Goal: Task Accomplishment & Management: Complete application form

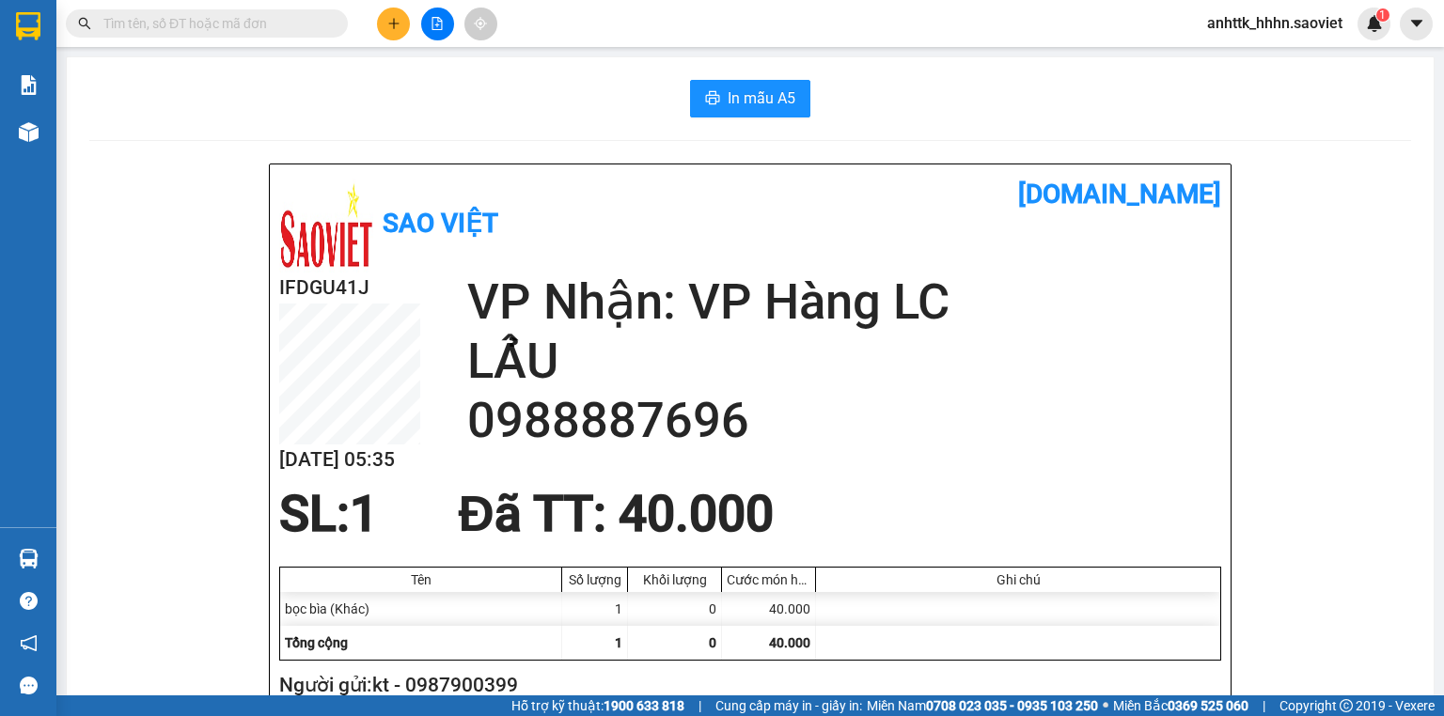
click at [1292, 23] on span "anhttk_hhhn.saoviet" at bounding box center [1274, 23] width 165 height 24
click at [1249, 54] on span "Đăng xuất" at bounding box center [1283, 58] width 126 height 21
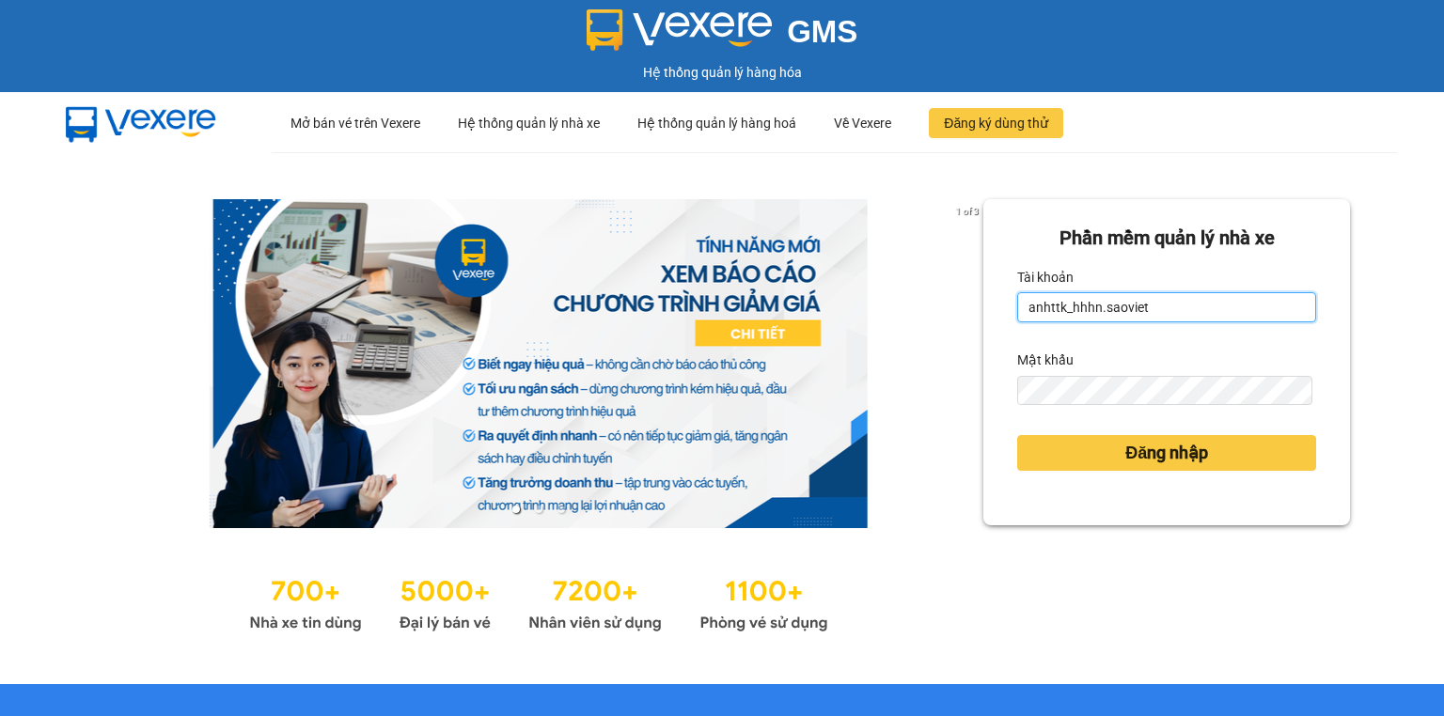
click at [1206, 304] on input "anhttk_hhhn.saoviet" at bounding box center [1166, 307] width 299 height 30
click at [1205, 305] on input "anhttk_hhhn.saoviet" at bounding box center [1166, 307] width 299 height 30
type input "hoant_hhhn.saoviet"
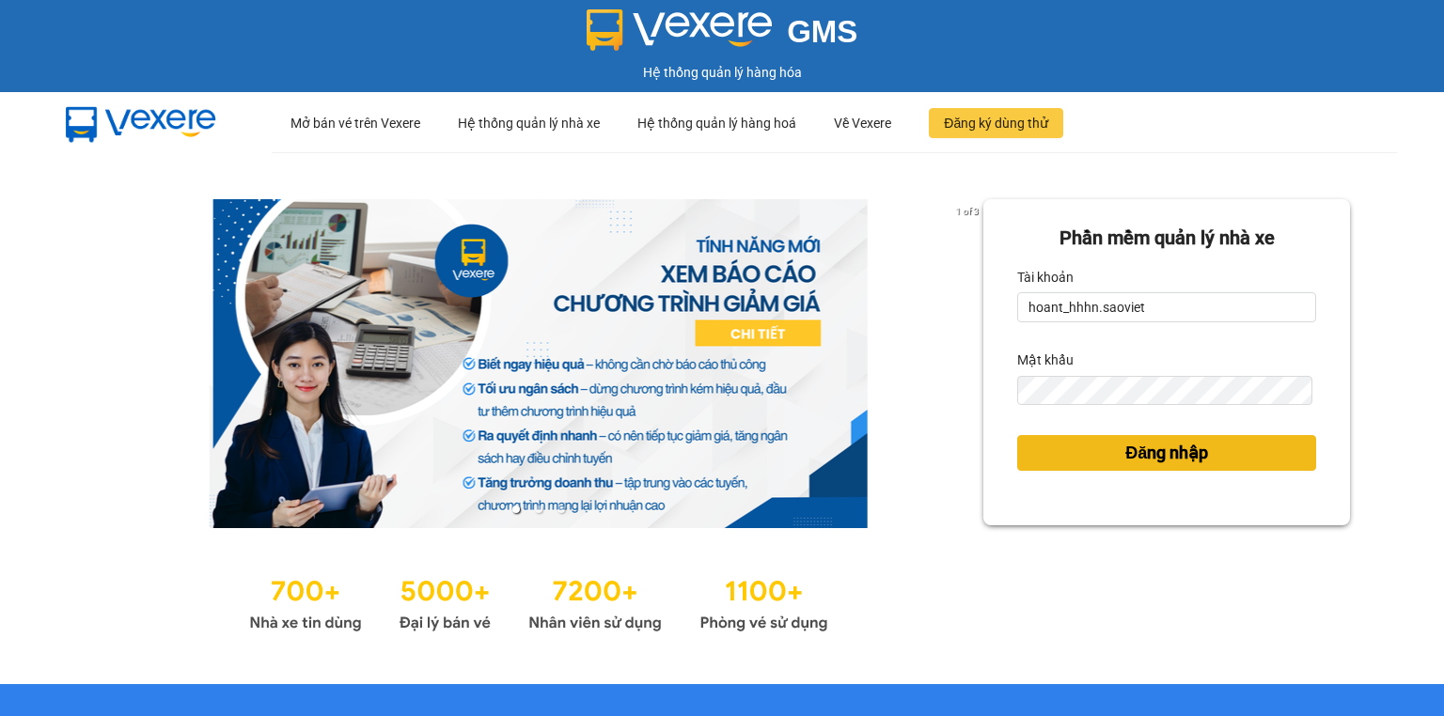
click at [1125, 448] on span "Đăng nhập" at bounding box center [1166, 453] width 83 height 26
click at [1106, 465] on button "Đăng nhập" at bounding box center [1166, 453] width 299 height 36
click at [1113, 451] on div "Phần mềm quản lý nhà xe Tài khoản hoant_hhhn.saoviet Mật khẩu Đăng nhập" at bounding box center [1166, 418] width 367 height 438
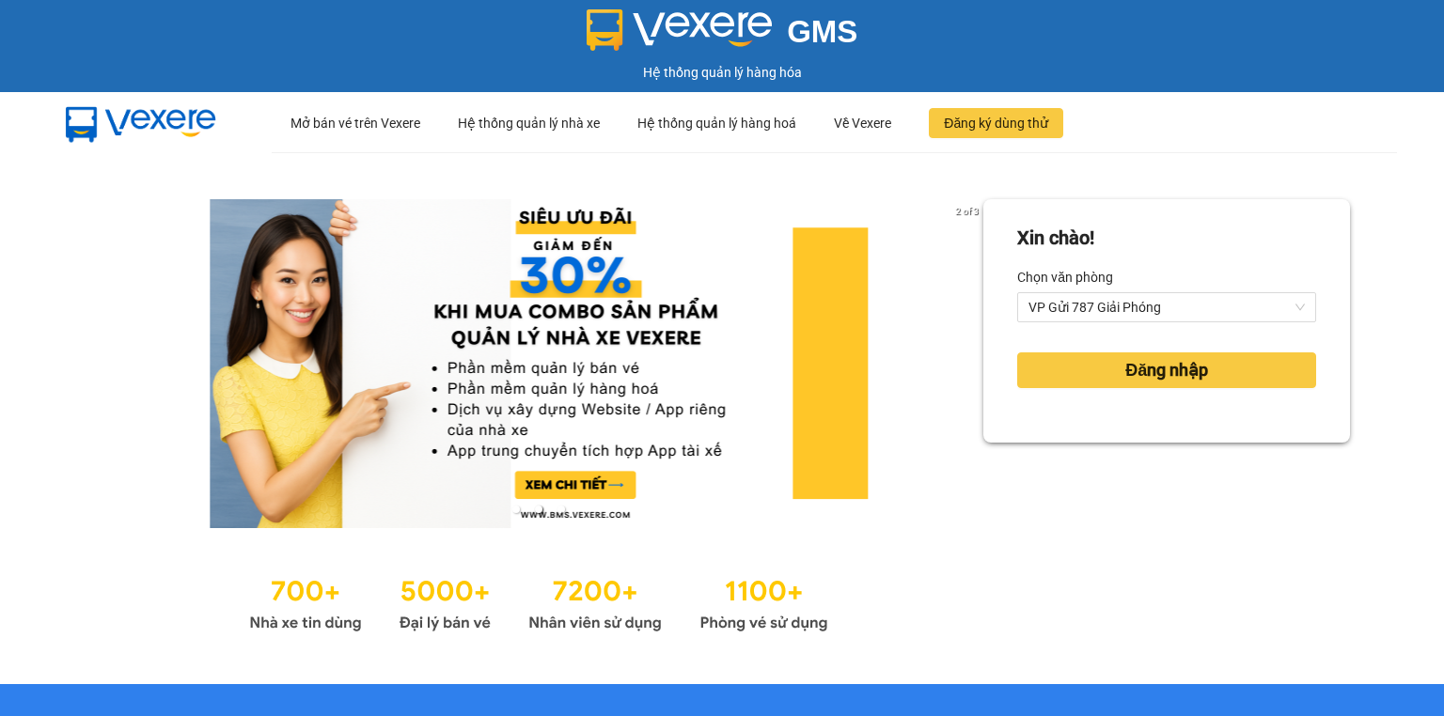
click at [1137, 403] on form "Xin chào! Chọn văn phòng VP Gửi 787 Giải Phóng Đăng nhập" at bounding box center [1166, 321] width 299 height 195
click at [1140, 392] on div "Đăng nhập" at bounding box center [1166, 370] width 299 height 51
click at [1151, 362] on span "Đăng nhập" at bounding box center [1166, 370] width 83 height 26
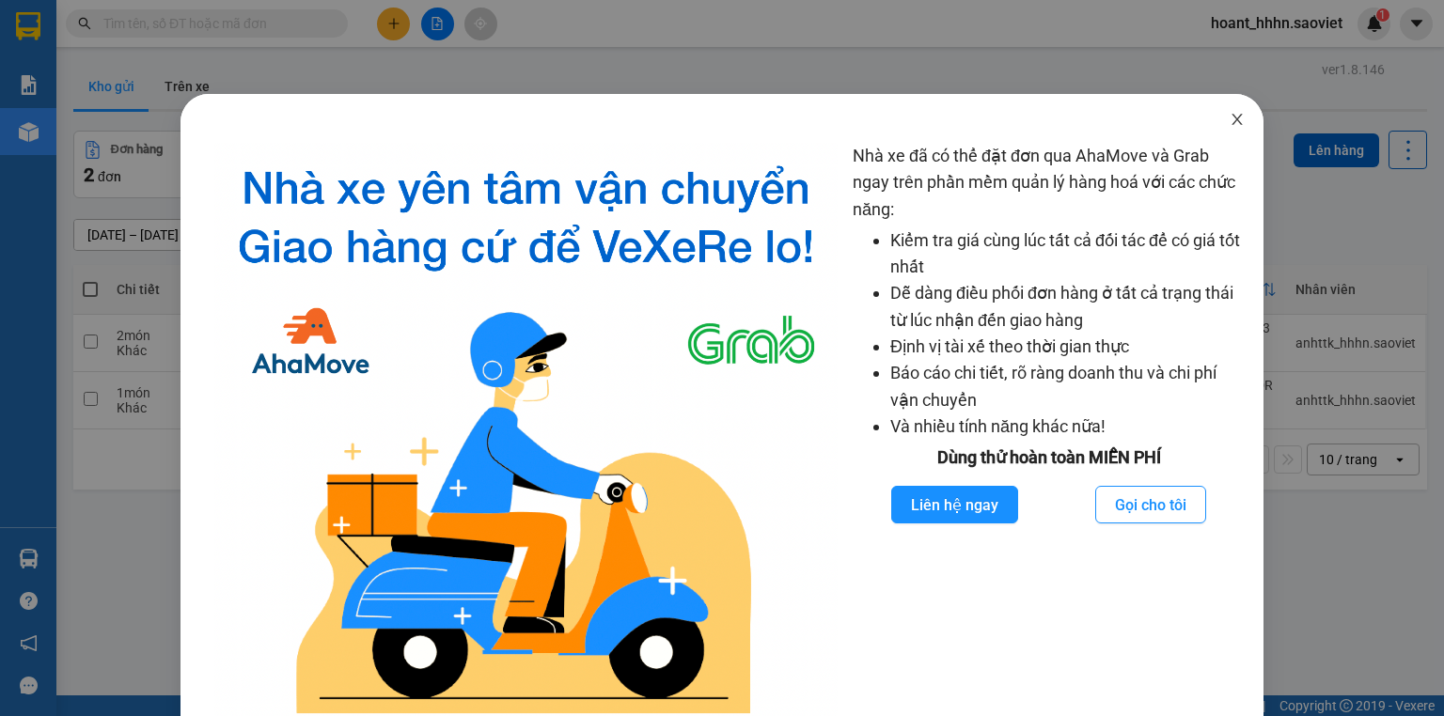
click at [1242, 117] on span "Close" at bounding box center [1237, 120] width 53 height 53
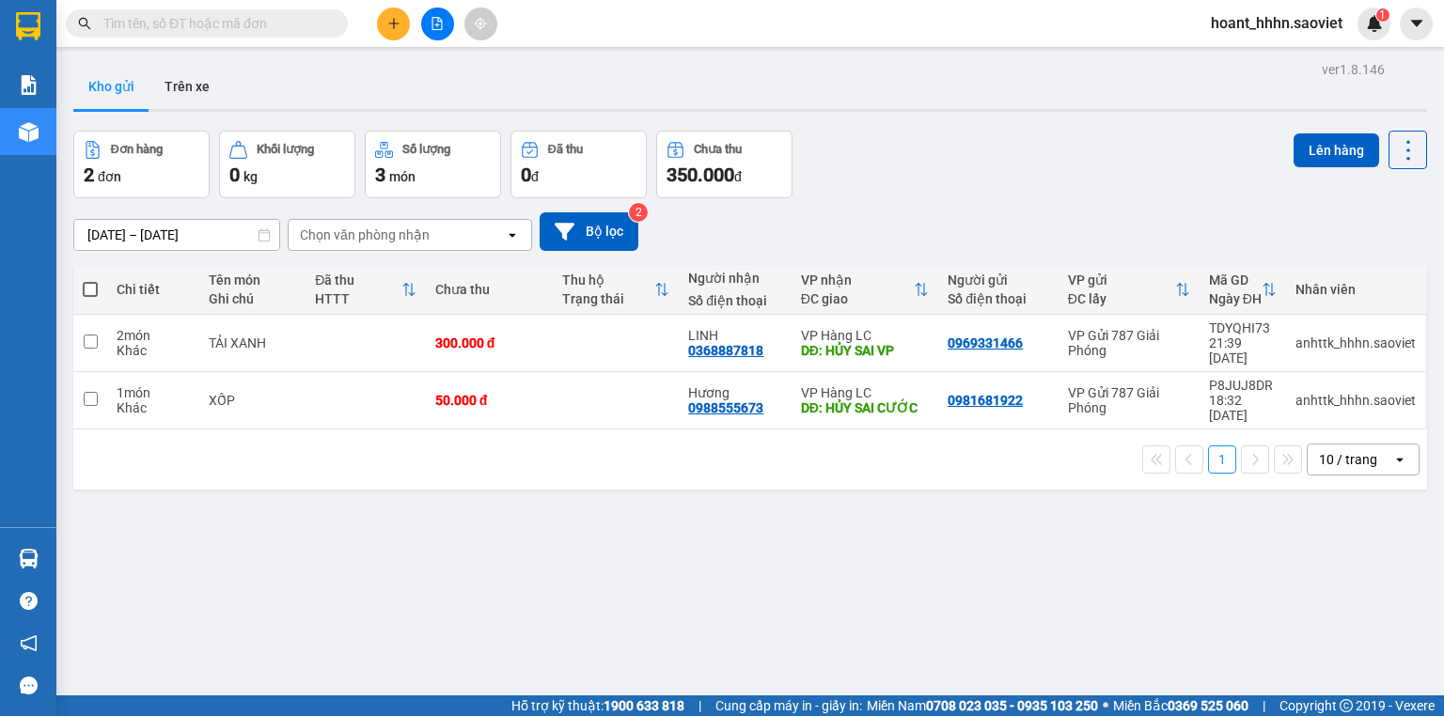
drag, startPoint x: 402, startPoint y: 39, endPoint x: 397, endPoint y: 24, distance: 16.9
click at [401, 36] on div at bounding box center [437, 24] width 141 height 33
click at [397, 24] on icon "plus" at bounding box center [393, 23] width 13 height 13
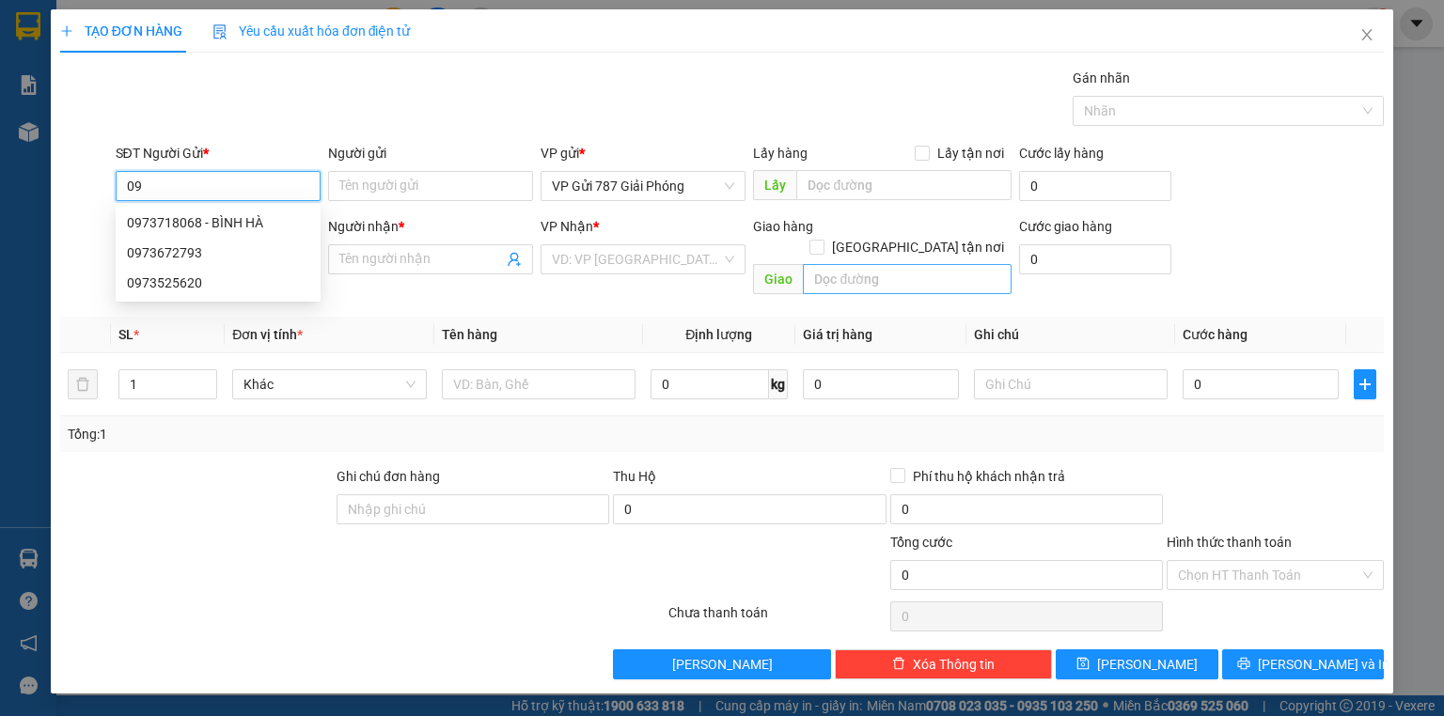
type input "0"
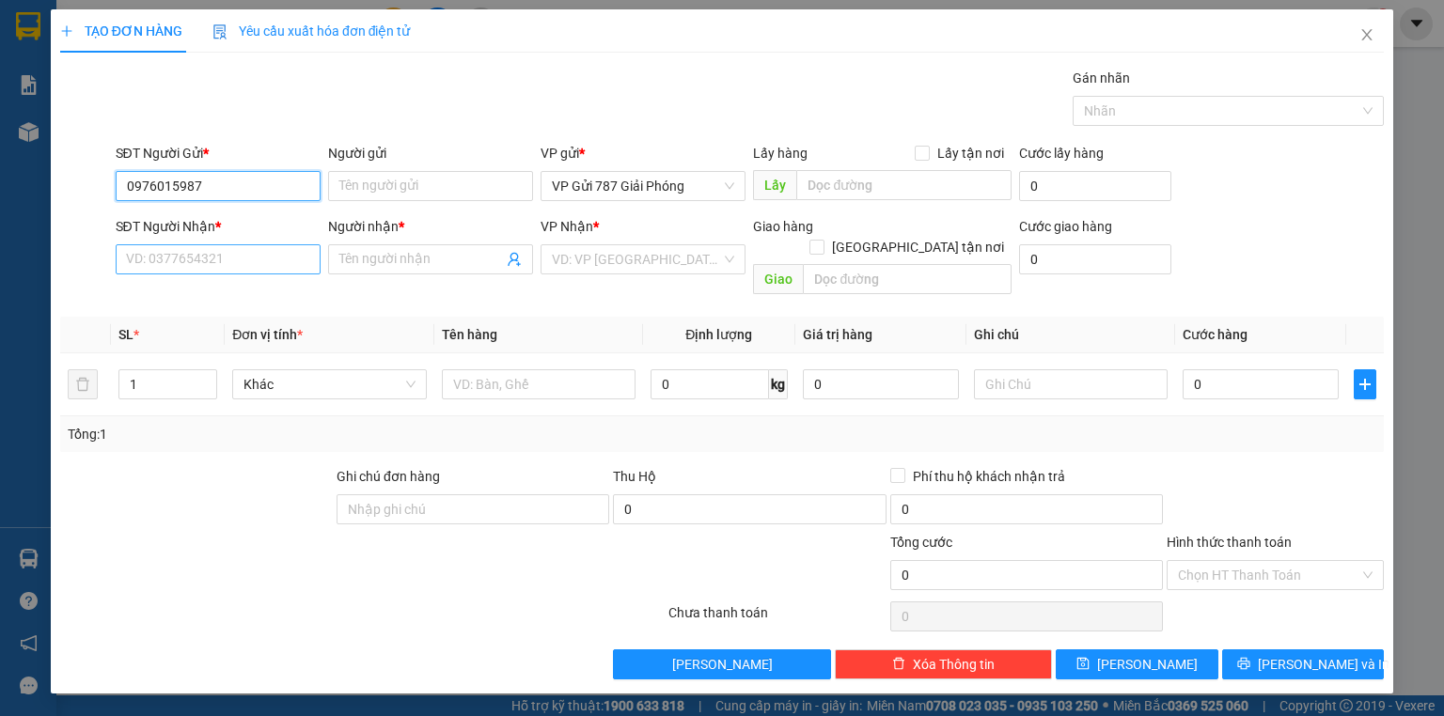
type input "0976015987"
click at [271, 263] on input "SĐT Người Nhận *" at bounding box center [218, 259] width 205 height 30
type input "0973455852"
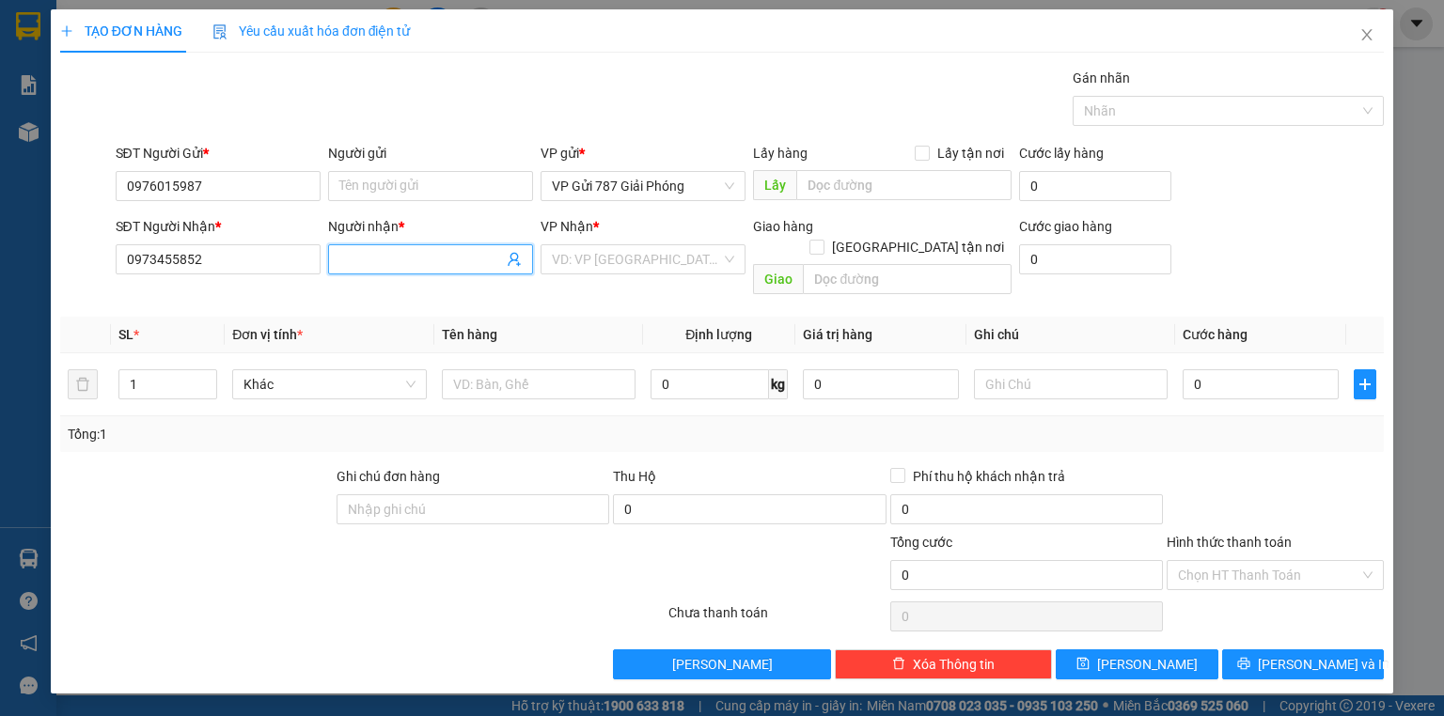
click at [390, 258] on input "Người nhận *" at bounding box center [421, 259] width 164 height 21
type input "hoa"
click at [606, 243] on div "VP Nhận *" at bounding box center [643, 230] width 205 height 28
click at [614, 246] on input "search" at bounding box center [636, 259] width 169 height 28
type input "c"
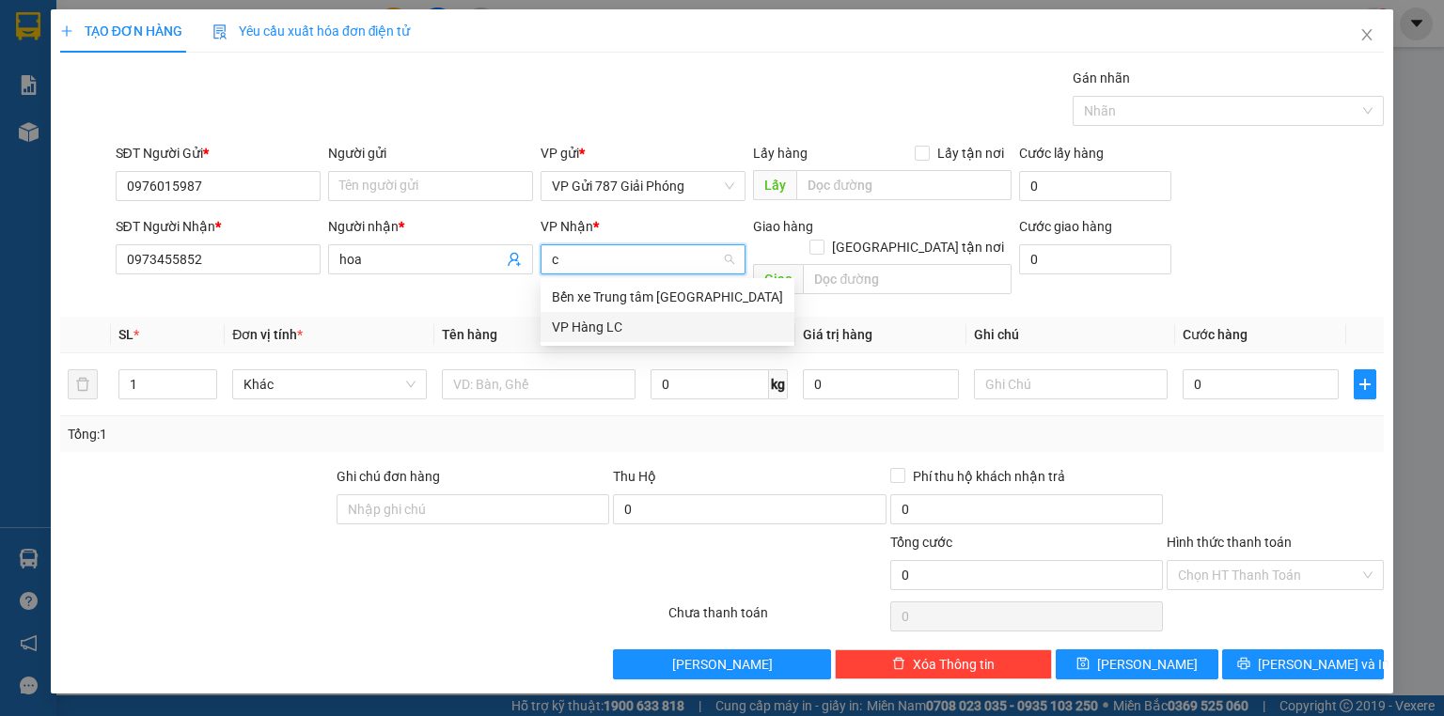
click at [597, 319] on div "VP Hàng LC" at bounding box center [667, 327] width 231 height 21
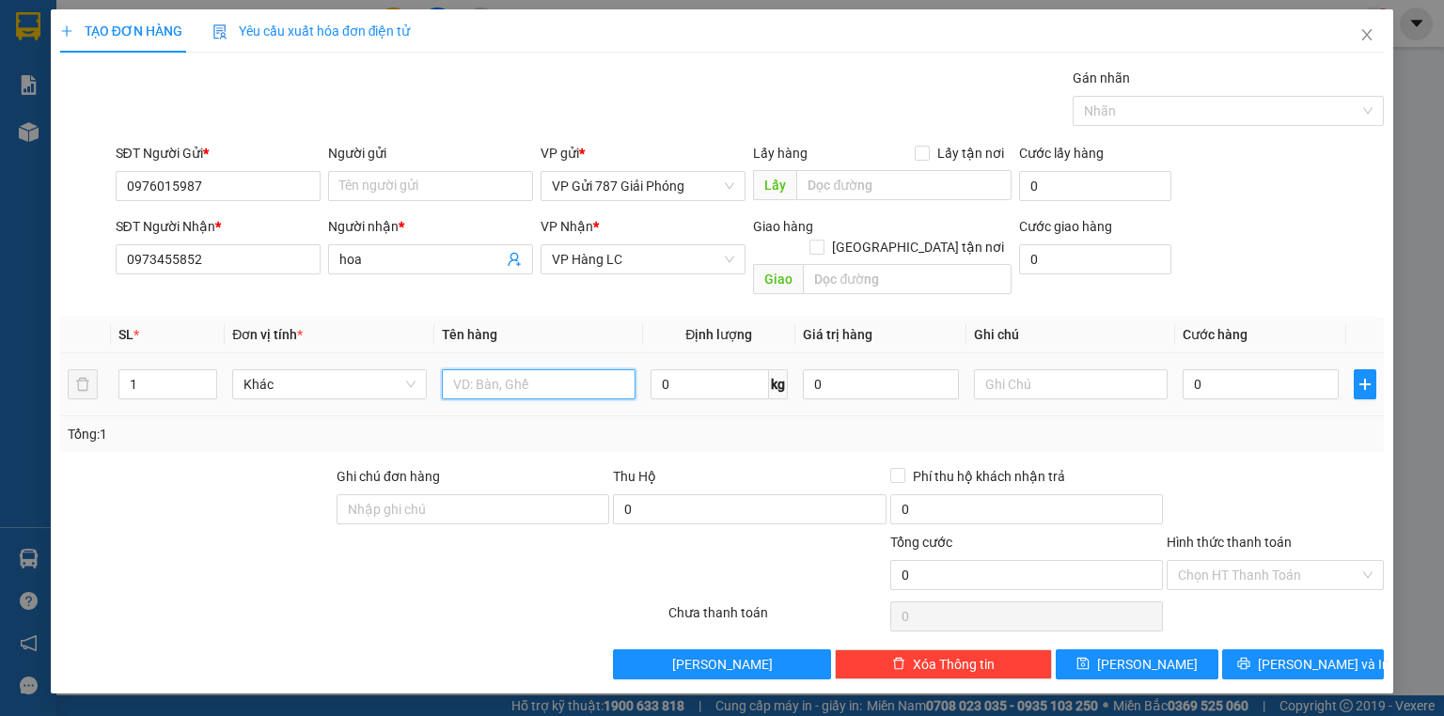
click at [564, 369] on input "text" at bounding box center [539, 384] width 194 height 30
type input "xop lien"
click at [1214, 369] on input "0" at bounding box center [1261, 384] width 156 height 30
type input "5"
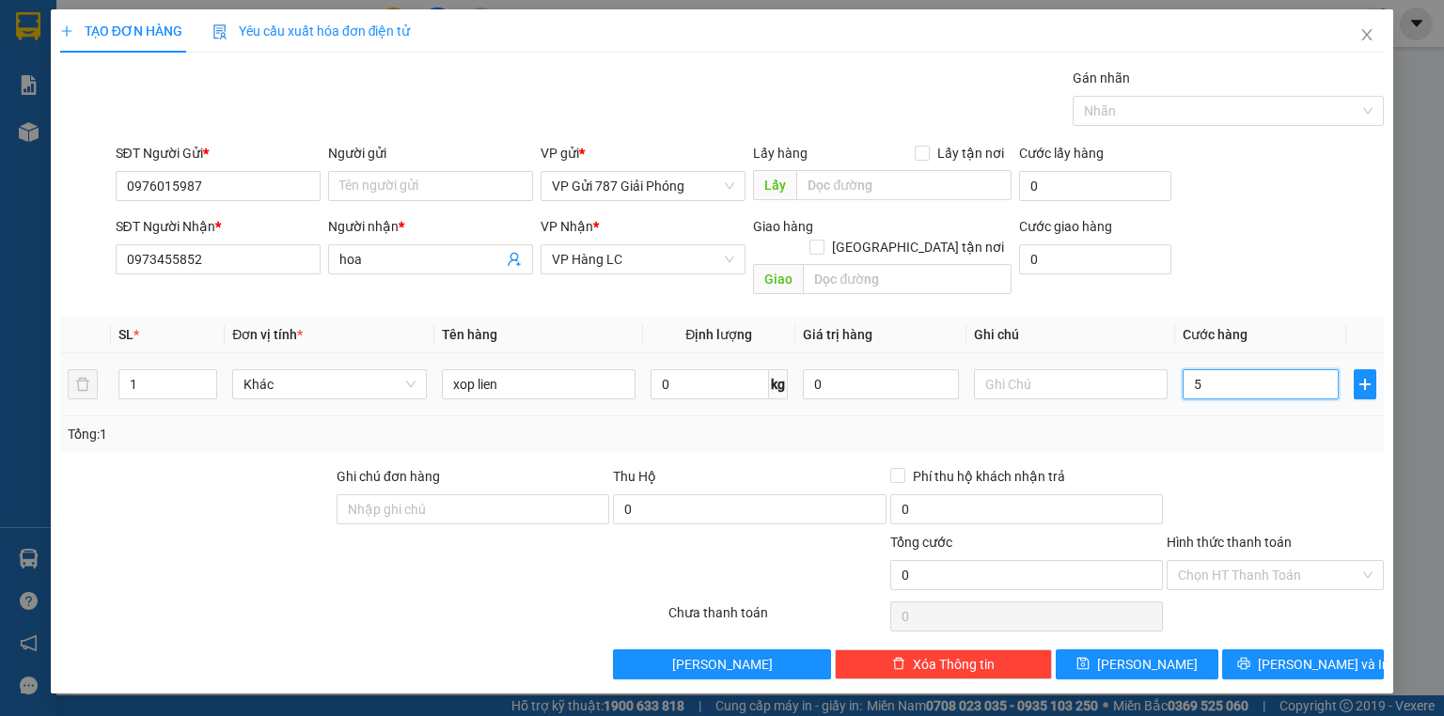
type input "5"
type input "50"
type input "50.000"
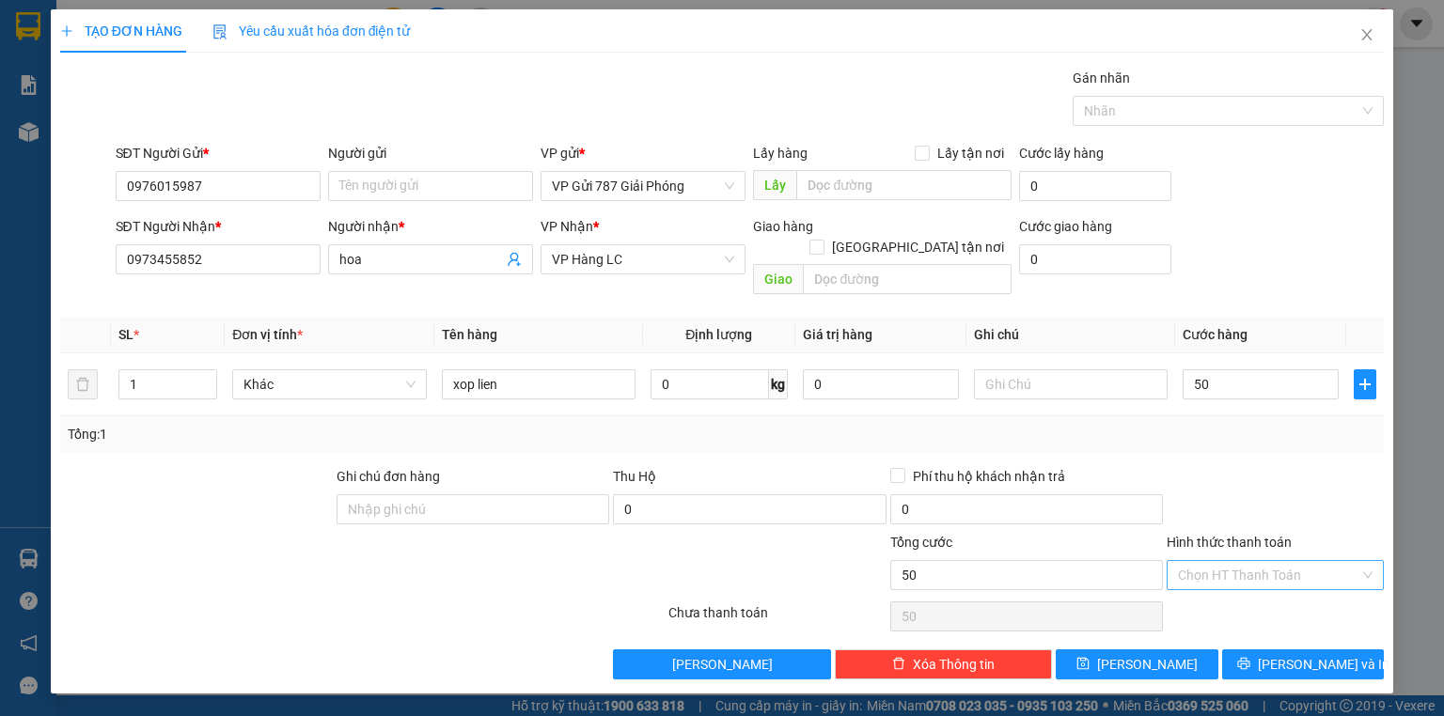
type input "50.000"
click at [1241, 561] on input "Hình thức thanh toán" at bounding box center [1268, 575] width 181 height 28
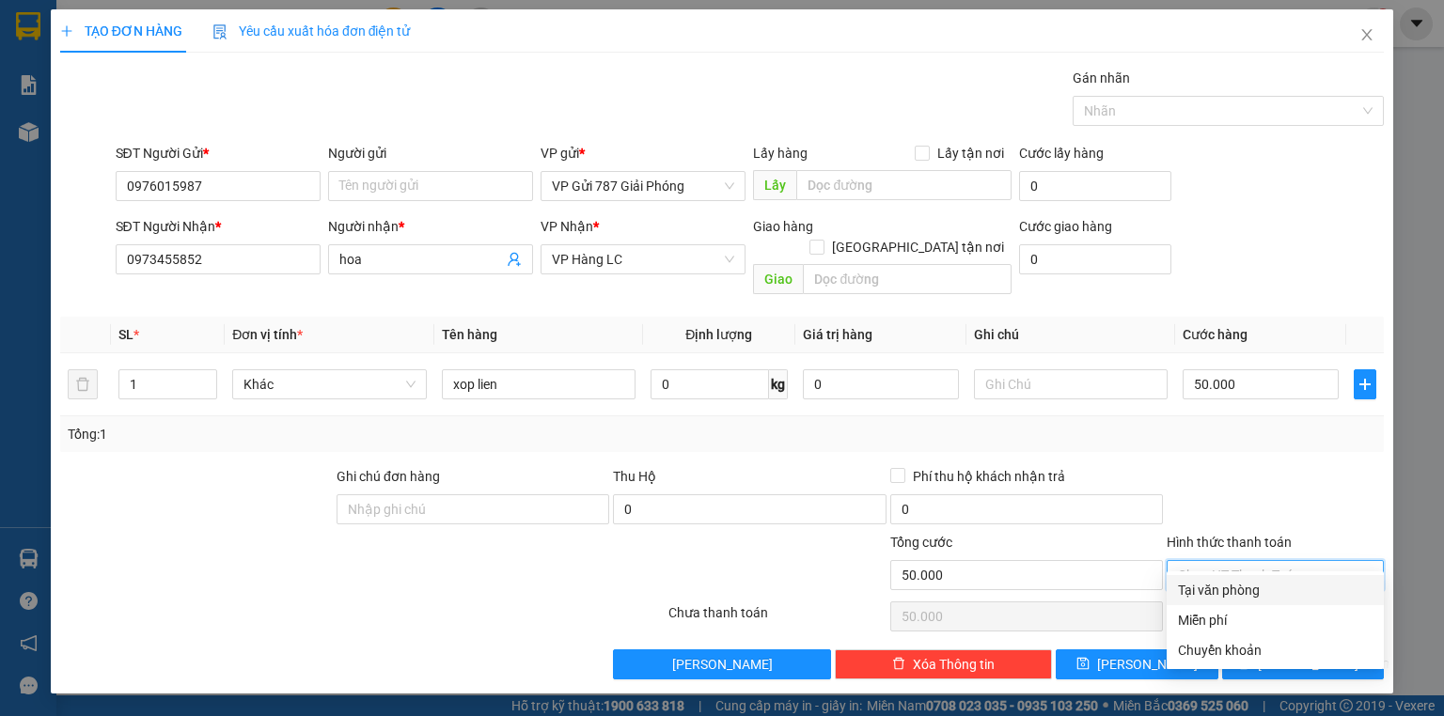
click at [1245, 594] on div "Tại văn phòng" at bounding box center [1275, 590] width 195 height 21
type input "0"
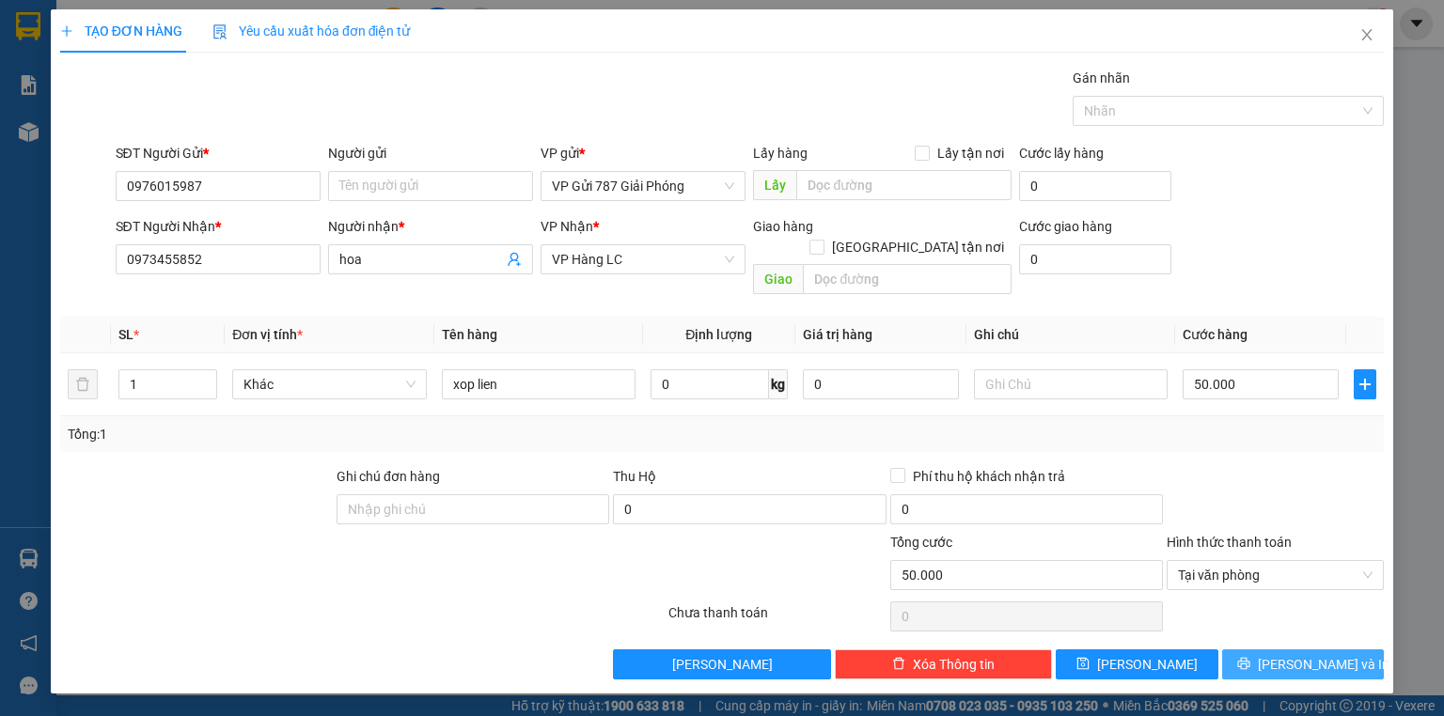
click at [1261, 650] on button "[PERSON_NAME] và In" at bounding box center [1303, 665] width 163 height 30
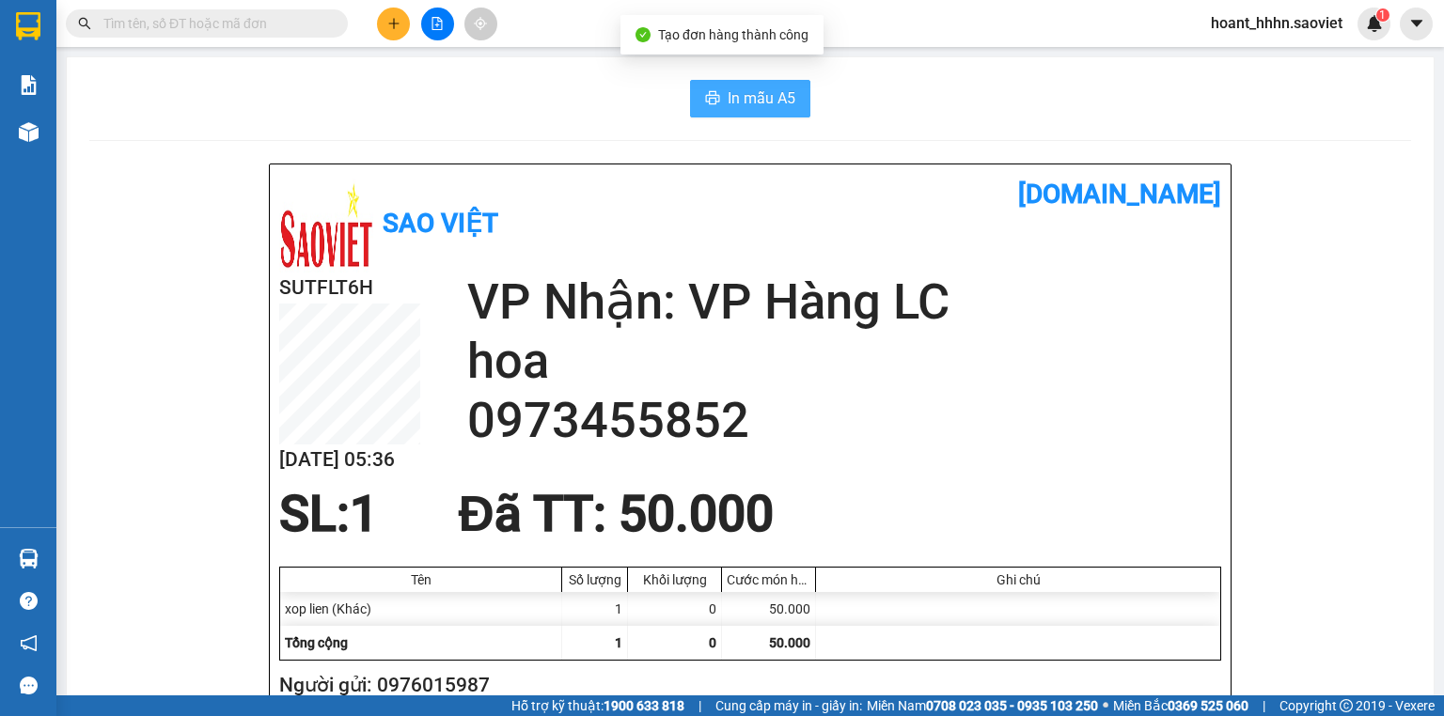
click at [771, 95] on span "In mẫu A5" at bounding box center [762, 98] width 68 height 24
drag, startPoint x: 519, startPoint y: 20, endPoint x: 379, endPoint y: 24, distance: 140.1
click at [379, 24] on button at bounding box center [393, 24] width 33 height 33
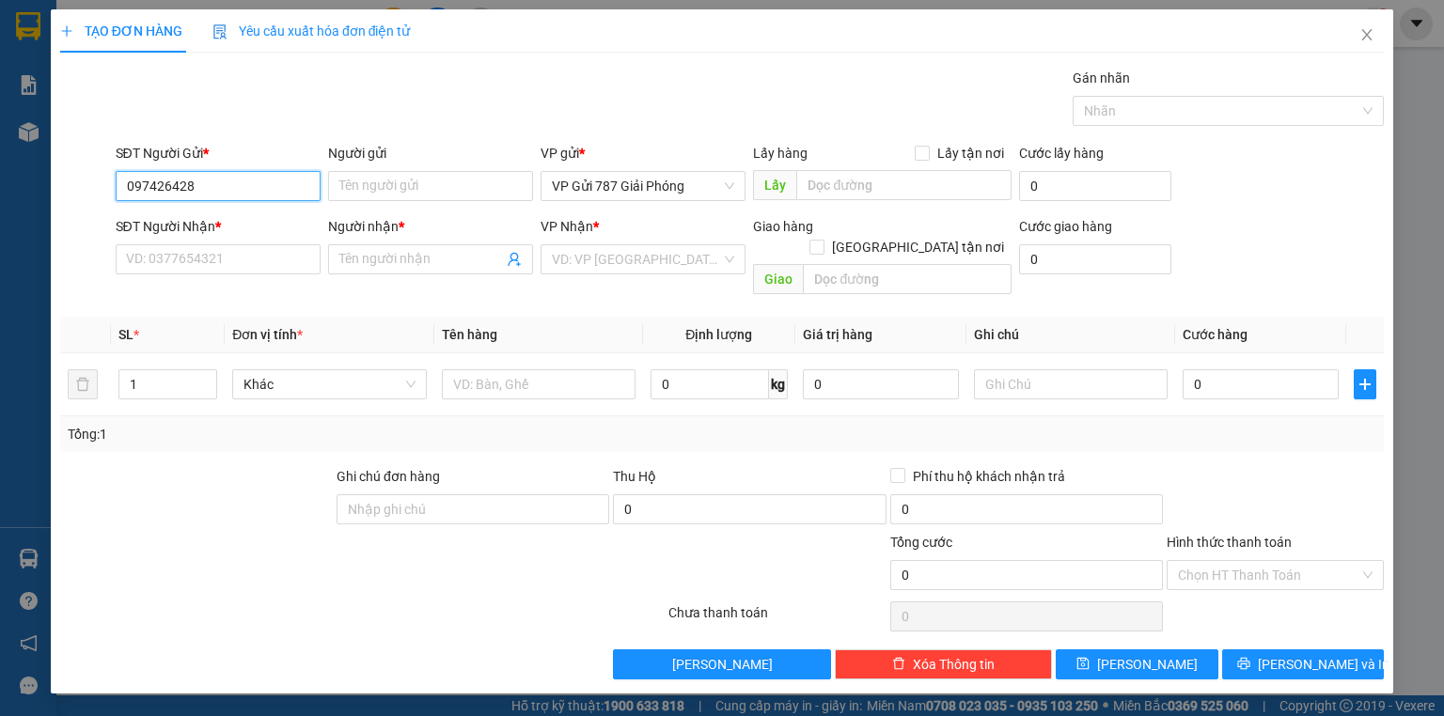
type input "0974264285"
click at [193, 218] on div "0974264285 - nga" at bounding box center [218, 222] width 182 height 21
type input "nga"
type input "0976777767"
type input "THẮM"
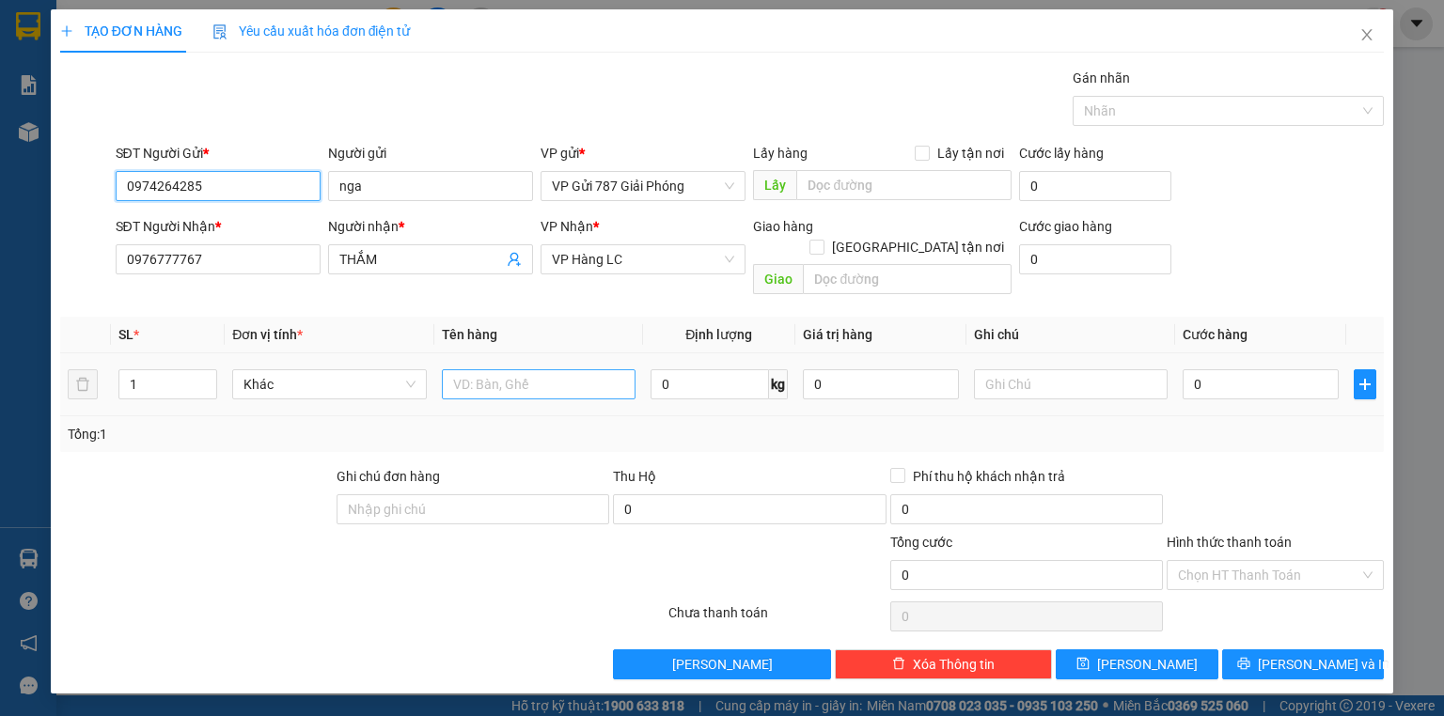
type input "0974264285"
click at [542, 369] on input "text" at bounding box center [539, 384] width 194 height 30
type input "xop"
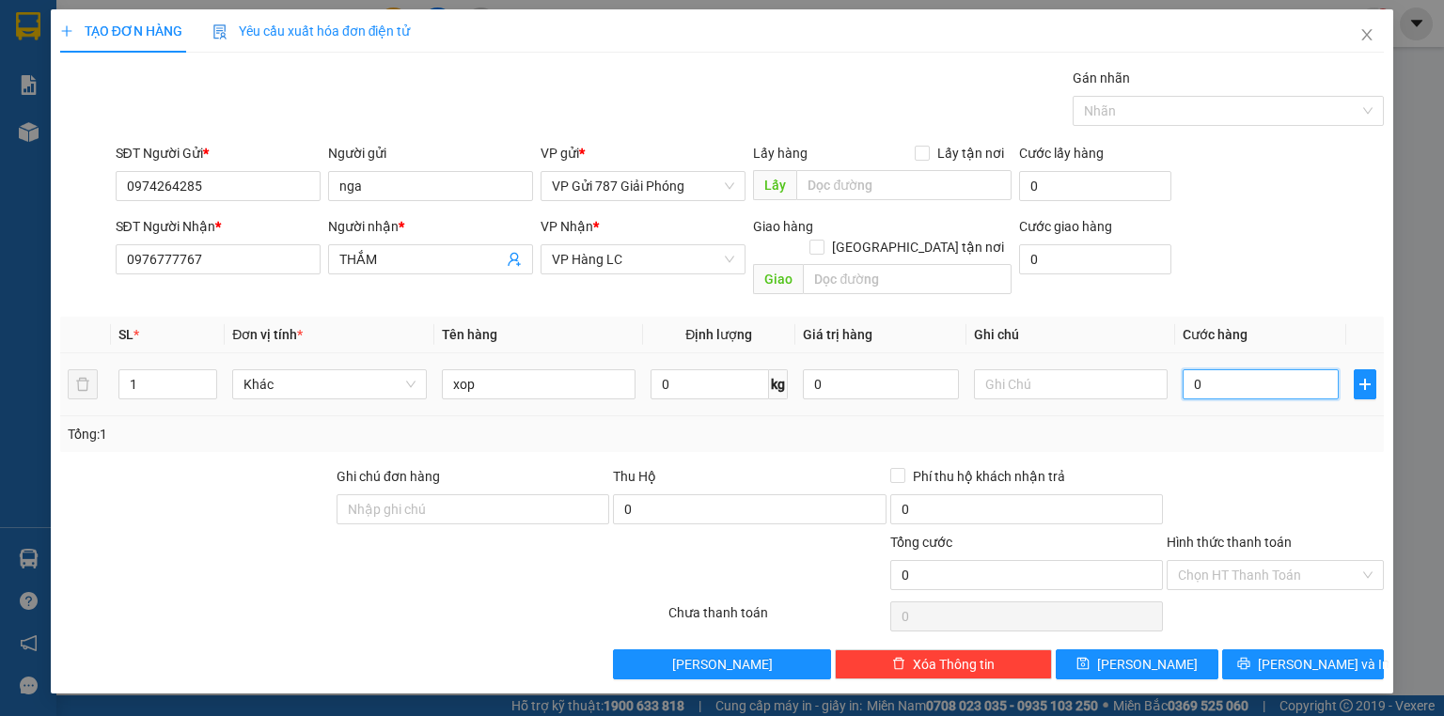
click at [1218, 369] on input "0" at bounding box center [1261, 384] width 156 height 30
type input "6"
type input "60"
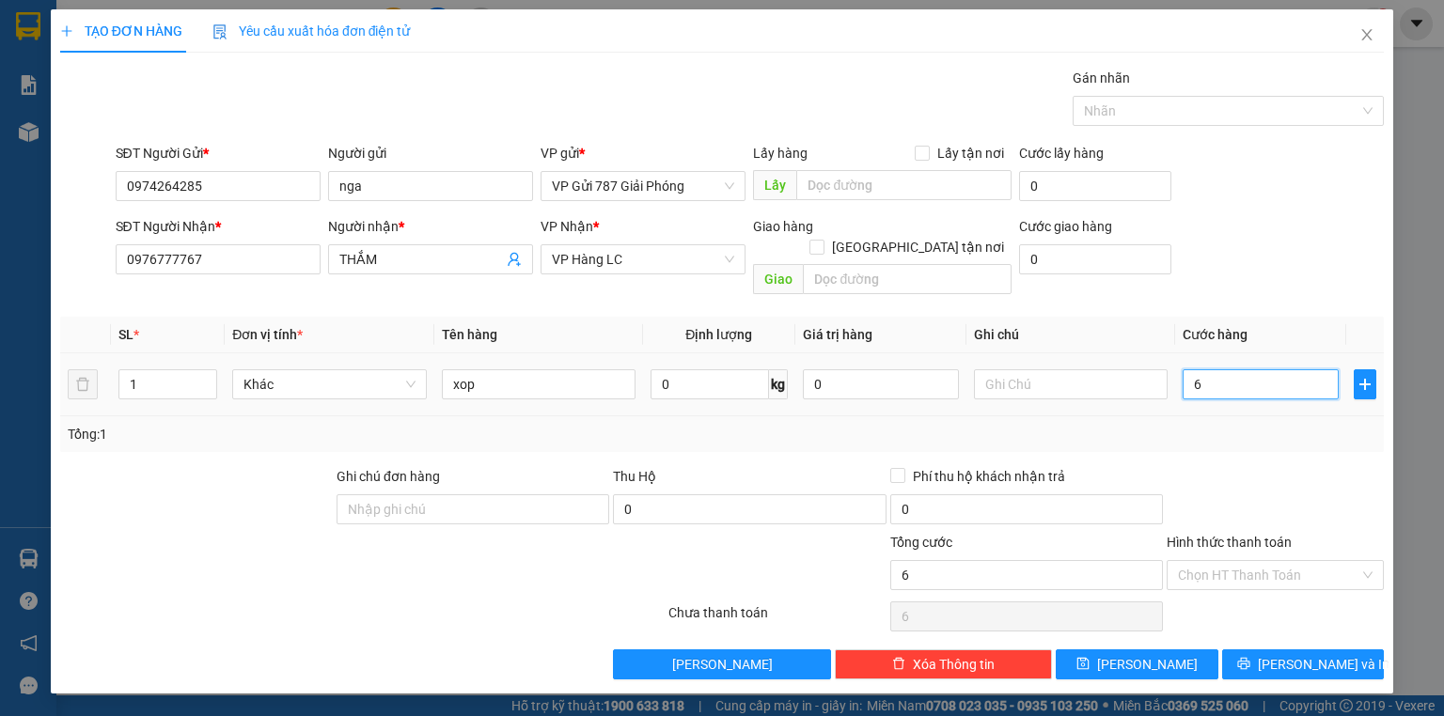
type input "60"
click at [1262, 369] on input "60" at bounding box center [1261, 384] width 156 height 30
type input "7"
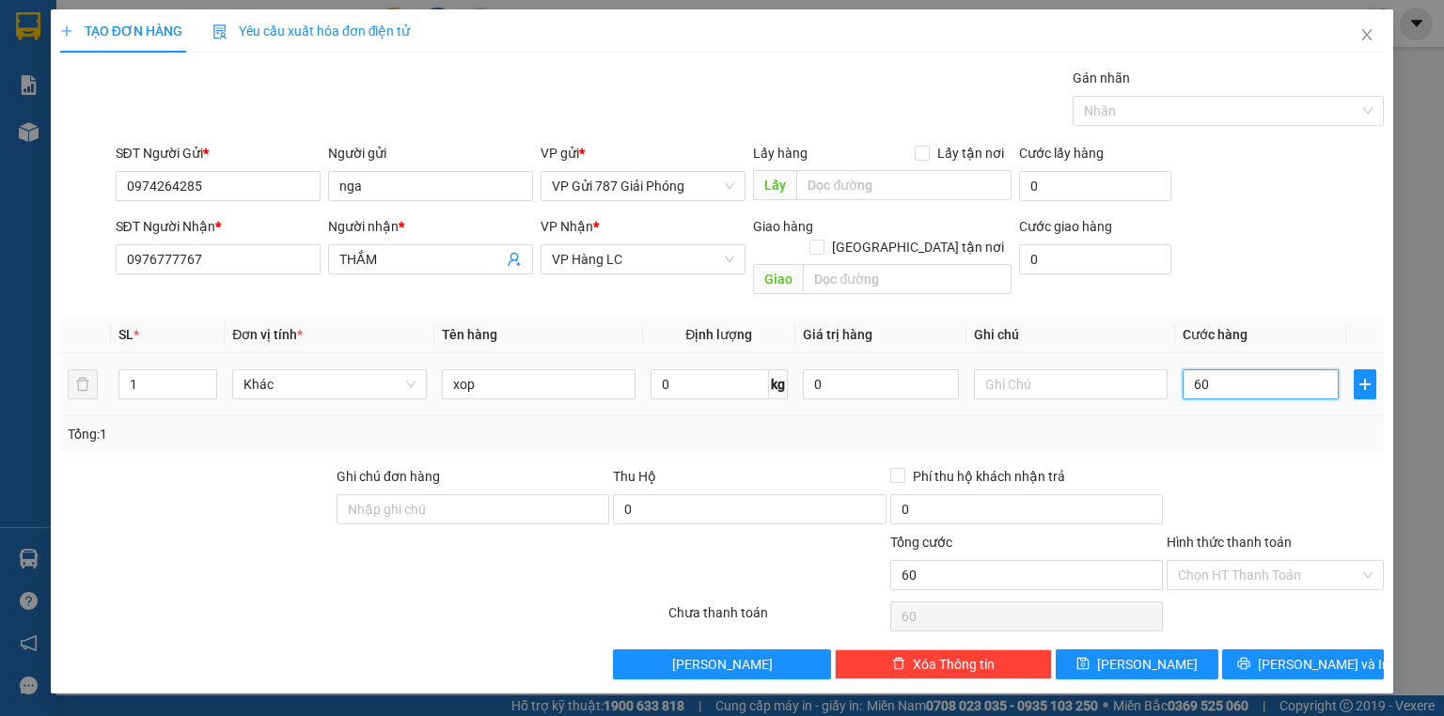
type input "7"
type input "70"
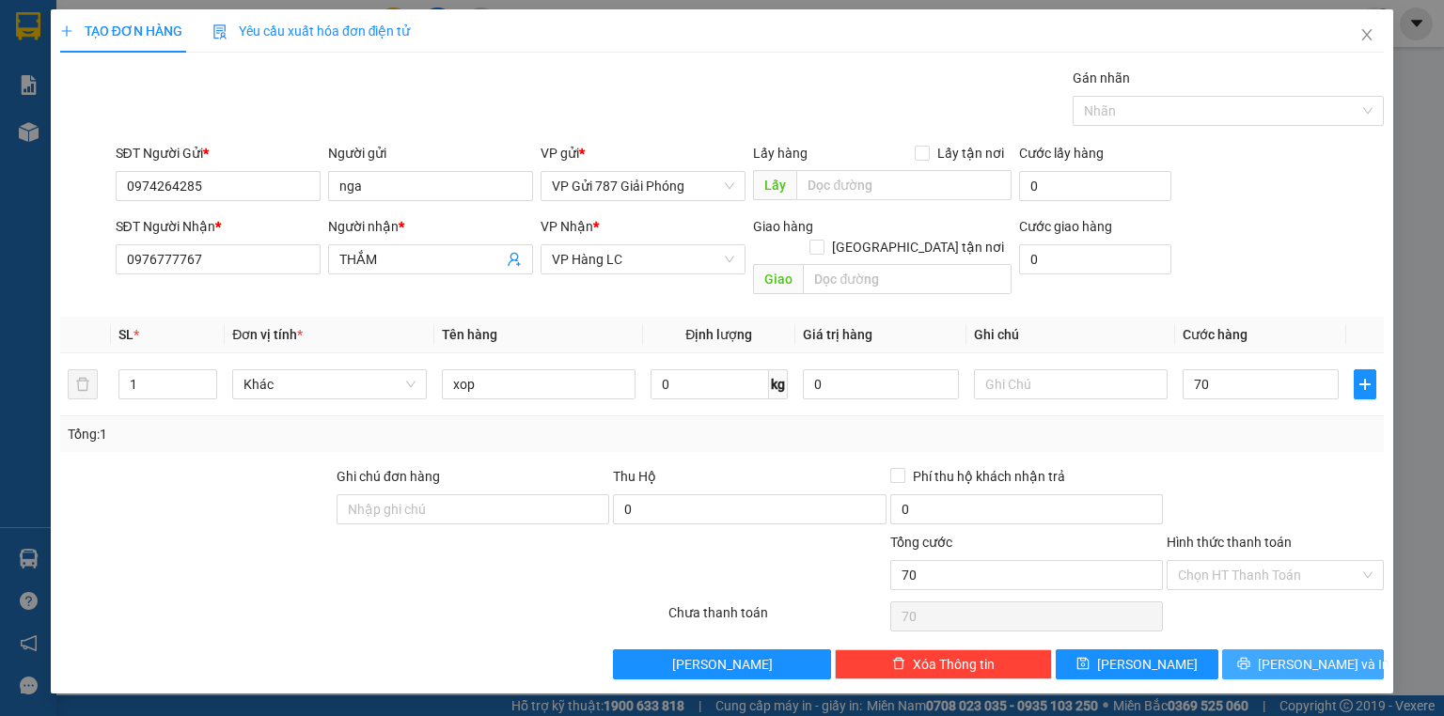
click at [1290, 654] on span "[PERSON_NAME] và In" at bounding box center [1324, 664] width 132 height 21
type input "70.000"
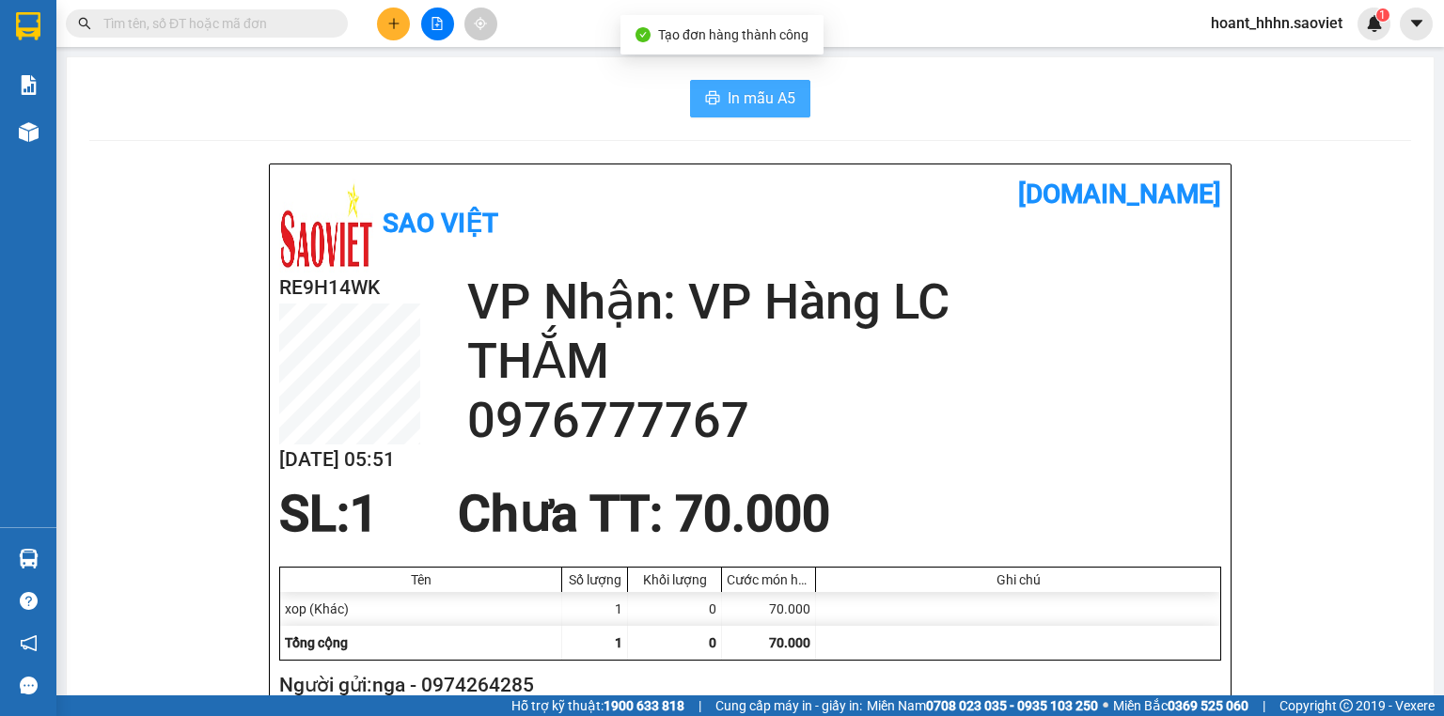
click at [761, 104] on span "In mẫu A5" at bounding box center [762, 98] width 68 height 24
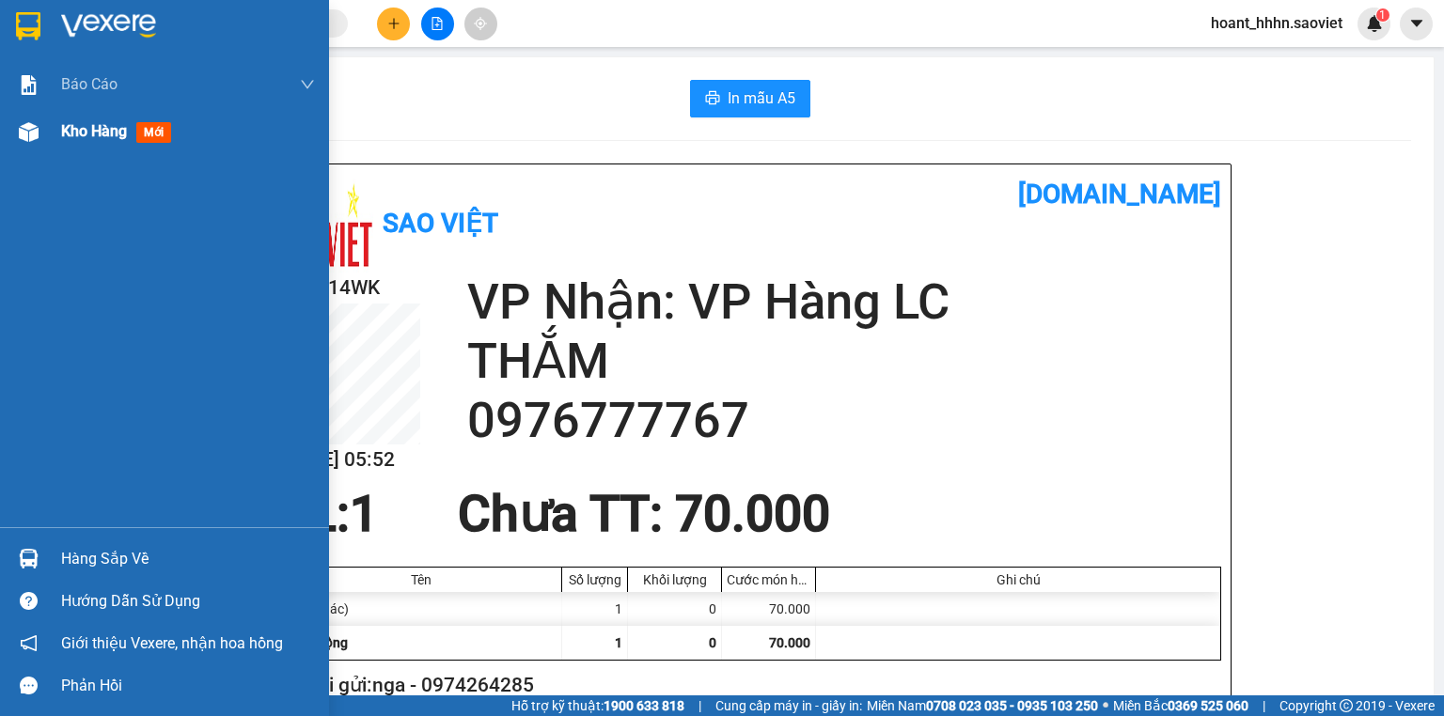
click at [97, 122] on span "Kho hàng" at bounding box center [94, 131] width 66 height 18
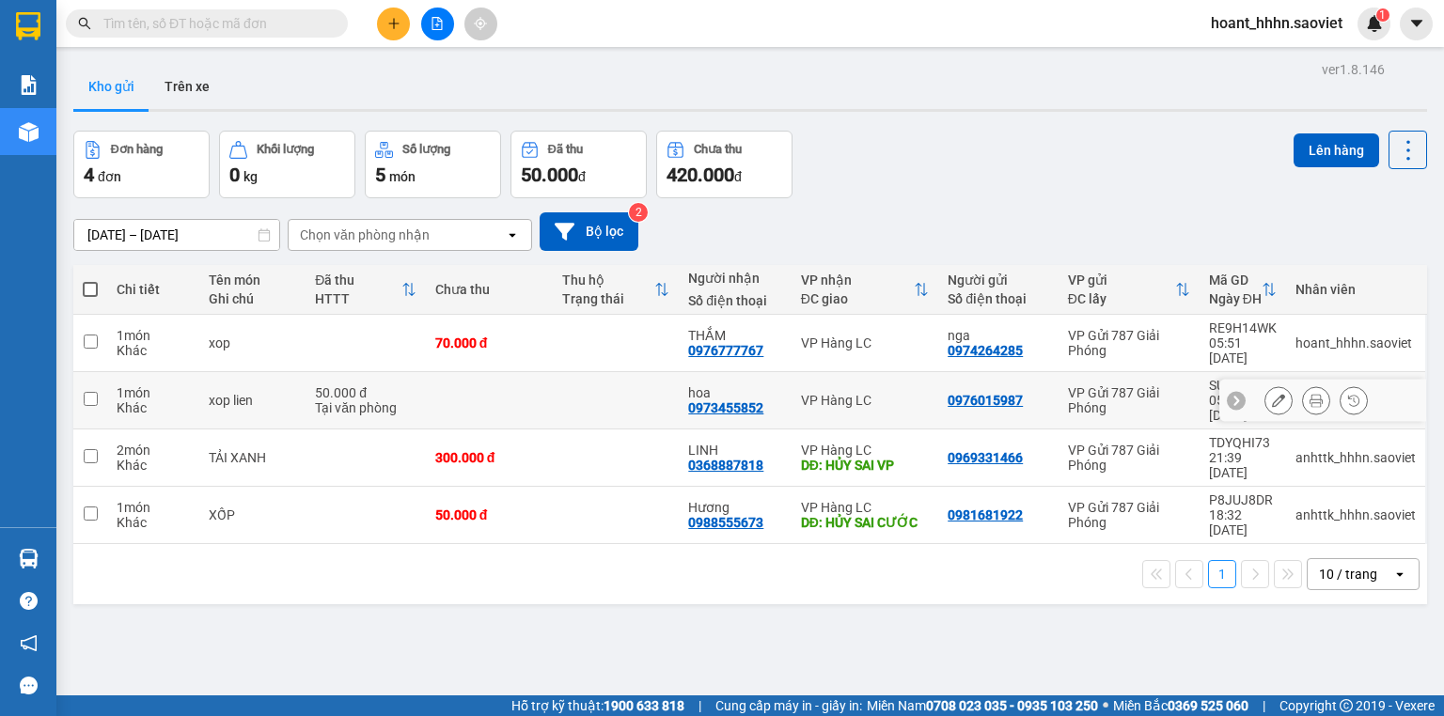
click at [818, 393] on div "VP Hàng LC" at bounding box center [865, 400] width 128 height 15
checkbox input "true"
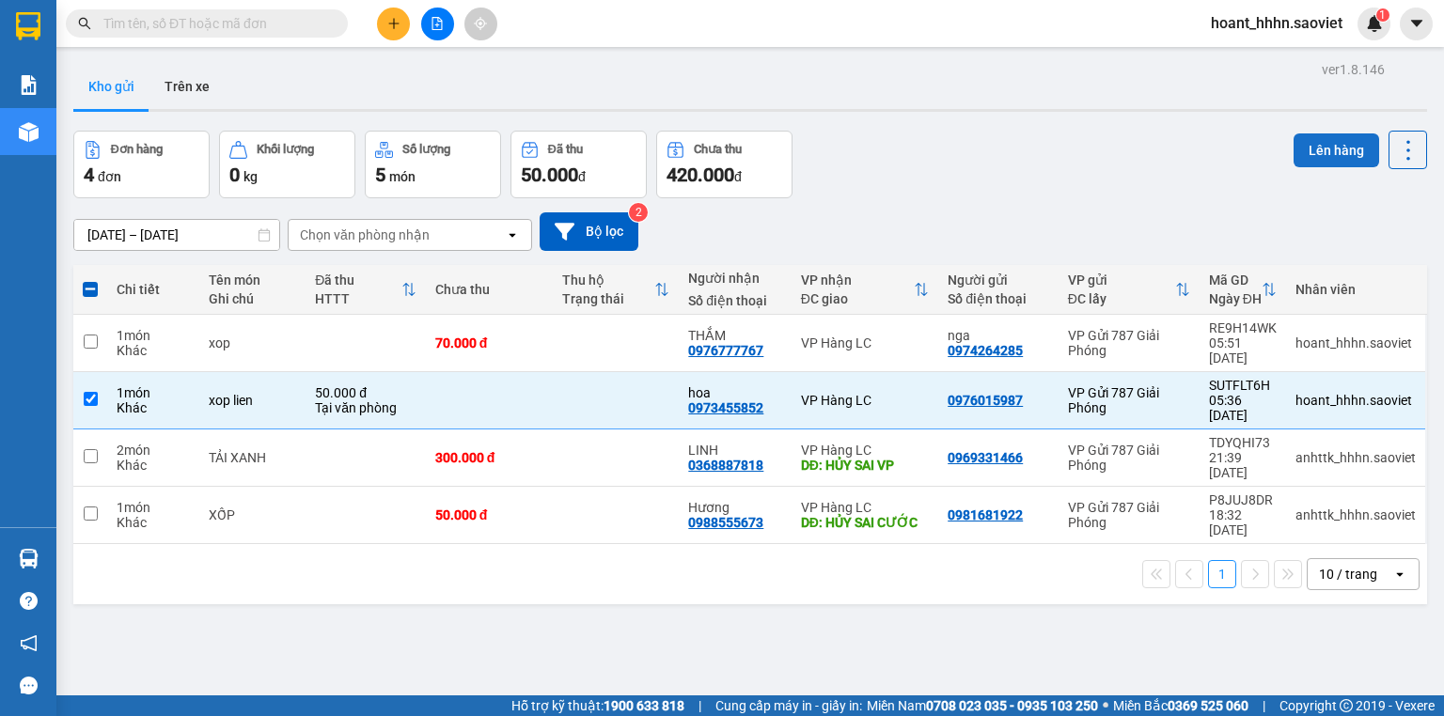
click at [1295, 149] on button "Lên hàng" at bounding box center [1337, 151] width 86 height 34
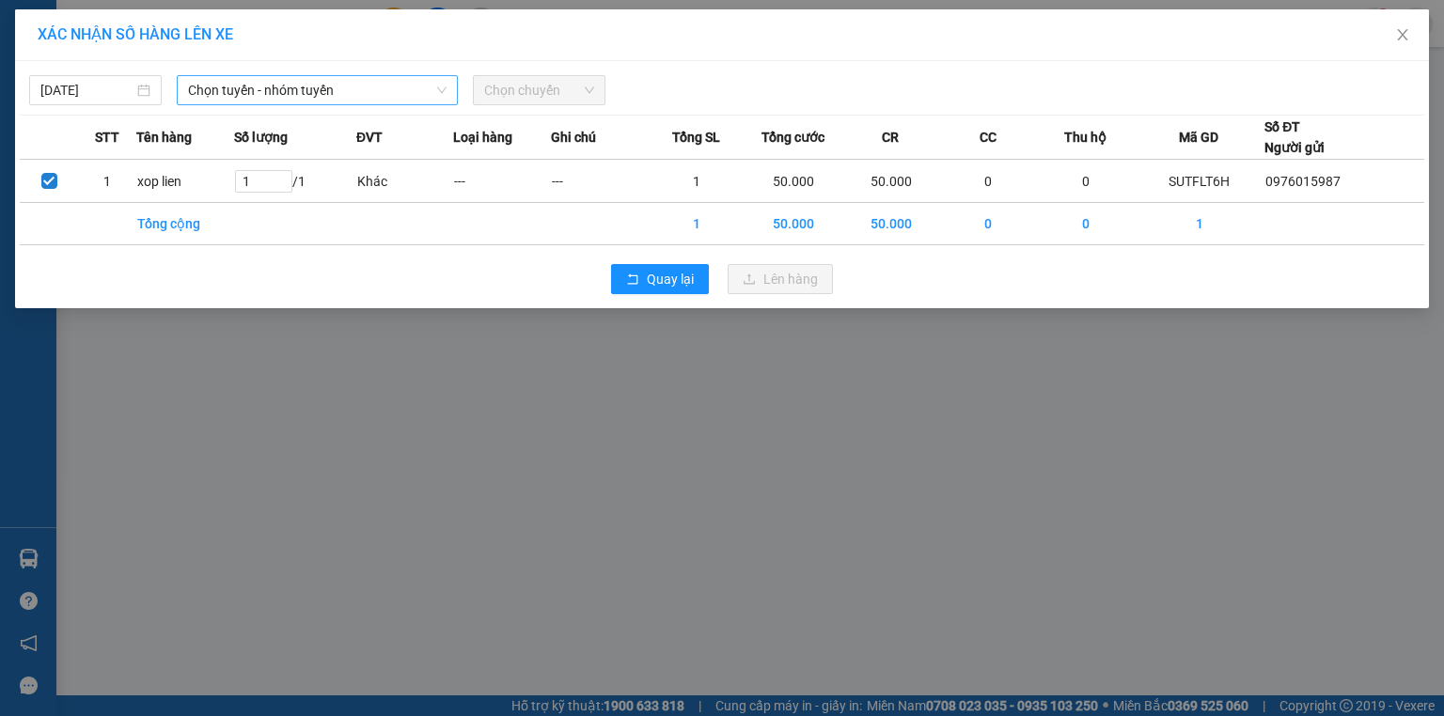
click at [340, 83] on span "Chọn tuyến - nhóm tuyến" at bounding box center [317, 90] width 259 height 28
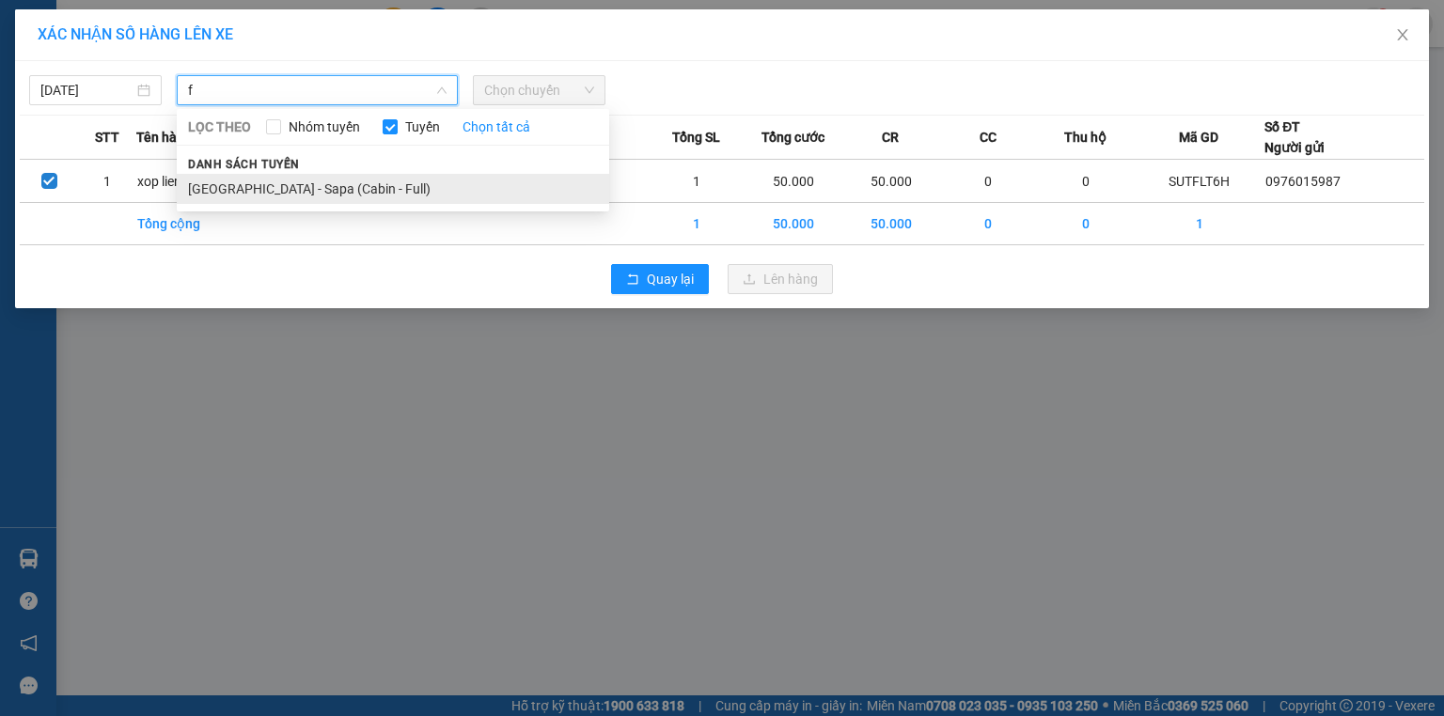
type input "f"
click at [338, 189] on li "[GEOGRAPHIC_DATA] - Sapa (Cabin - Full)" at bounding box center [393, 189] width 432 height 30
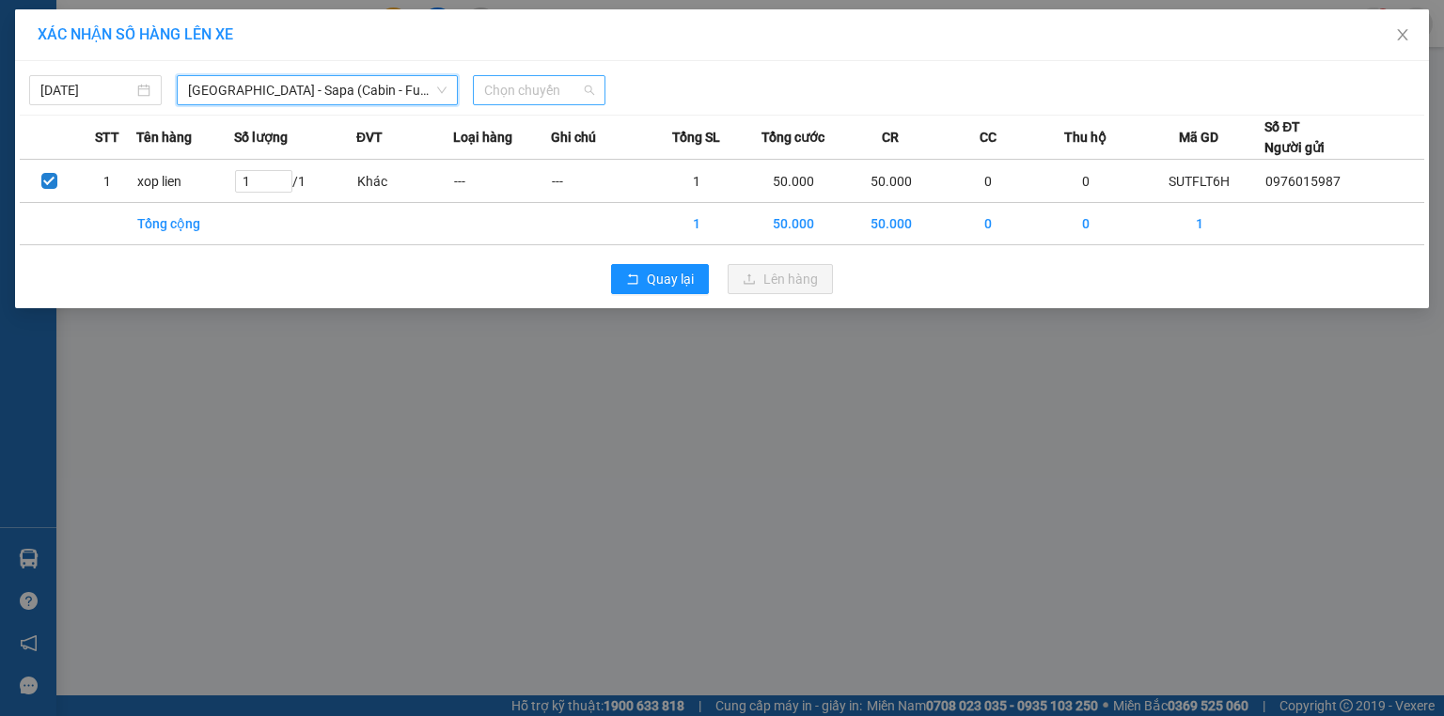
click at [530, 75] on div "Chọn chuyến" at bounding box center [539, 90] width 133 height 30
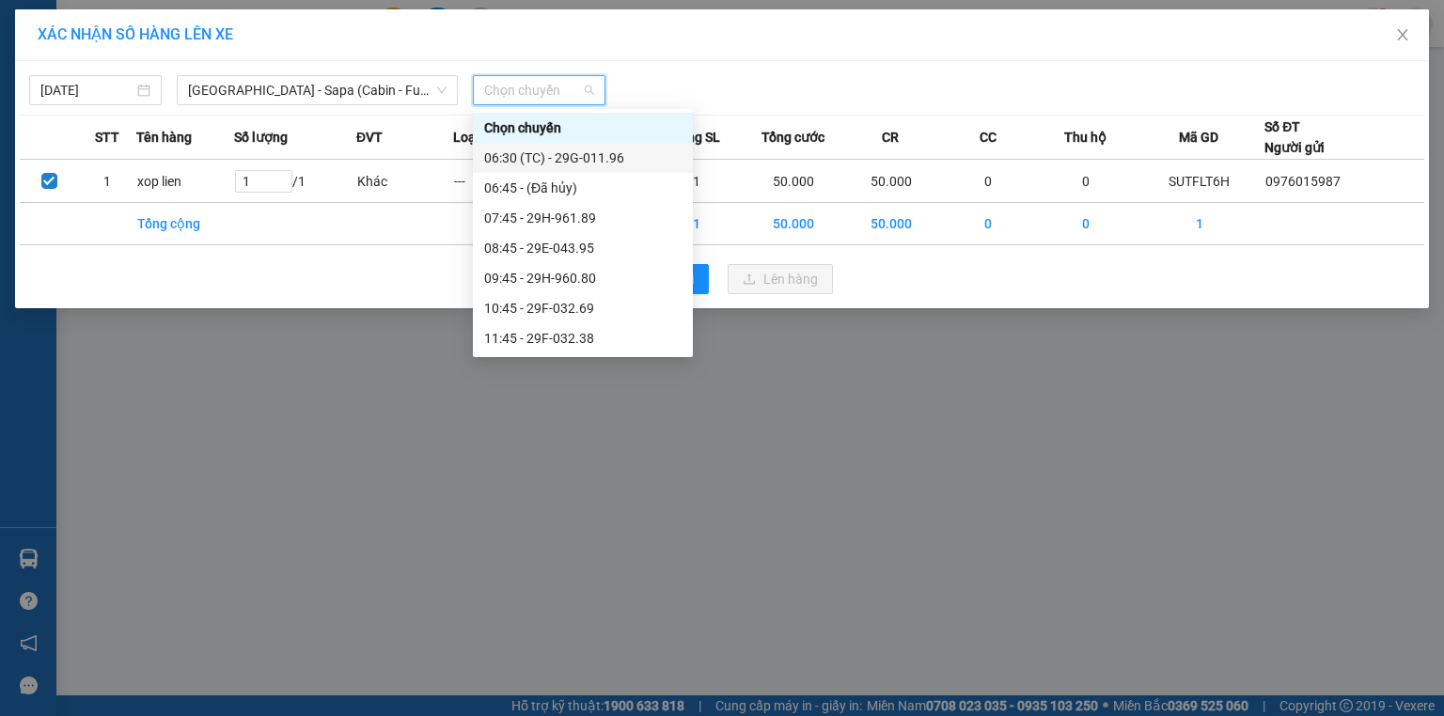
click at [605, 162] on div "06:30 (TC) - 29G-011.96" at bounding box center [582, 158] width 197 height 21
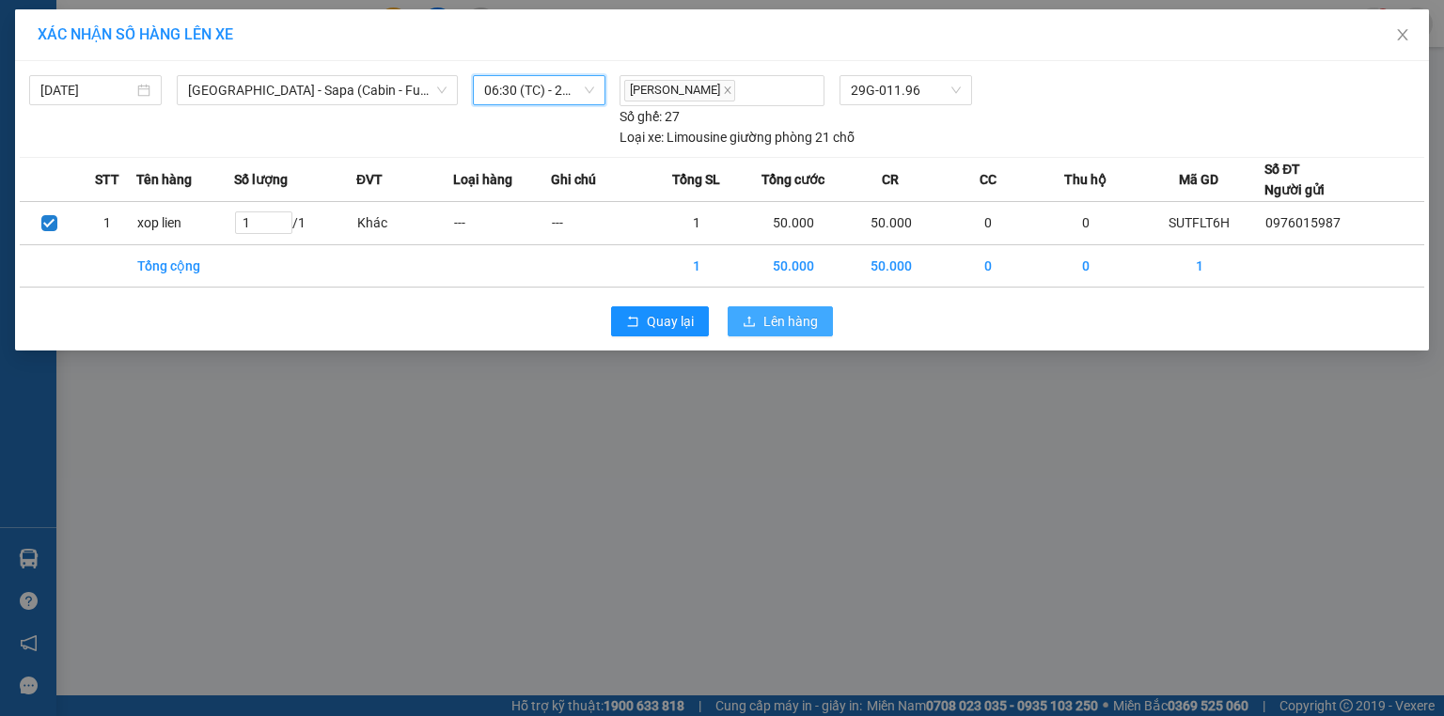
click at [786, 315] on span "Lên hàng" at bounding box center [790, 321] width 55 height 21
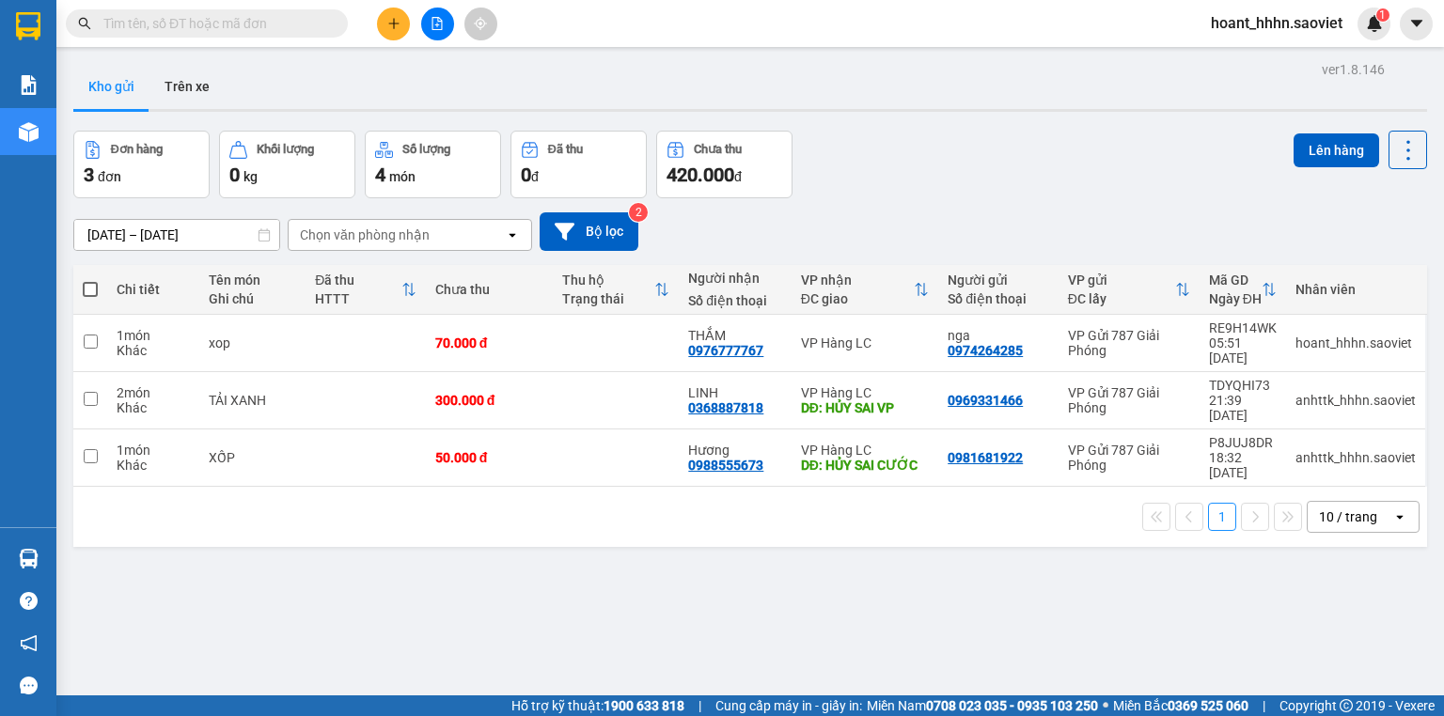
click at [398, 20] on icon "plus" at bounding box center [393, 23] width 13 height 13
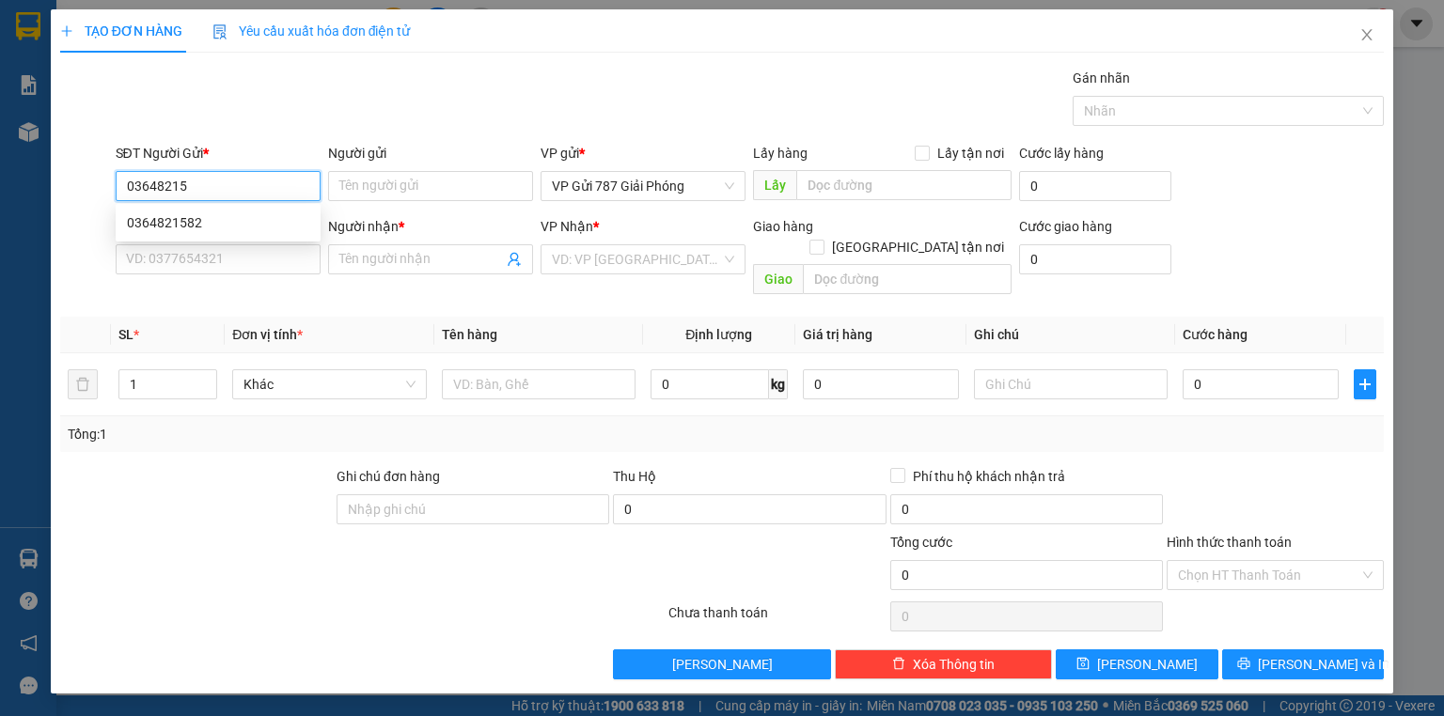
click at [228, 214] on div "0364821582" at bounding box center [218, 222] width 182 height 21
type input "0364821582"
type input "0982027120"
type input "dung 0928888578"
type input "km66"
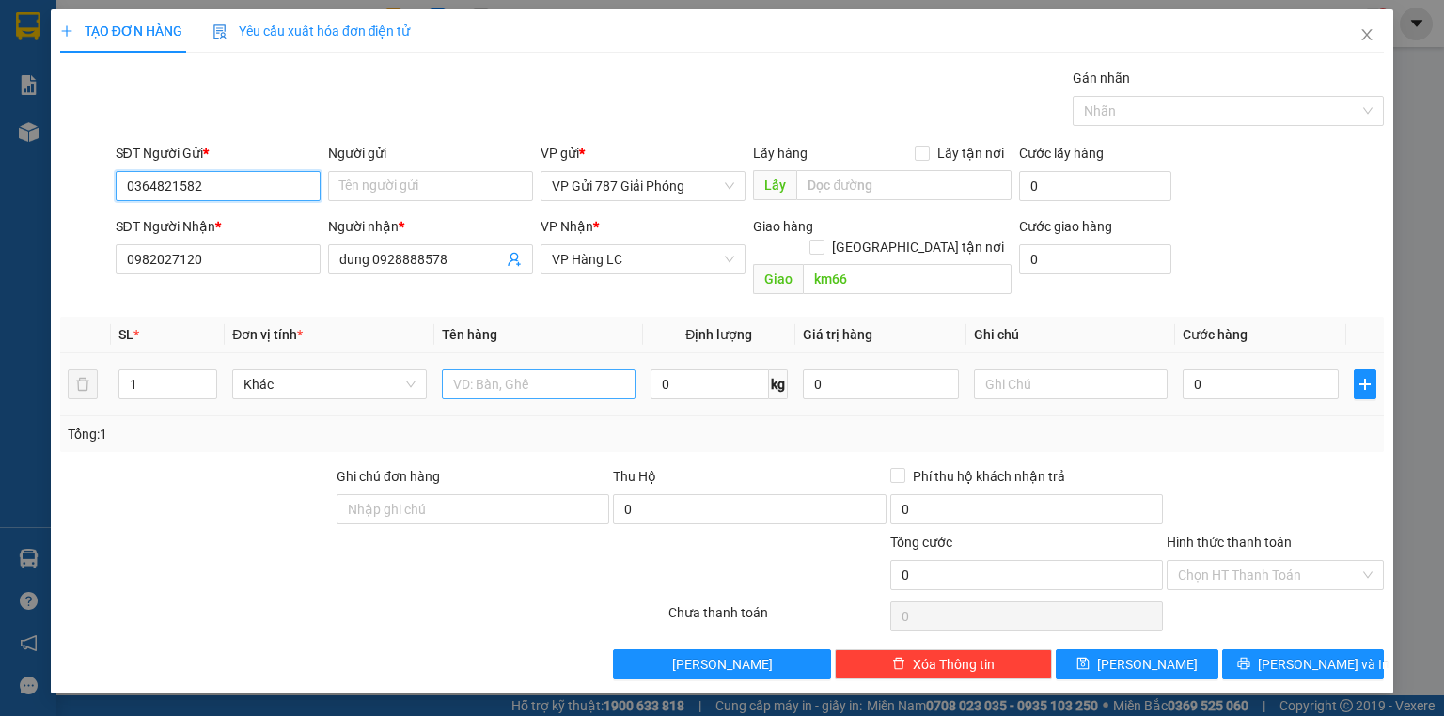
type input "0364821582"
click at [505, 369] on input "text" at bounding box center [539, 384] width 194 height 30
type input "xop"
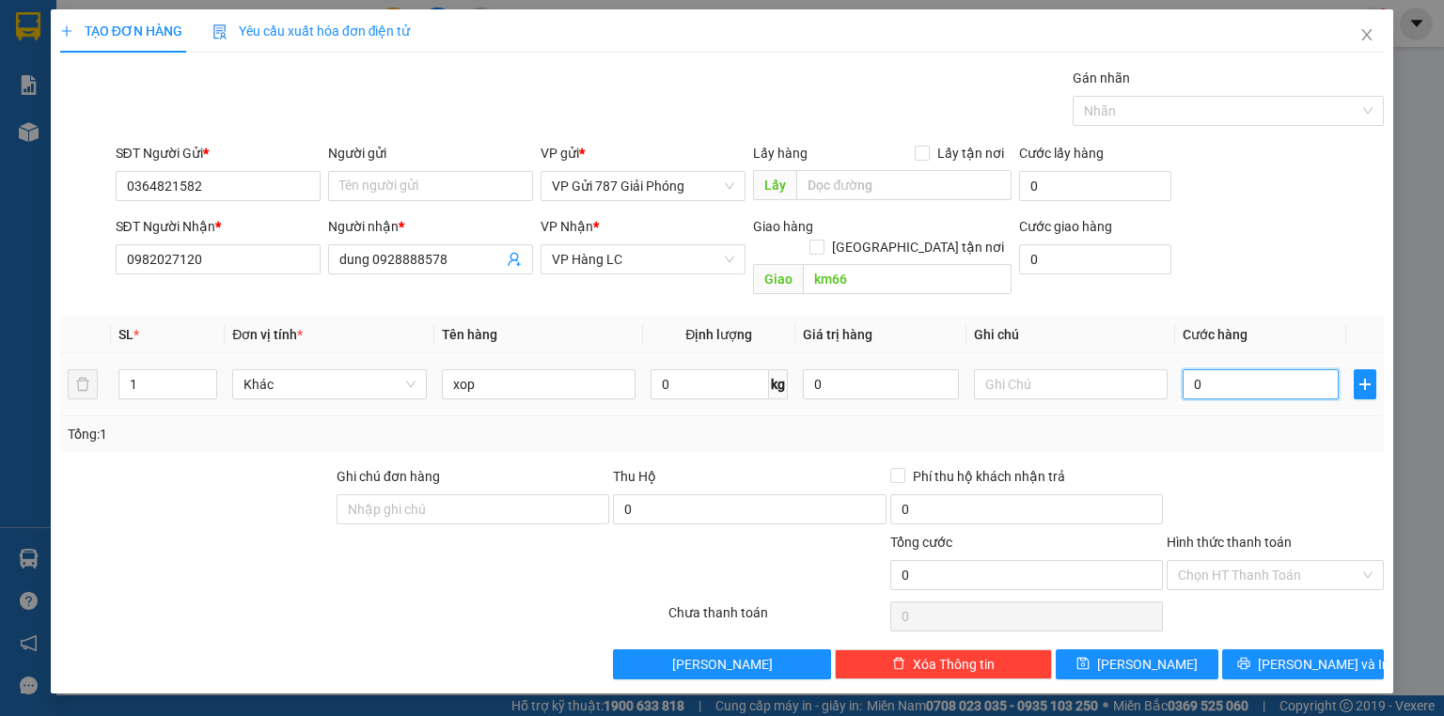
click at [1251, 369] on input "0" at bounding box center [1261, 384] width 156 height 30
type input "5"
type input "50"
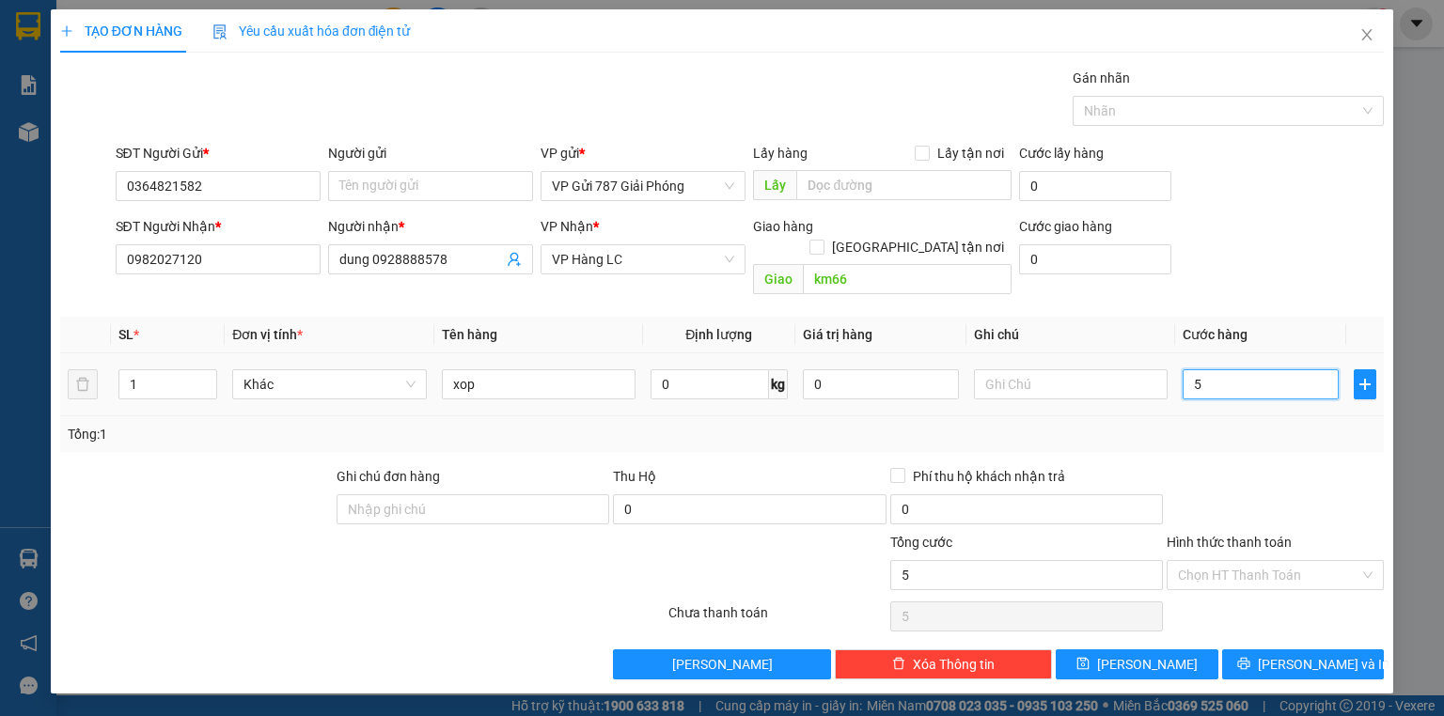
type input "50"
click at [1314, 561] on input "Hình thức thanh toán" at bounding box center [1268, 575] width 181 height 28
type input "50.000"
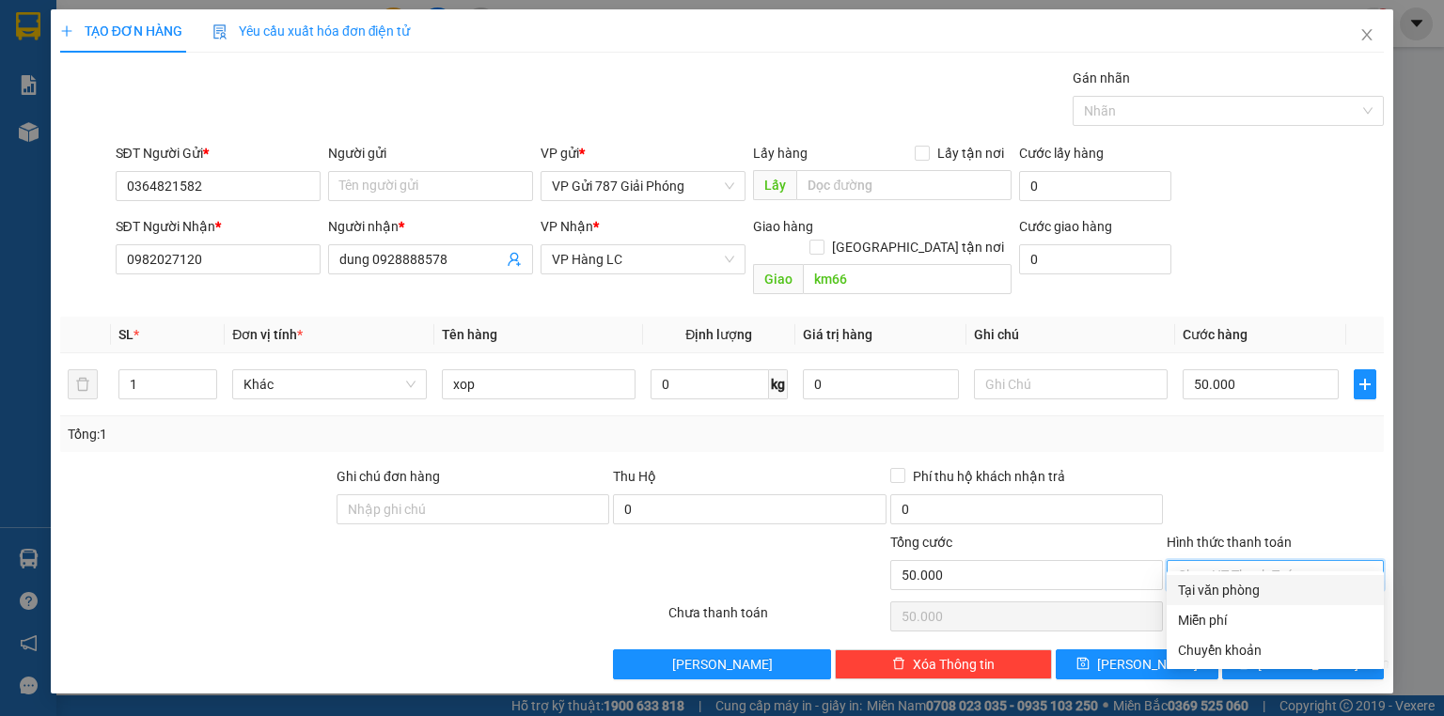
click at [1275, 589] on div "Tại văn phòng" at bounding box center [1275, 590] width 195 height 21
type input "0"
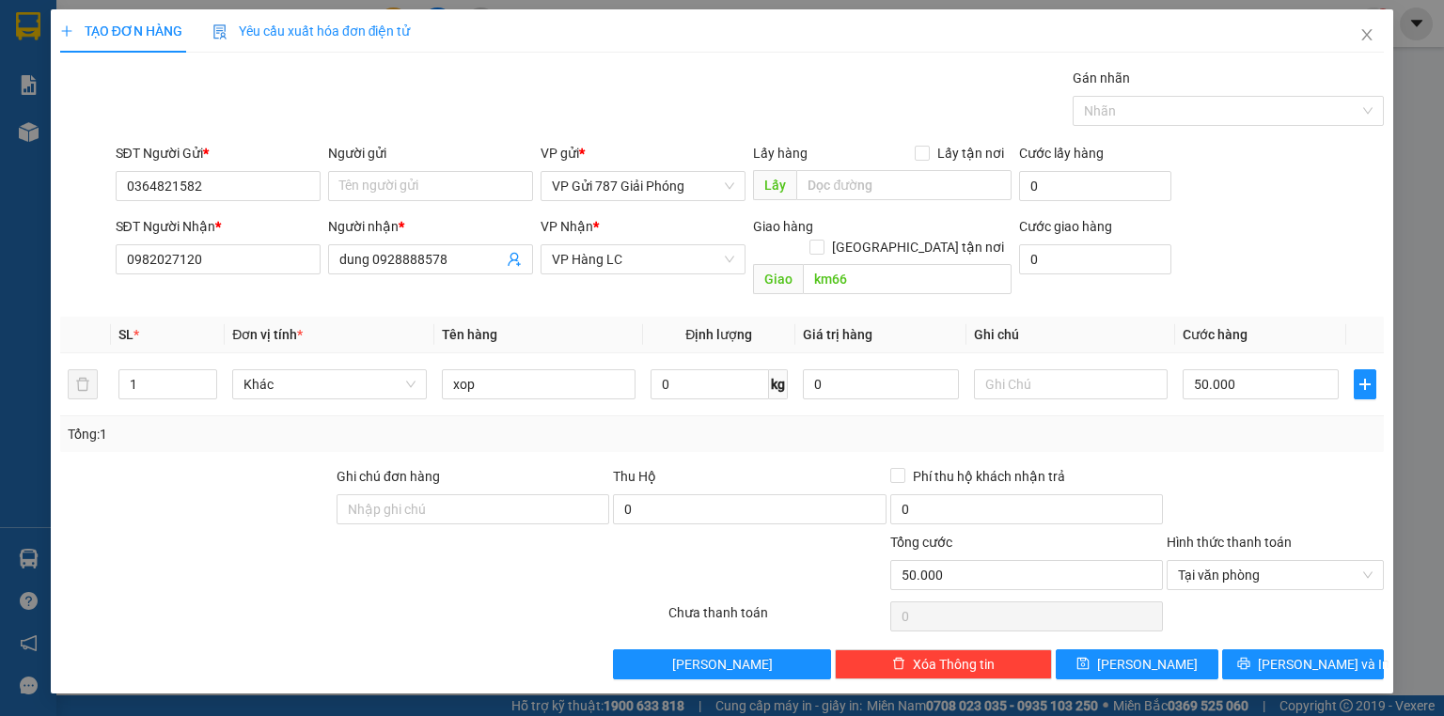
click at [1297, 624] on div "Transit Pickup Surcharge Ids Transit Deliver Surcharge Ids Transit Deliver Surc…" at bounding box center [722, 374] width 1324 height 612
drag, startPoint x: 1282, startPoint y: 667, endPoint x: 1291, endPoint y: 652, distance: 17.3
click at [1282, 665] on div "TẠO ĐƠN HÀNG Yêu cầu xuất hóa đơn điện tử Transit Pickup Surcharge Ids Transit …" at bounding box center [722, 351] width 1343 height 684
click at [1300, 654] on span "[PERSON_NAME] và In" at bounding box center [1324, 664] width 132 height 21
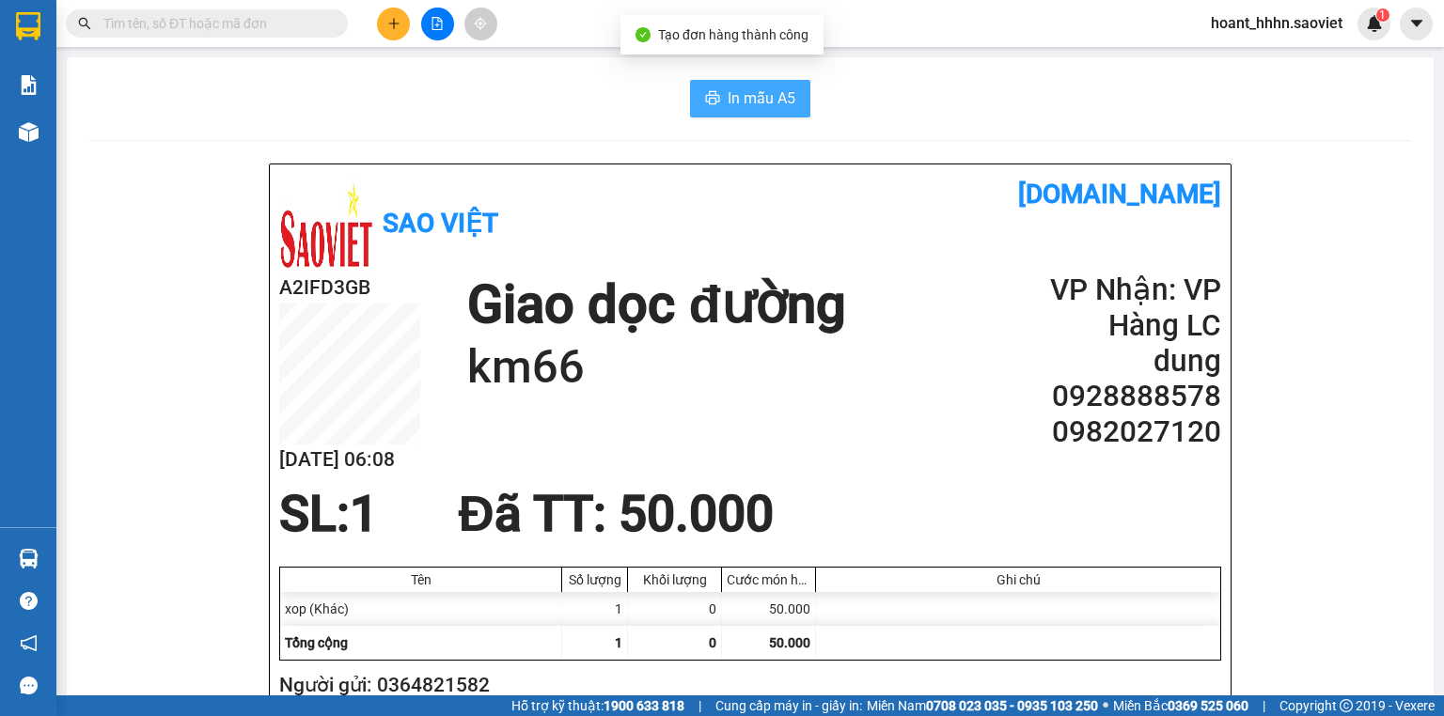
click at [760, 86] on span "In mẫu A5" at bounding box center [762, 98] width 68 height 24
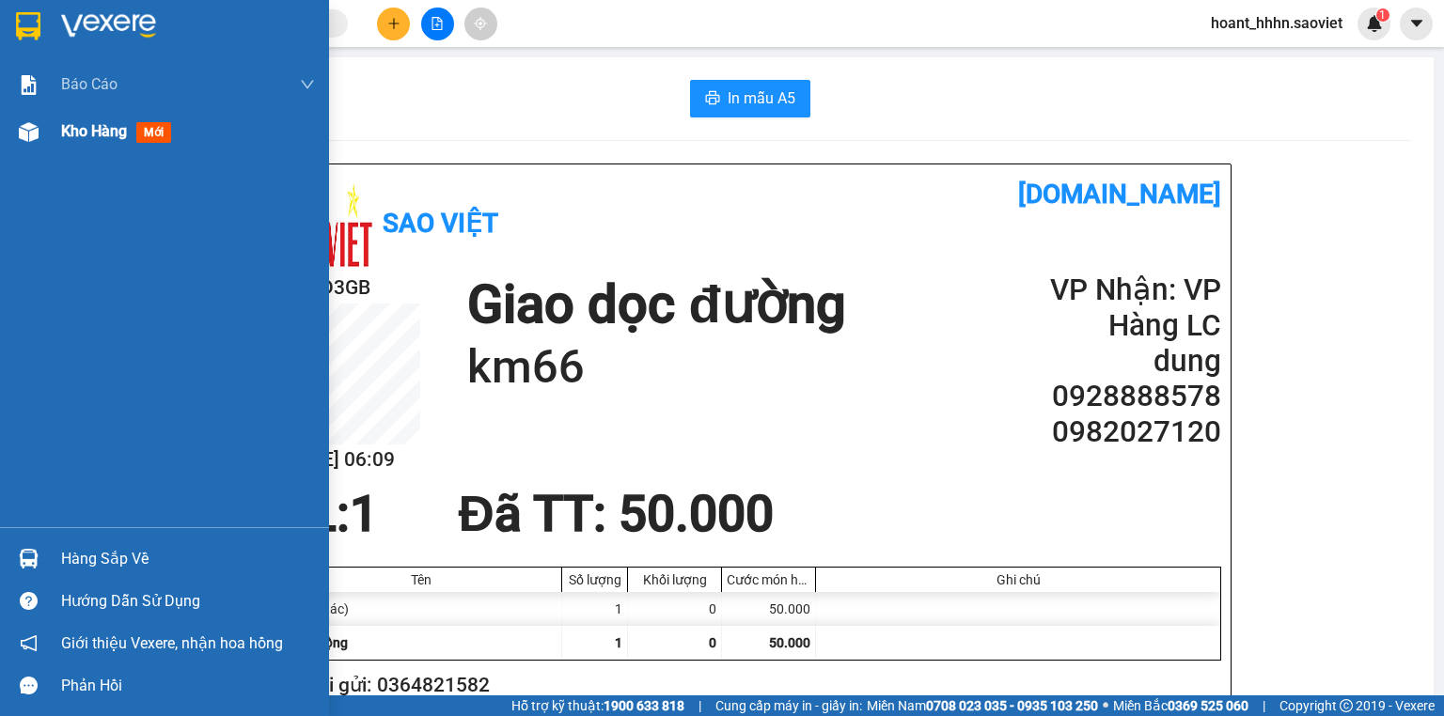
click at [109, 128] on span "Kho hàng" at bounding box center [94, 131] width 66 height 18
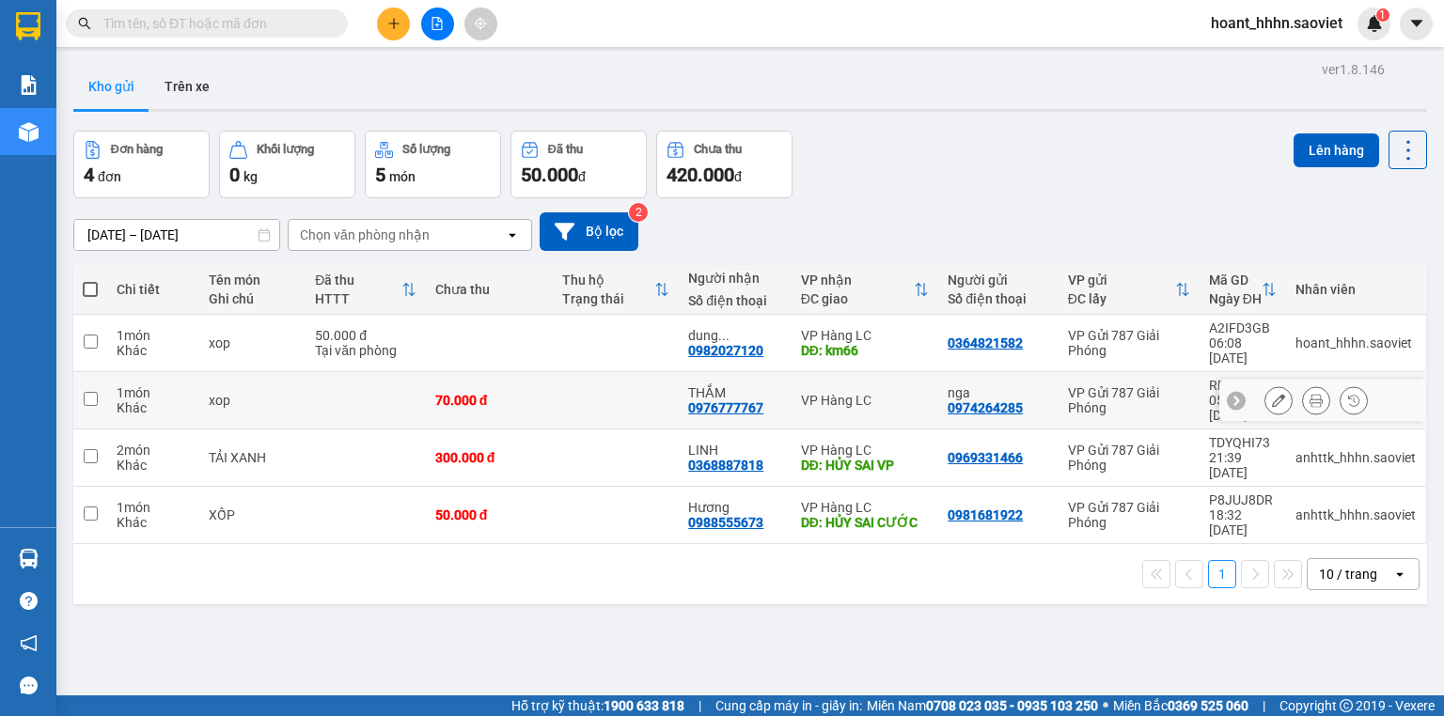
drag, startPoint x: 105, startPoint y: 108, endPoint x: 545, endPoint y: 373, distance: 513.7
click at [545, 373] on td "70.000 đ" at bounding box center [489, 400] width 127 height 57
checkbox input "true"
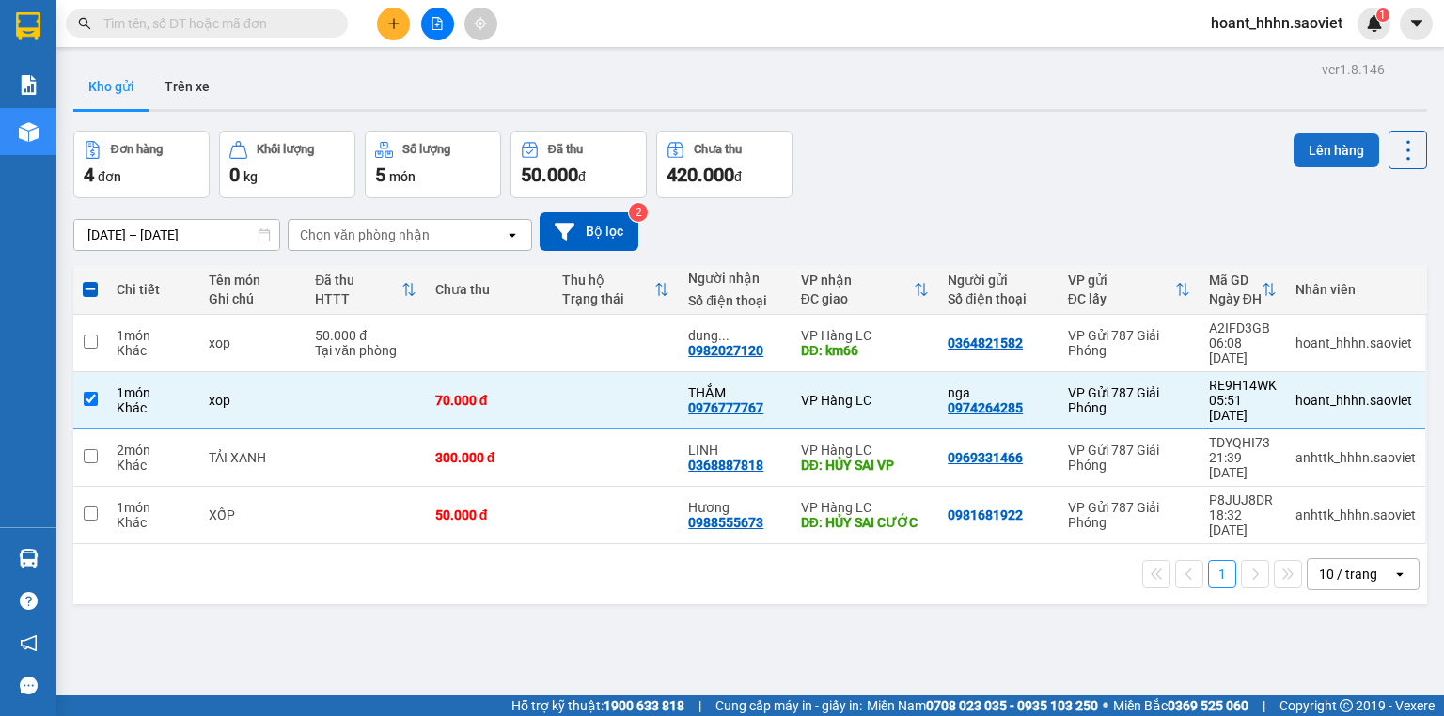
click at [1358, 159] on button "Lên hàng" at bounding box center [1337, 151] width 86 height 34
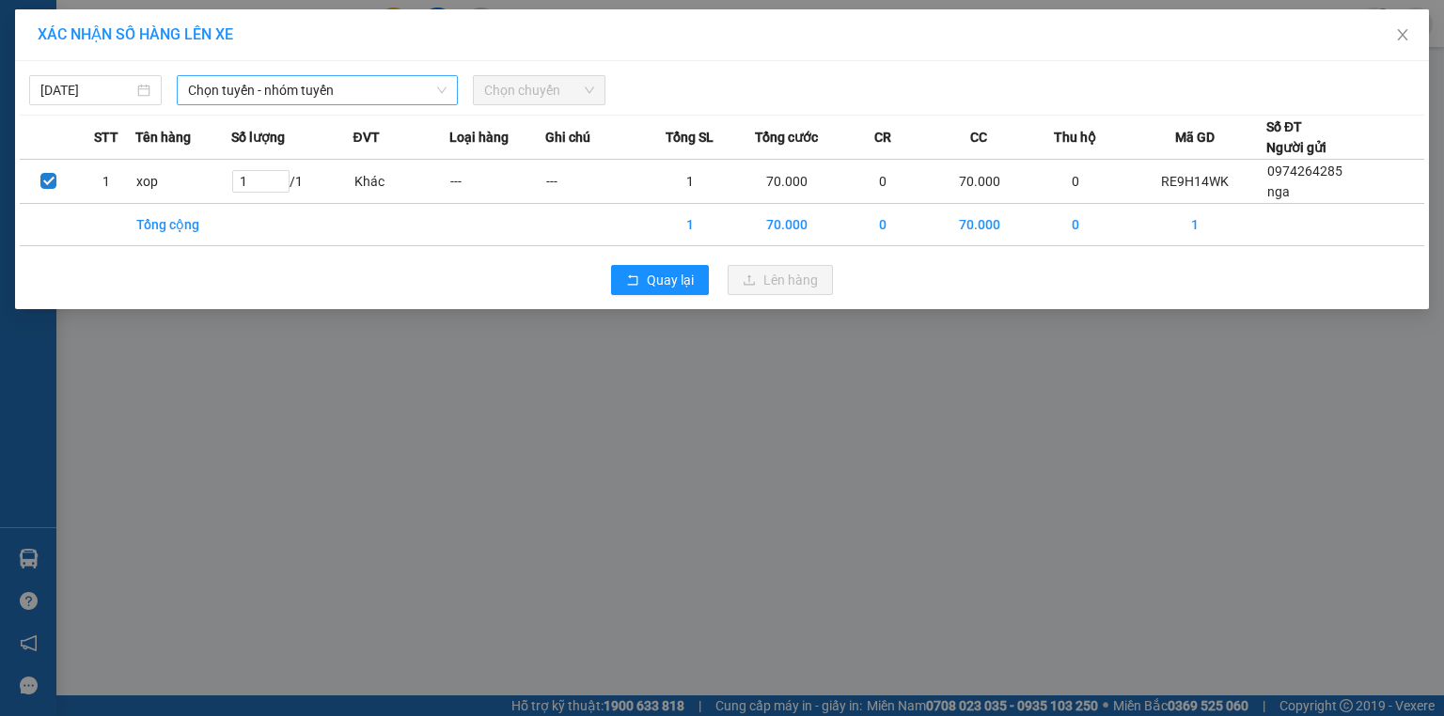
click at [343, 90] on span "Chọn tuyến - nhóm tuyến" at bounding box center [317, 90] width 259 height 28
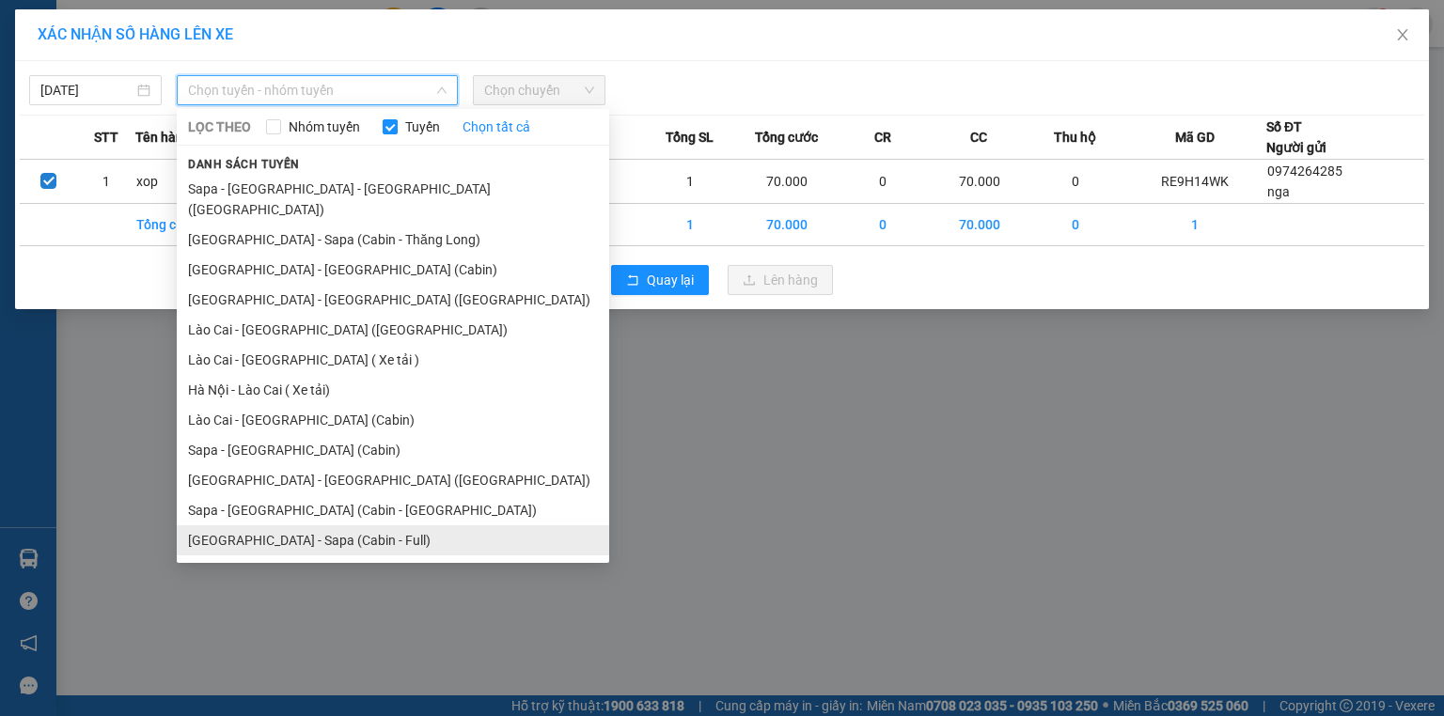
click at [419, 526] on li "[GEOGRAPHIC_DATA] - Sapa (Cabin - Full)" at bounding box center [393, 541] width 432 height 30
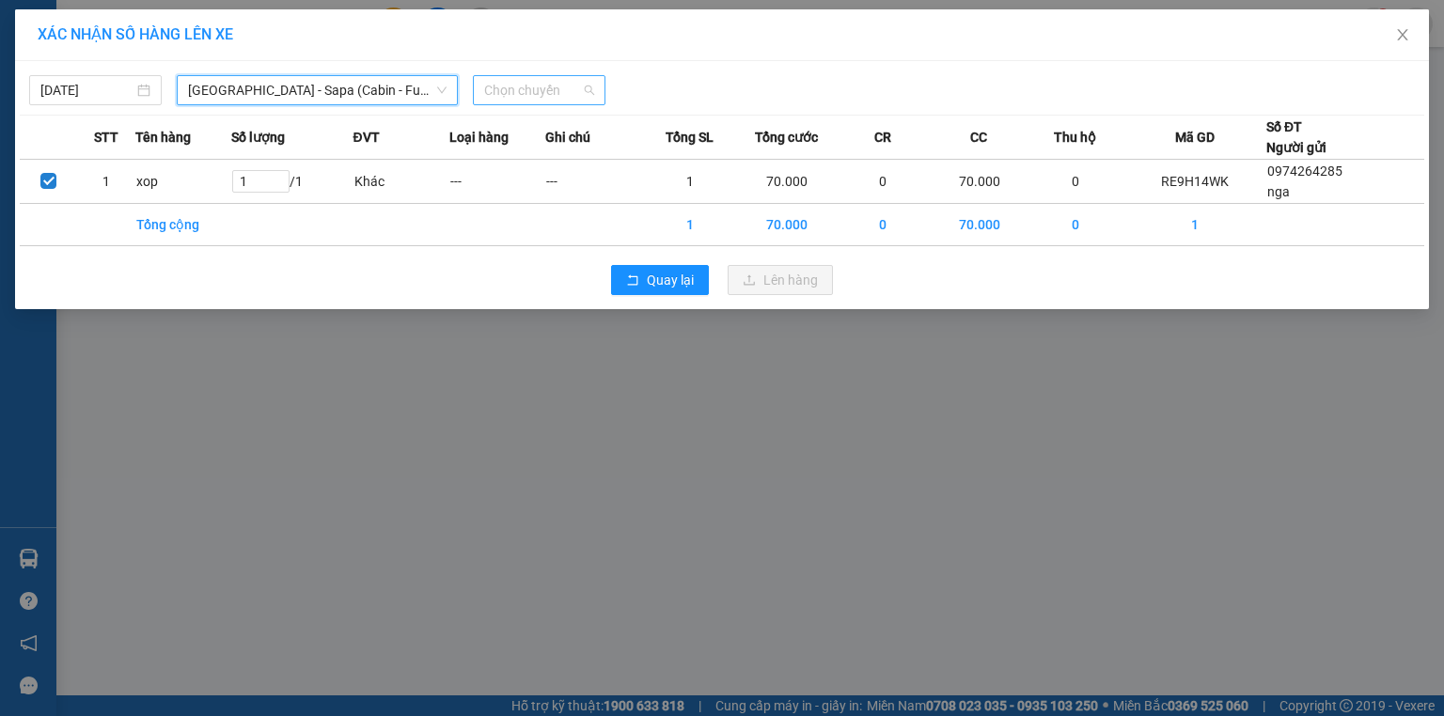
click at [553, 94] on span "Chọn chuyến" at bounding box center [539, 90] width 110 height 28
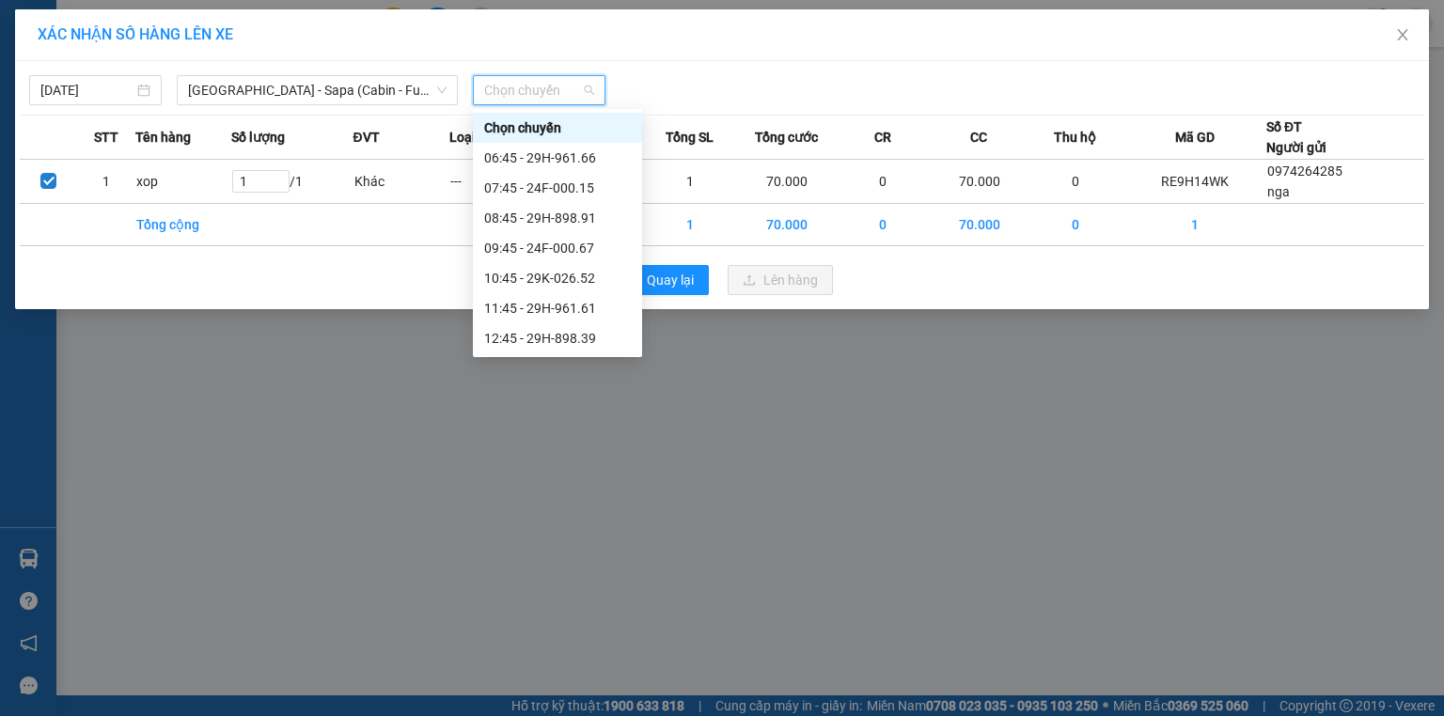
click at [76, 71] on div "[DATE] [GEOGRAPHIC_DATA] - [GEOGRAPHIC_DATA] (Cabin - Full) LỌC THEO Nhóm tuyến…" at bounding box center [722, 85] width 1405 height 39
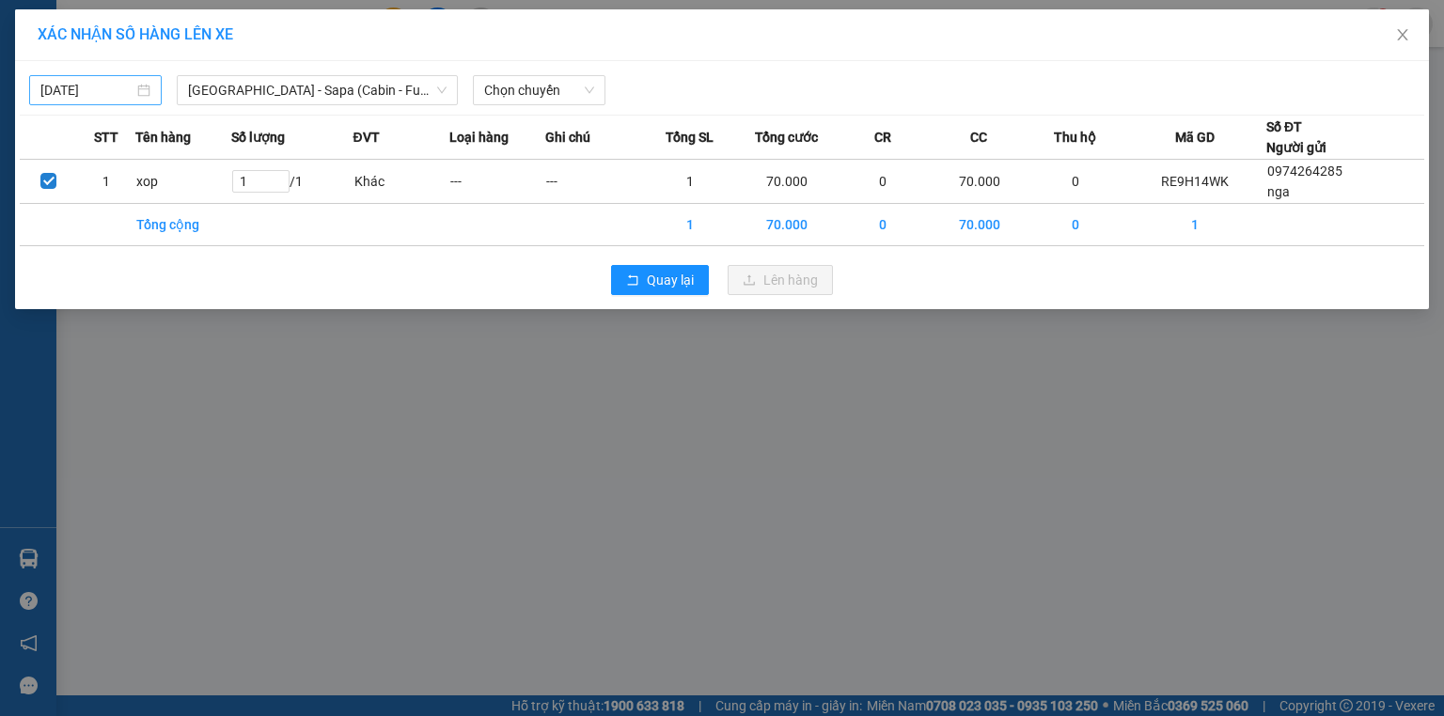
click at [82, 82] on input "[DATE]" at bounding box center [86, 90] width 93 height 21
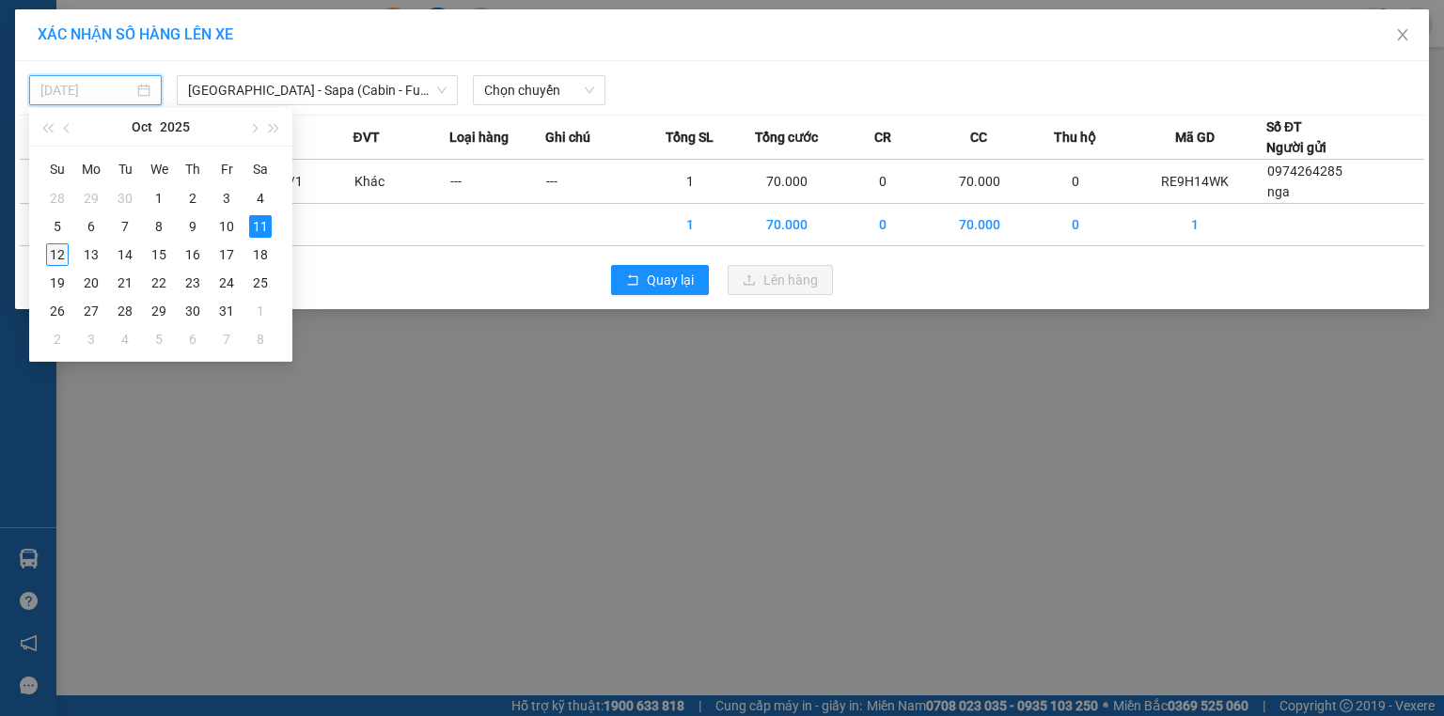
click at [55, 254] on div "12" at bounding box center [57, 255] width 23 height 23
type input "[DATE]"
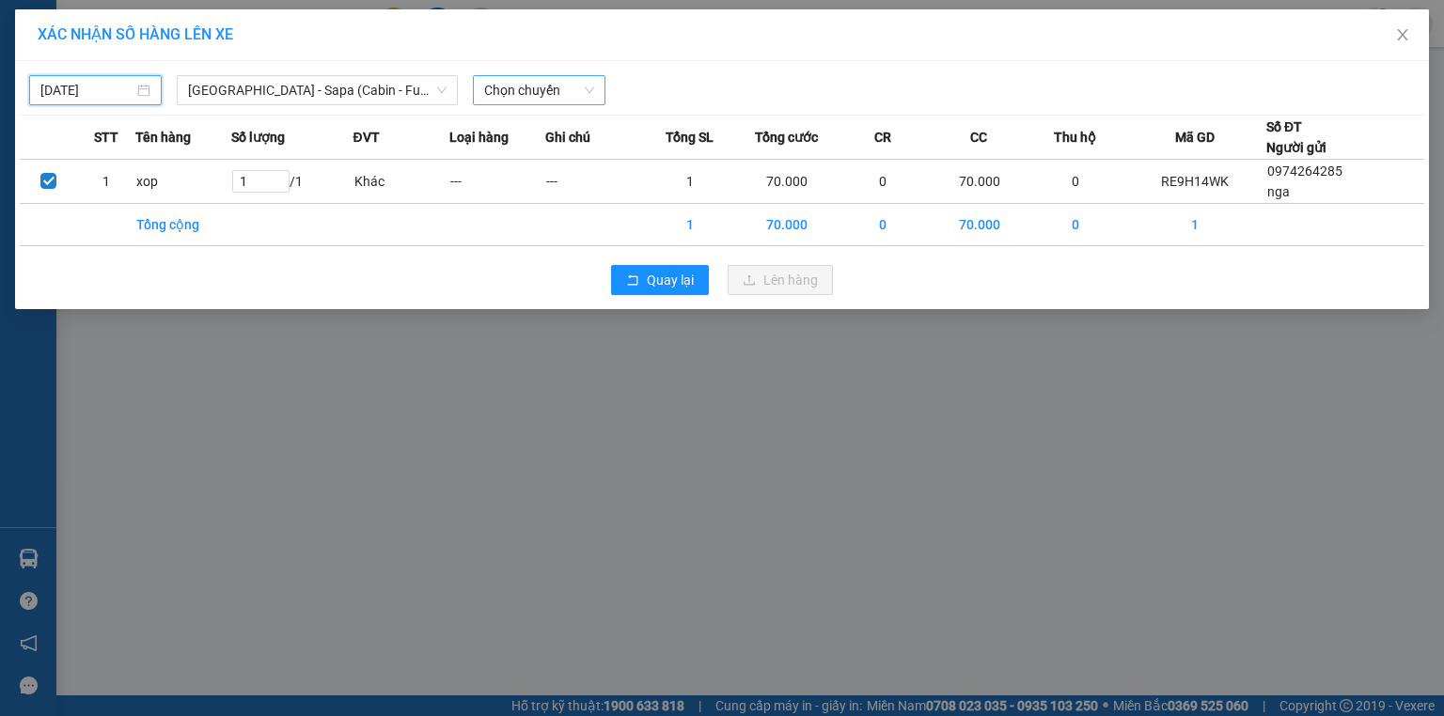
click at [566, 90] on span "Chọn chuyến" at bounding box center [539, 90] width 110 height 28
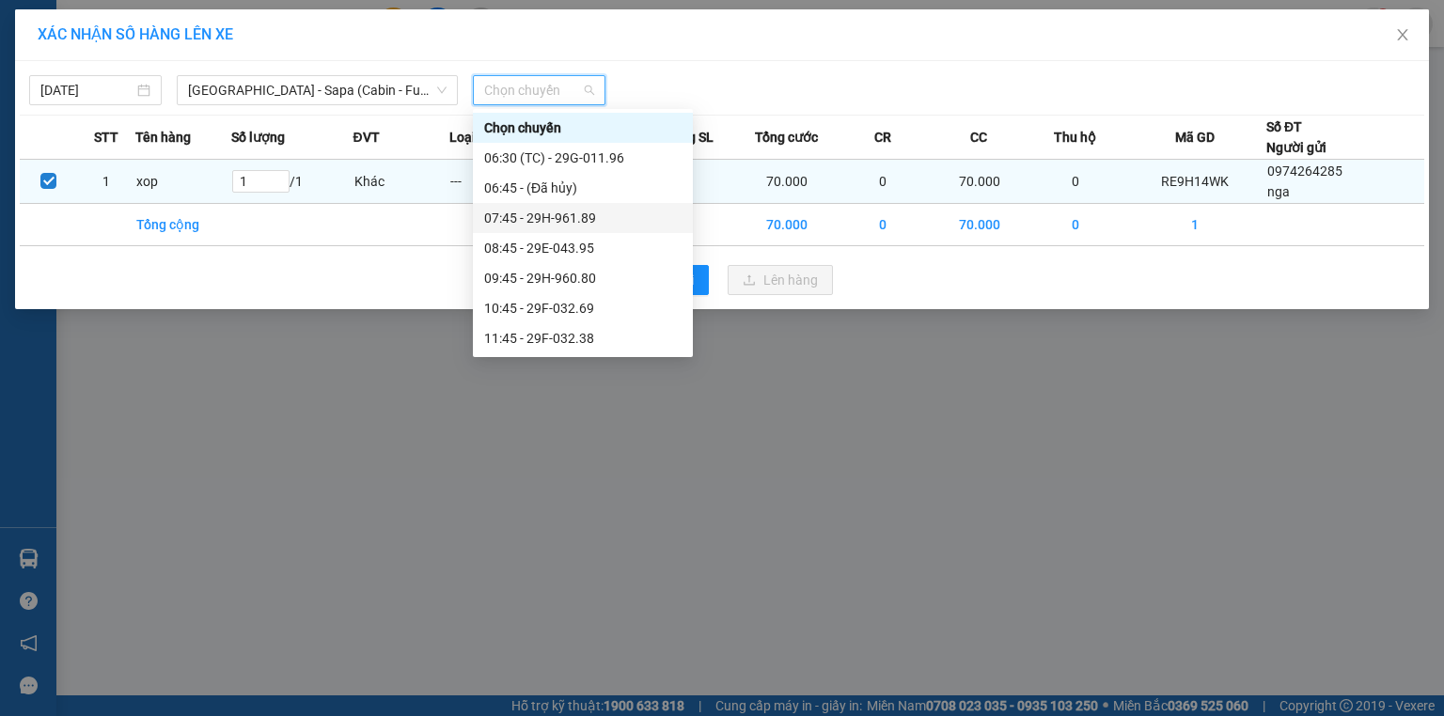
click at [603, 222] on div "07:45 - 29H-961.89" at bounding box center [582, 218] width 197 height 21
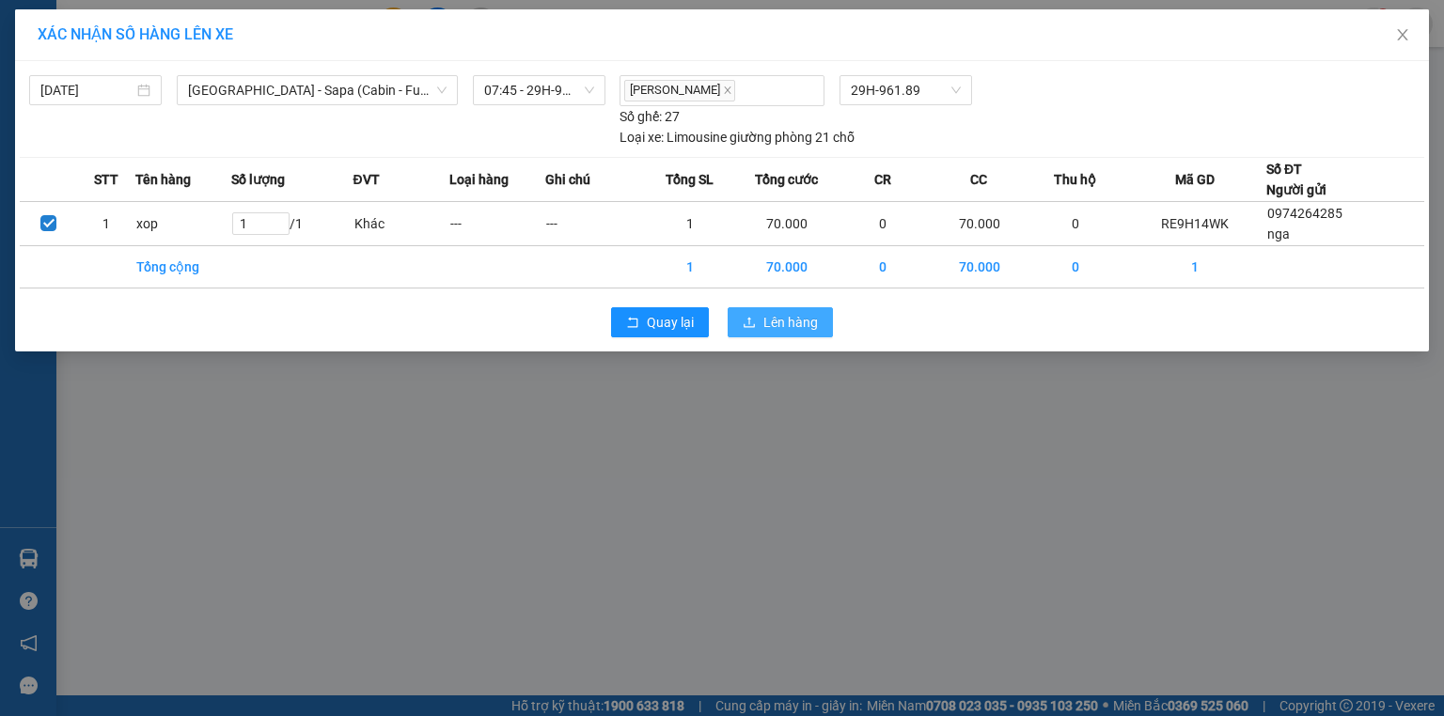
click at [827, 327] on button "Lên hàng" at bounding box center [780, 322] width 105 height 30
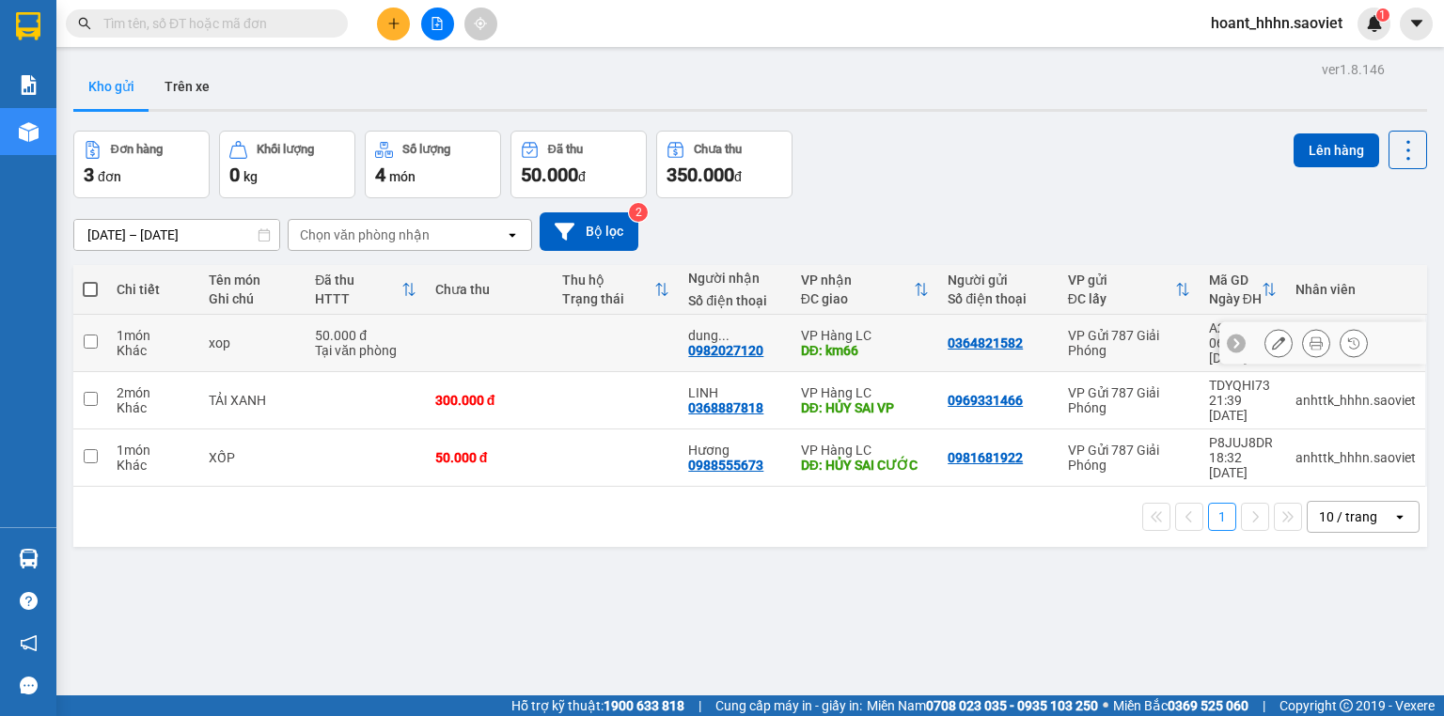
click at [615, 320] on td at bounding box center [616, 343] width 127 height 57
checkbox input "true"
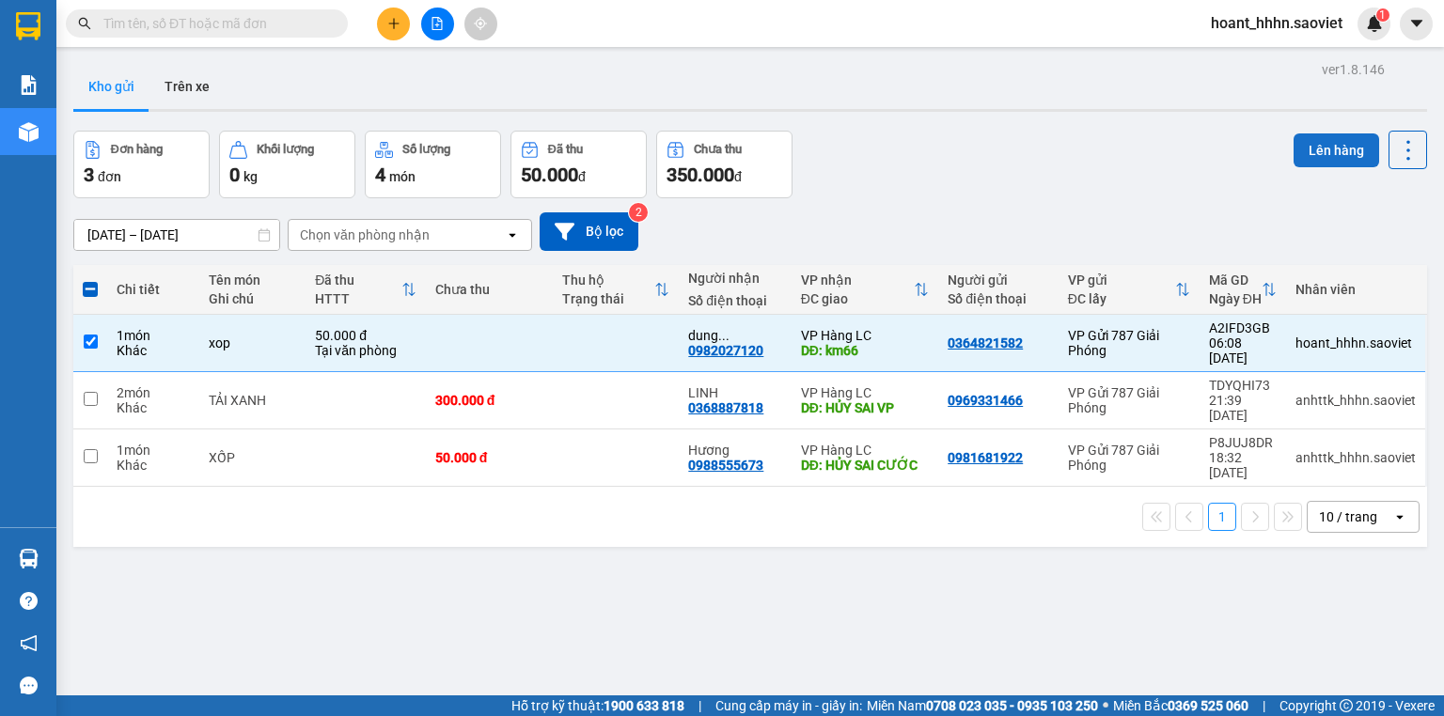
click at [1321, 149] on button "Lên hàng" at bounding box center [1337, 151] width 86 height 34
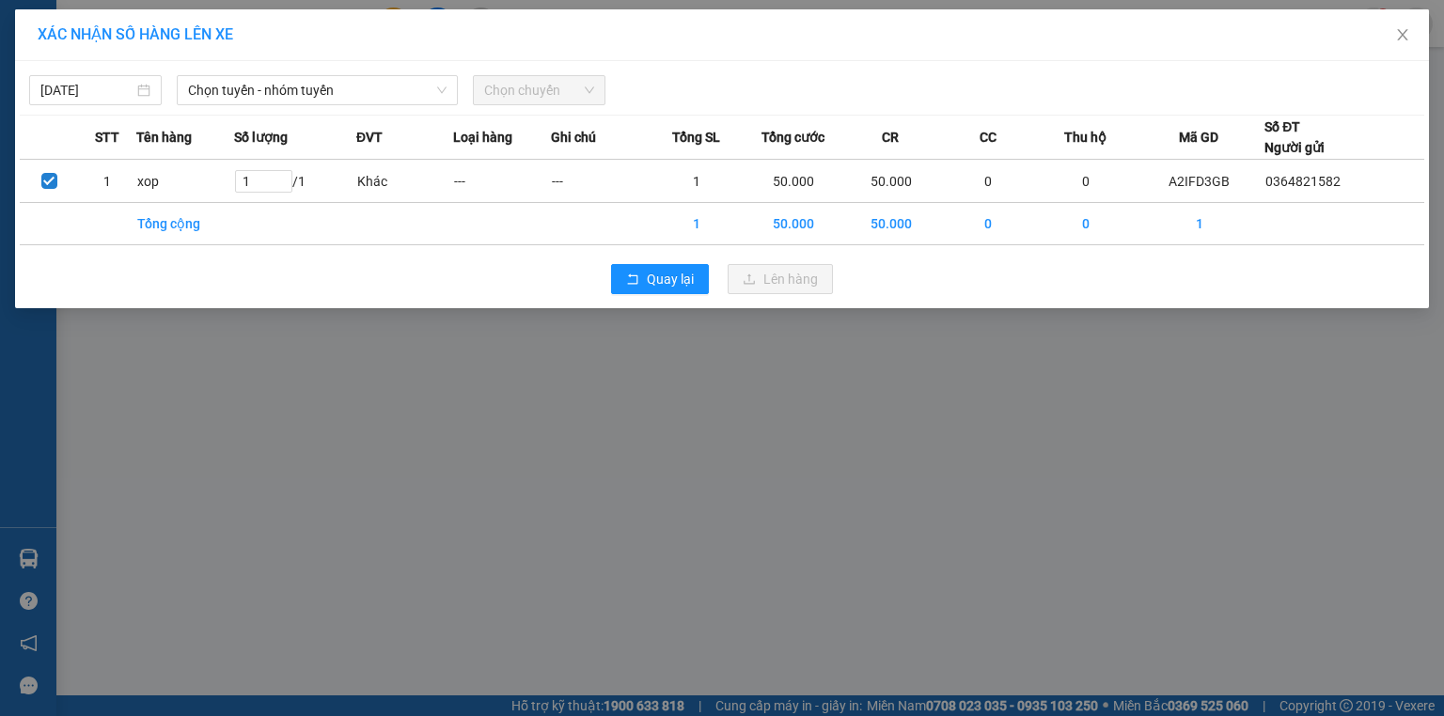
click at [343, 112] on div "[DATE] Chọn tuyến - nhóm tuyến Chọn chuyến STT Tên hàng Số lượng ĐVT Loại hàng …" at bounding box center [722, 184] width 1414 height 247
click at [378, 90] on span "Chọn tuyến - nhóm tuyến" at bounding box center [317, 90] width 259 height 28
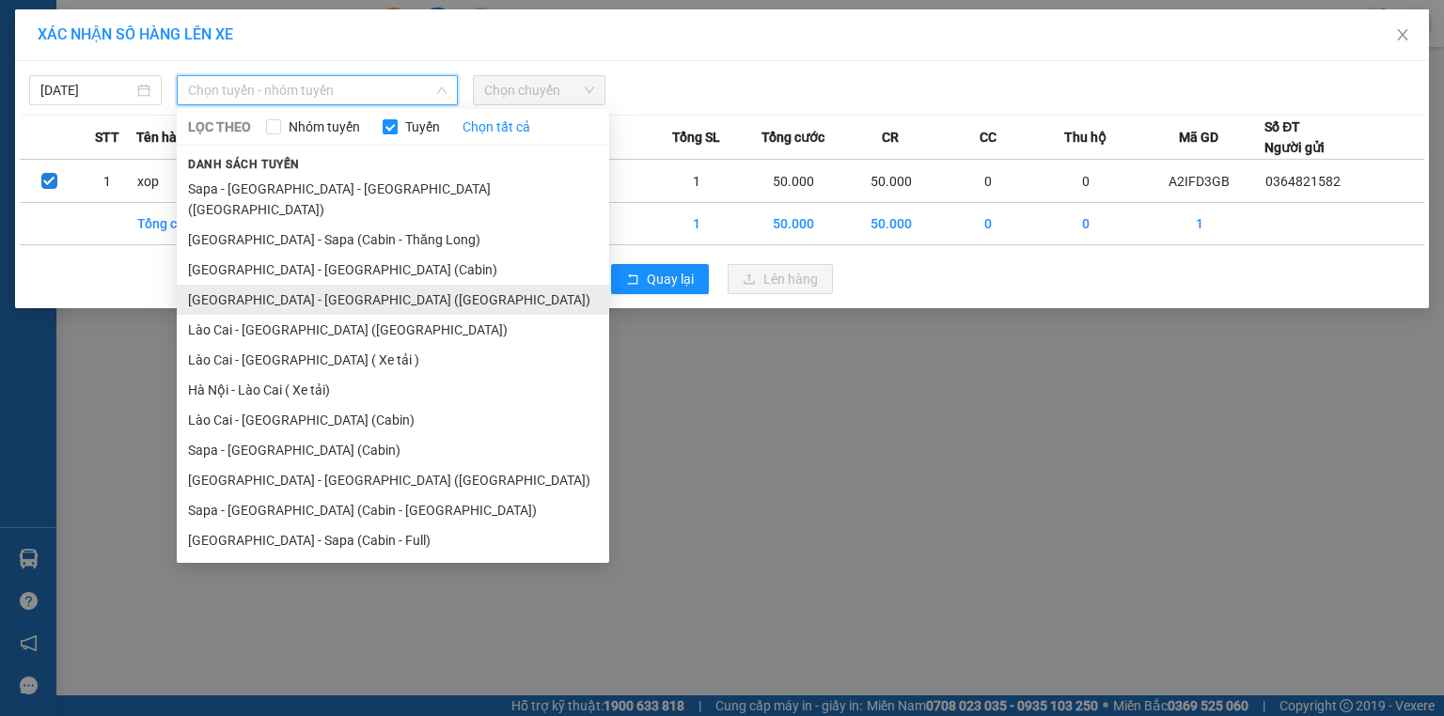
click at [372, 285] on li "[GEOGRAPHIC_DATA] - [GEOGRAPHIC_DATA] ([GEOGRAPHIC_DATA])" at bounding box center [393, 300] width 432 height 30
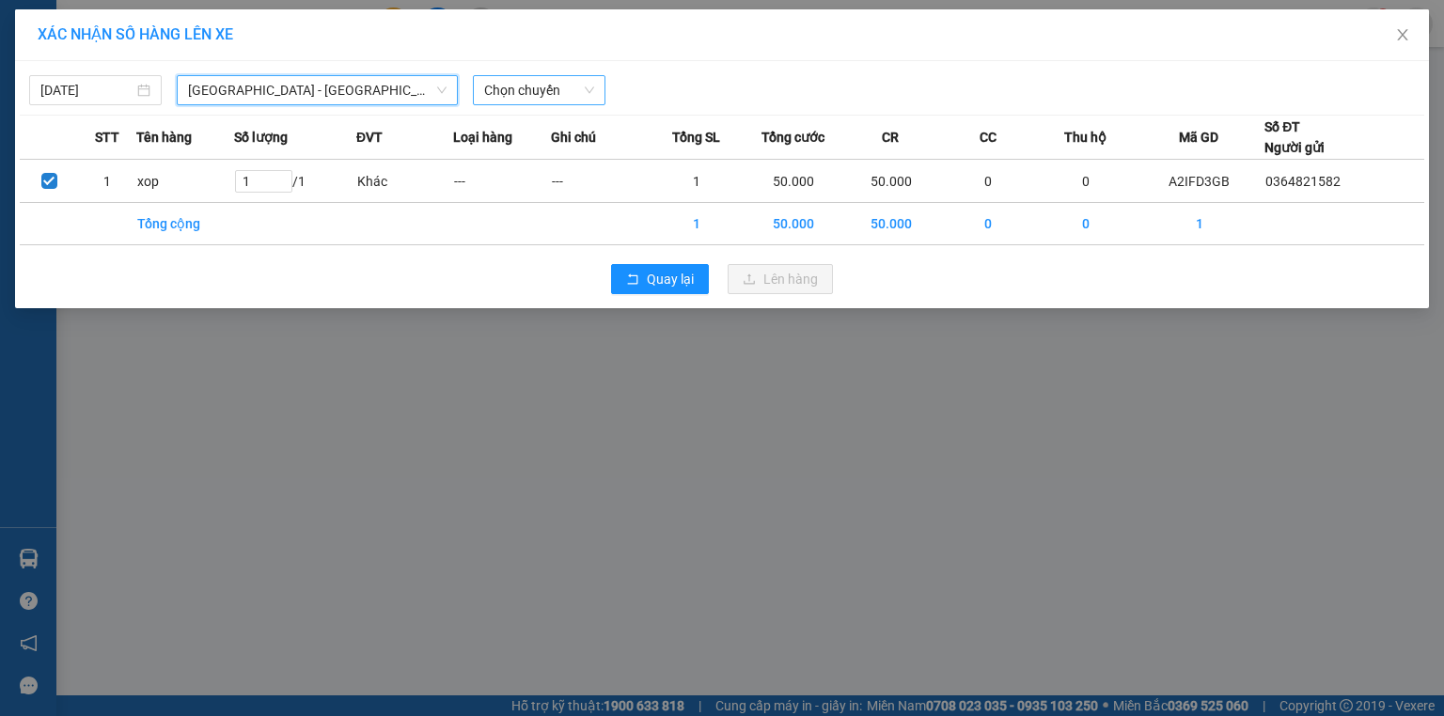
click at [550, 84] on span "Chọn chuyến" at bounding box center [539, 90] width 110 height 28
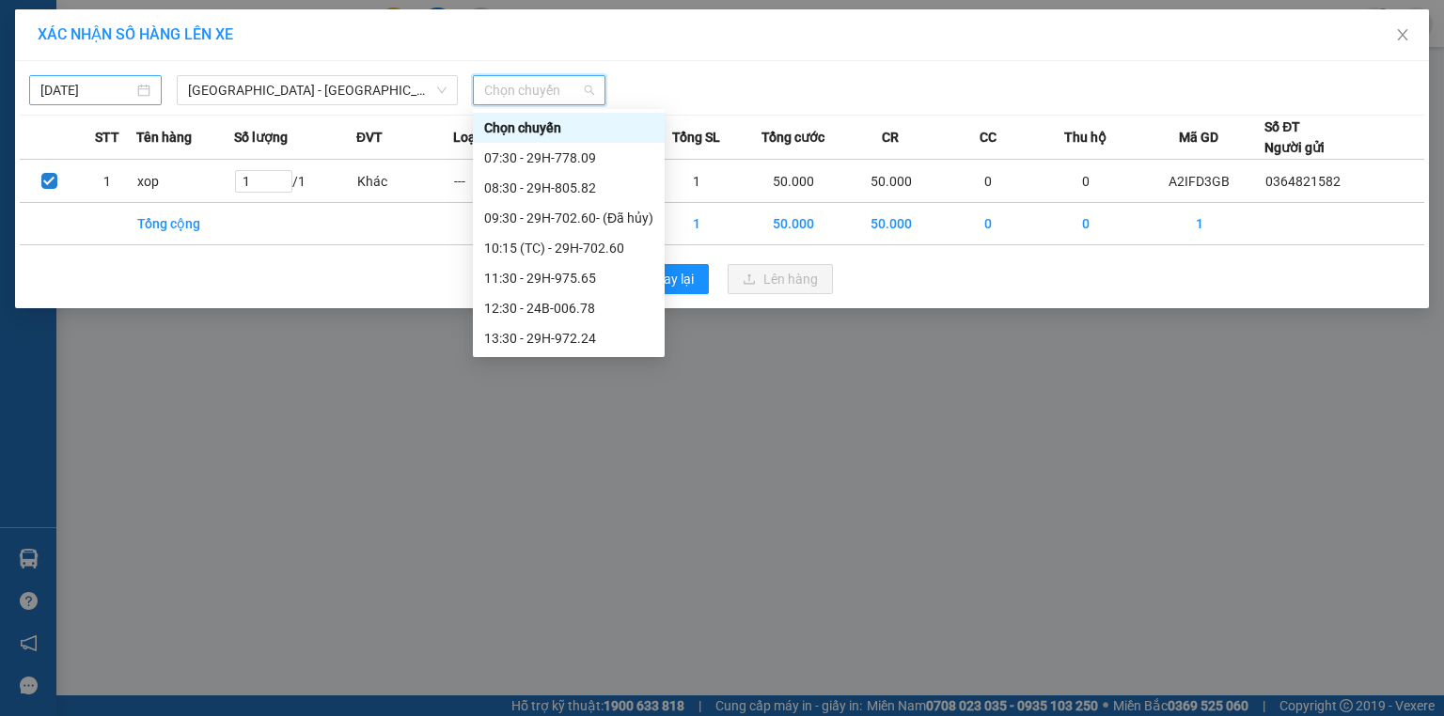
drag, startPoint x: 75, startPoint y: 64, endPoint x: 75, endPoint y: 76, distance: 12.2
click at [74, 67] on div "[DATE] [GEOGRAPHIC_DATA] - [GEOGRAPHIC_DATA] ([GEOGRAPHIC_DATA]) LỌC THEO Nhóm …" at bounding box center [722, 184] width 1414 height 247
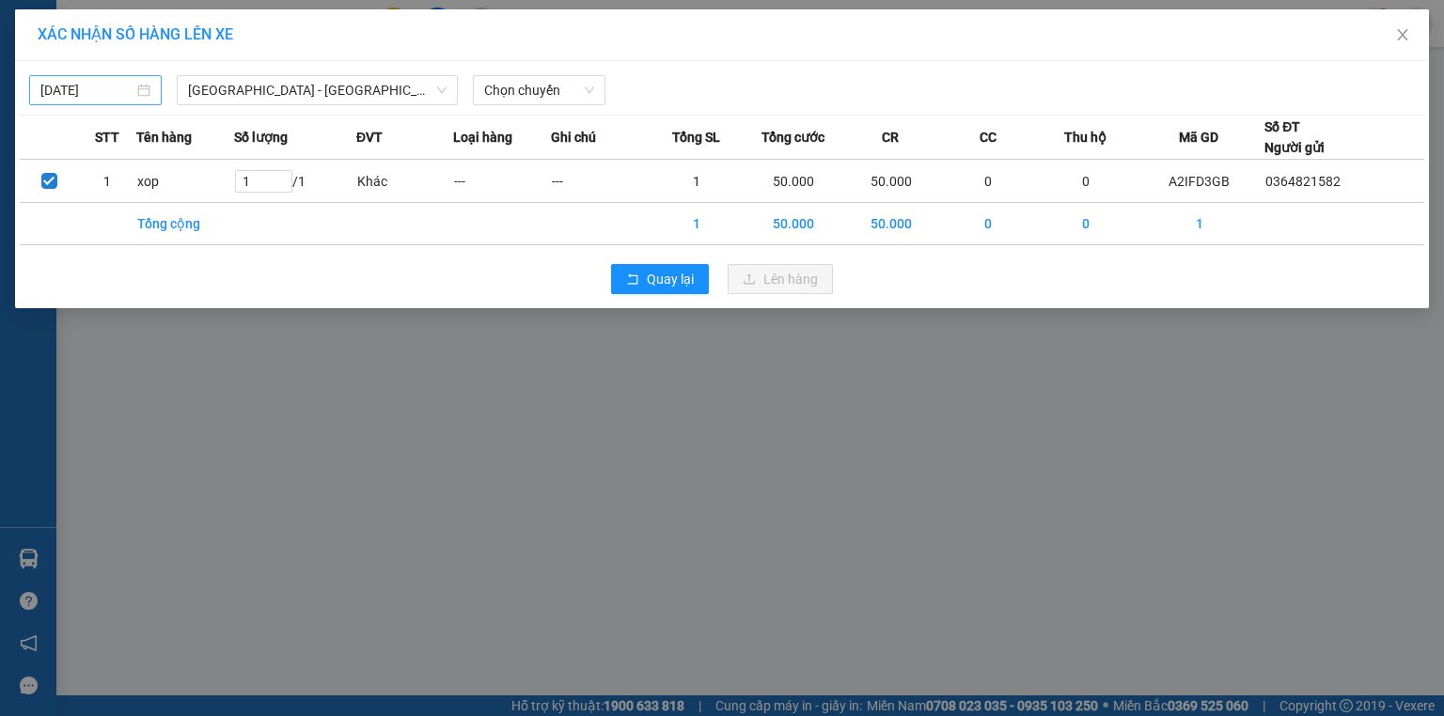
click at [71, 89] on input "[DATE]" at bounding box center [86, 90] width 93 height 21
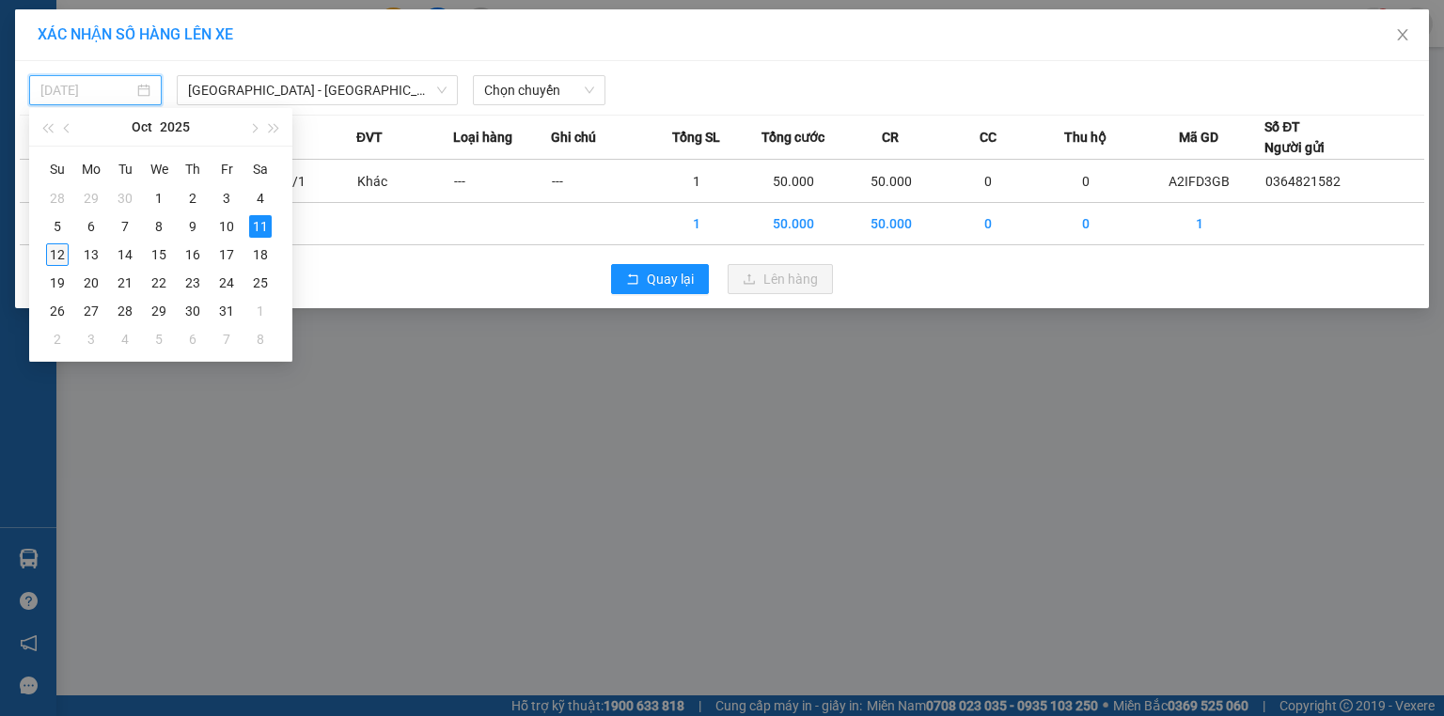
click at [61, 255] on div "12" at bounding box center [57, 255] width 23 height 23
type input "[DATE]"
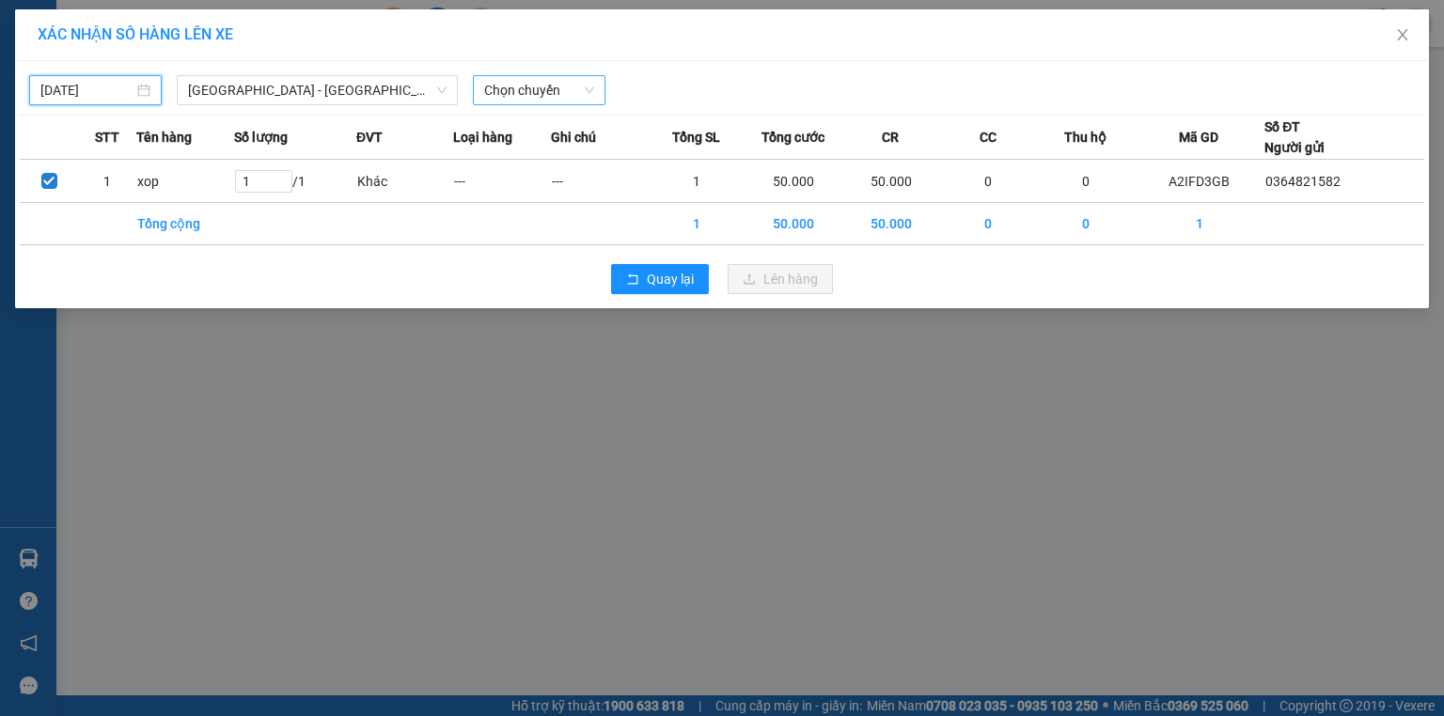
click at [511, 84] on span "Chọn chuyến" at bounding box center [539, 90] width 110 height 28
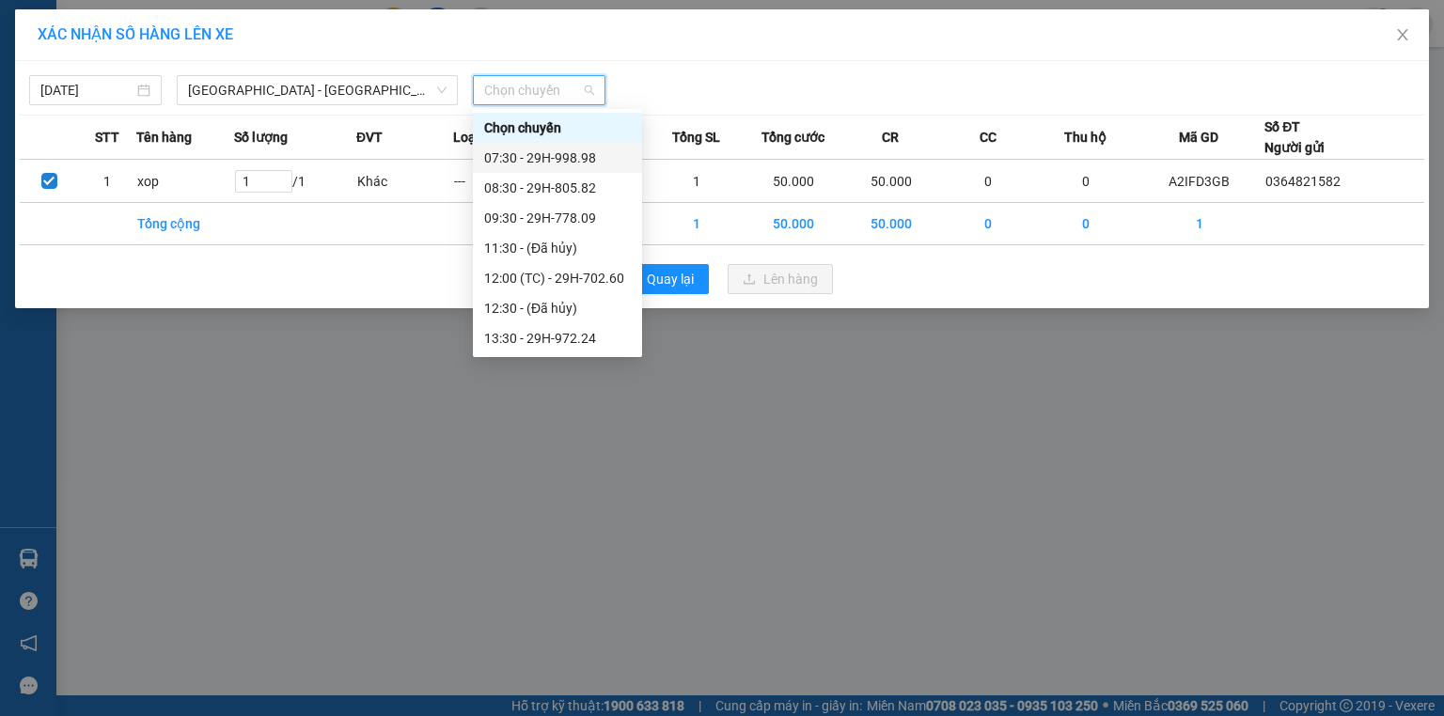
click at [586, 160] on div "07:30 - 29H-998.98" at bounding box center [557, 158] width 147 height 21
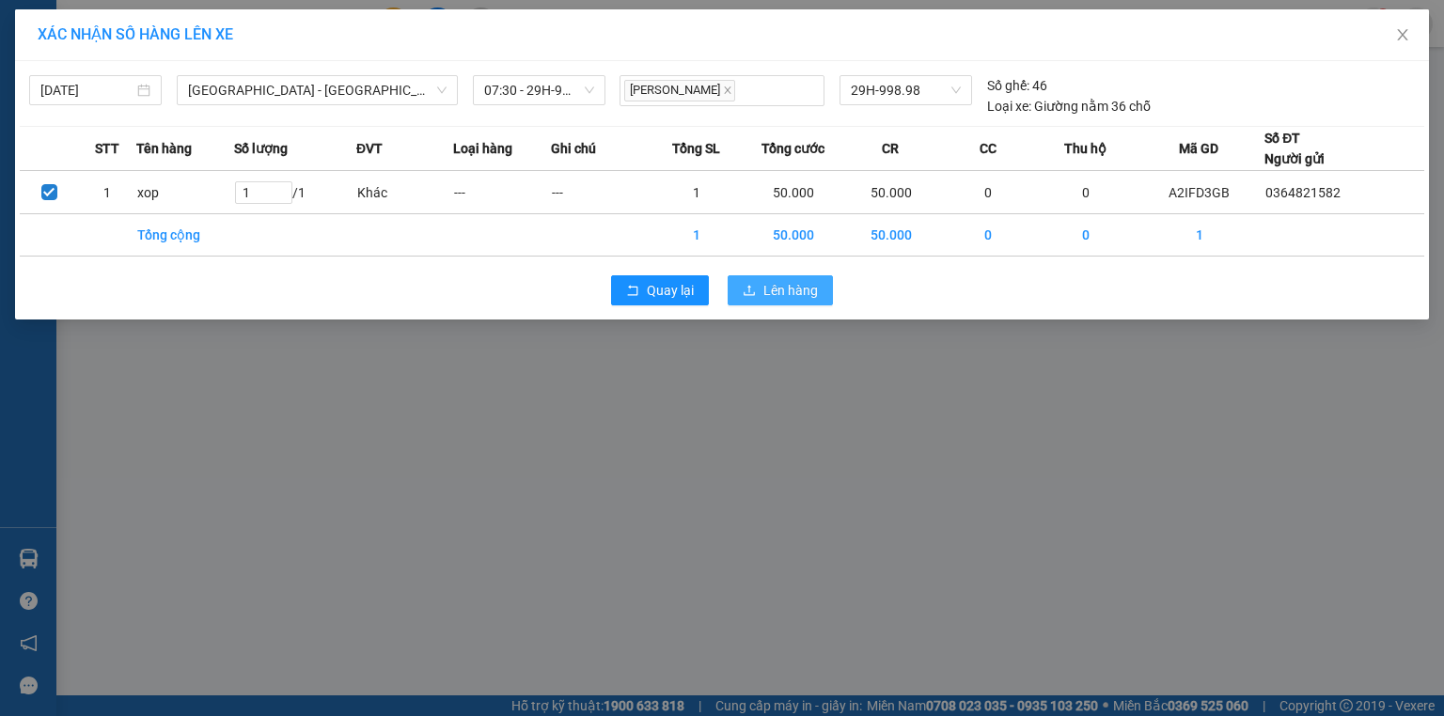
click at [773, 282] on span "Lên hàng" at bounding box center [790, 290] width 55 height 21
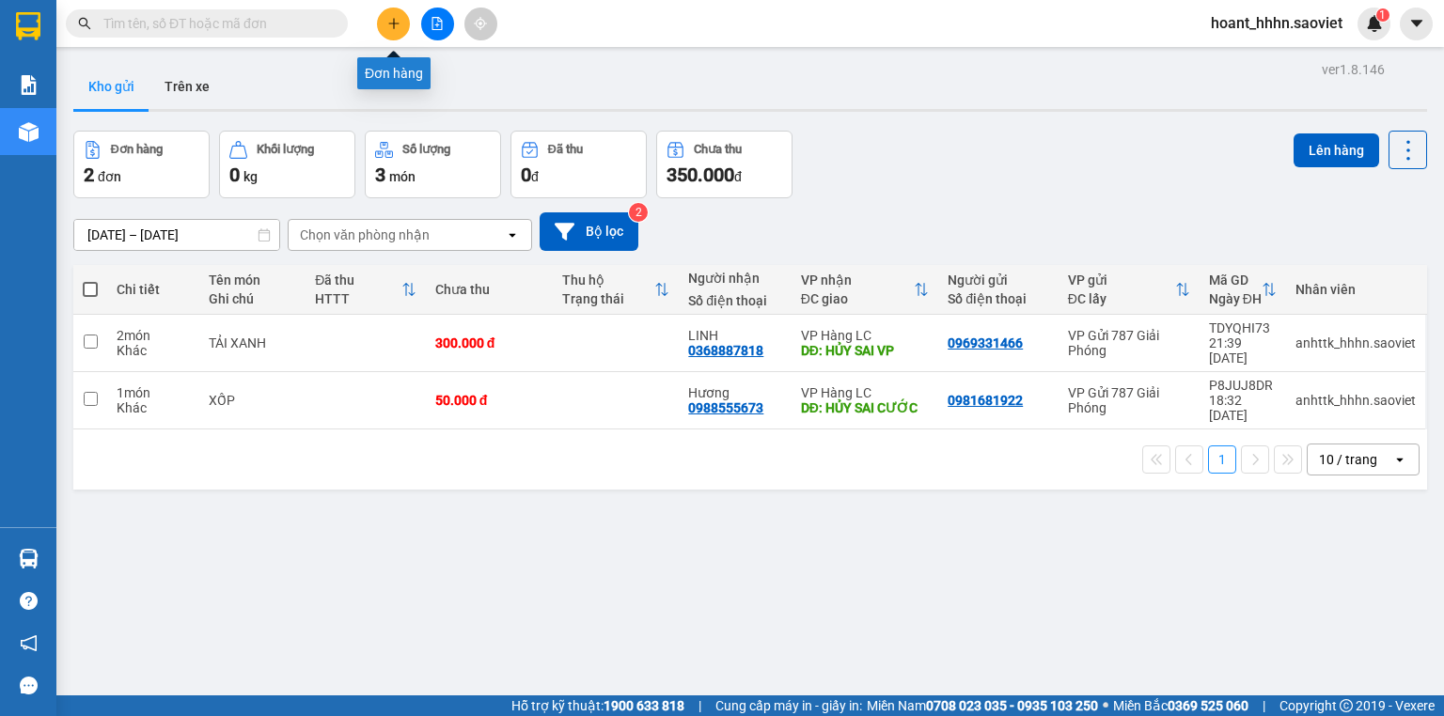
click at [392, 19] on button at bounding box center [393, 24] width 33 height 33
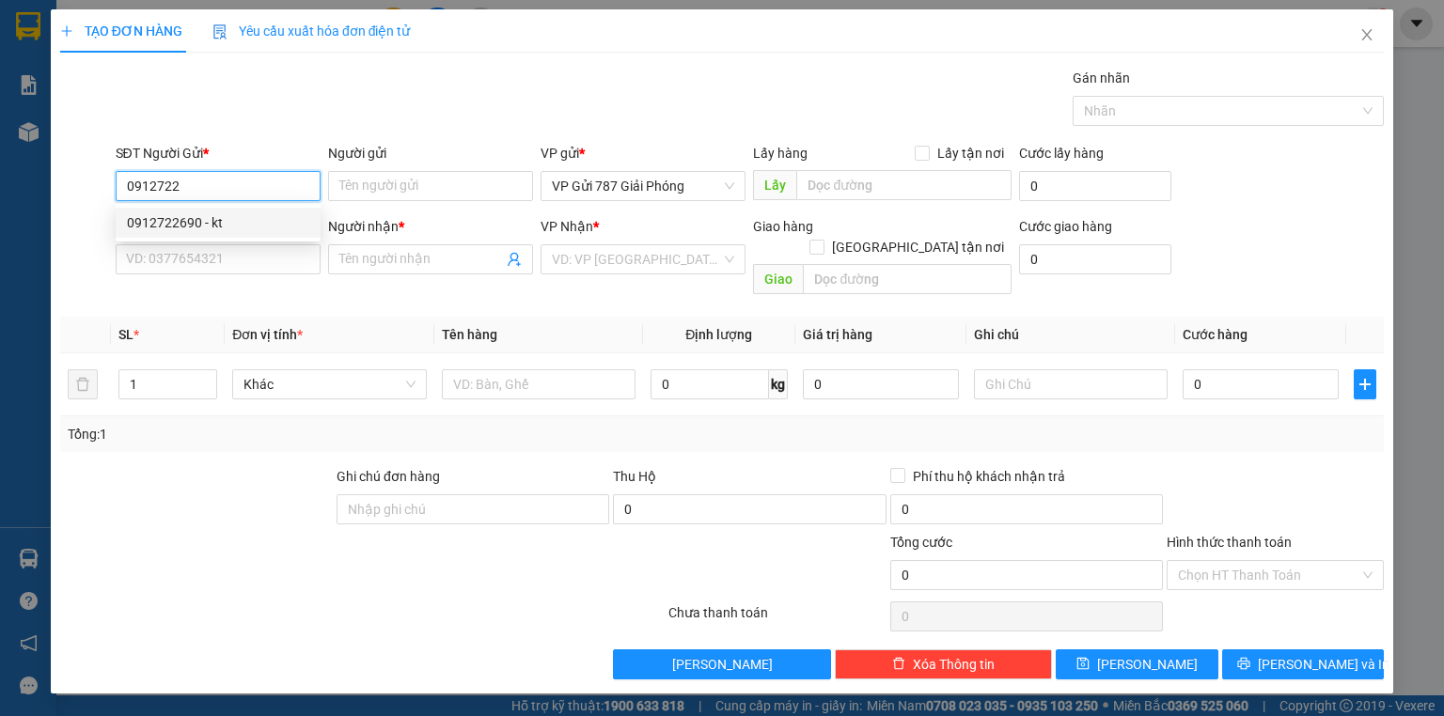
click at [218, 223] on div "0912722690 - kt" at bounding box center [218, 222] width 182 height 21
type input "0912722690"
type input "kt"
type input "0386621621"
type input "kt"
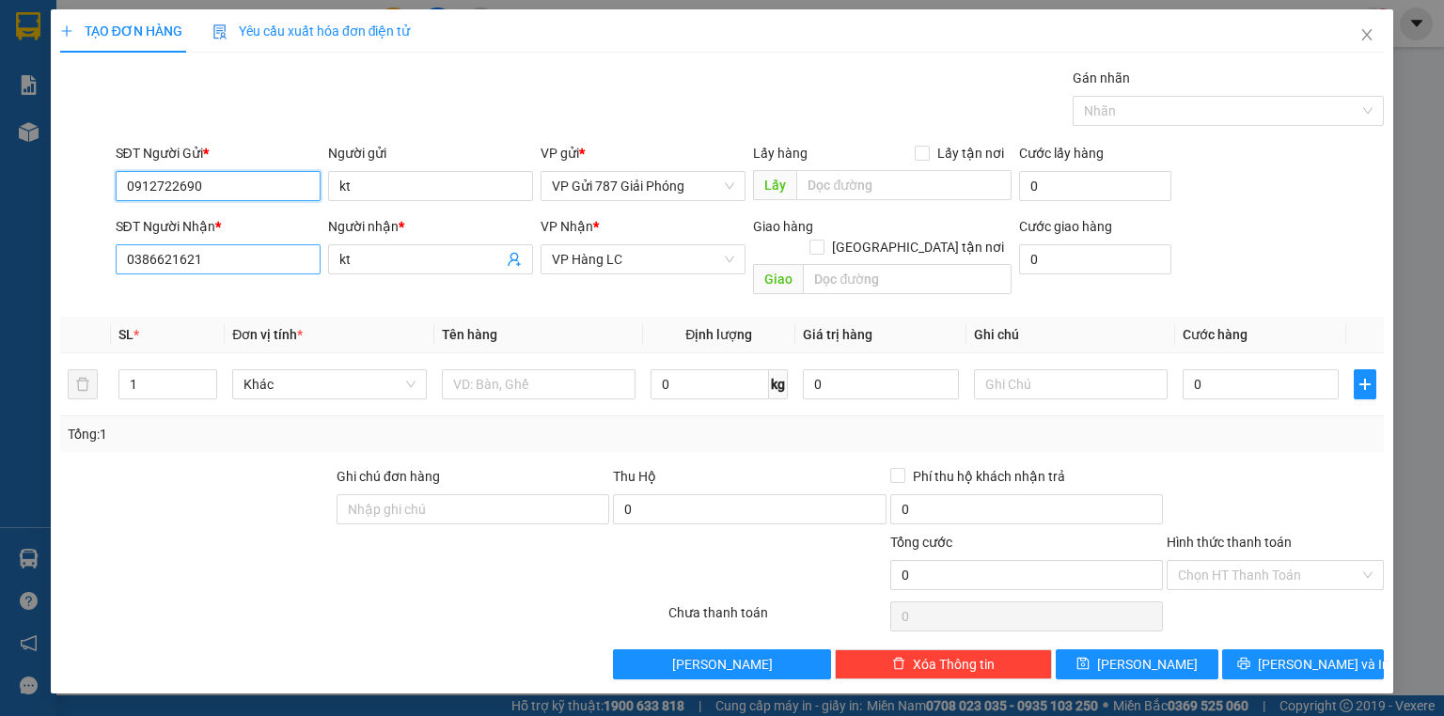
type input "0912722690"
click at [301, 266] on input "0386621621" at bounding box center [218, 259] width 205 height 30
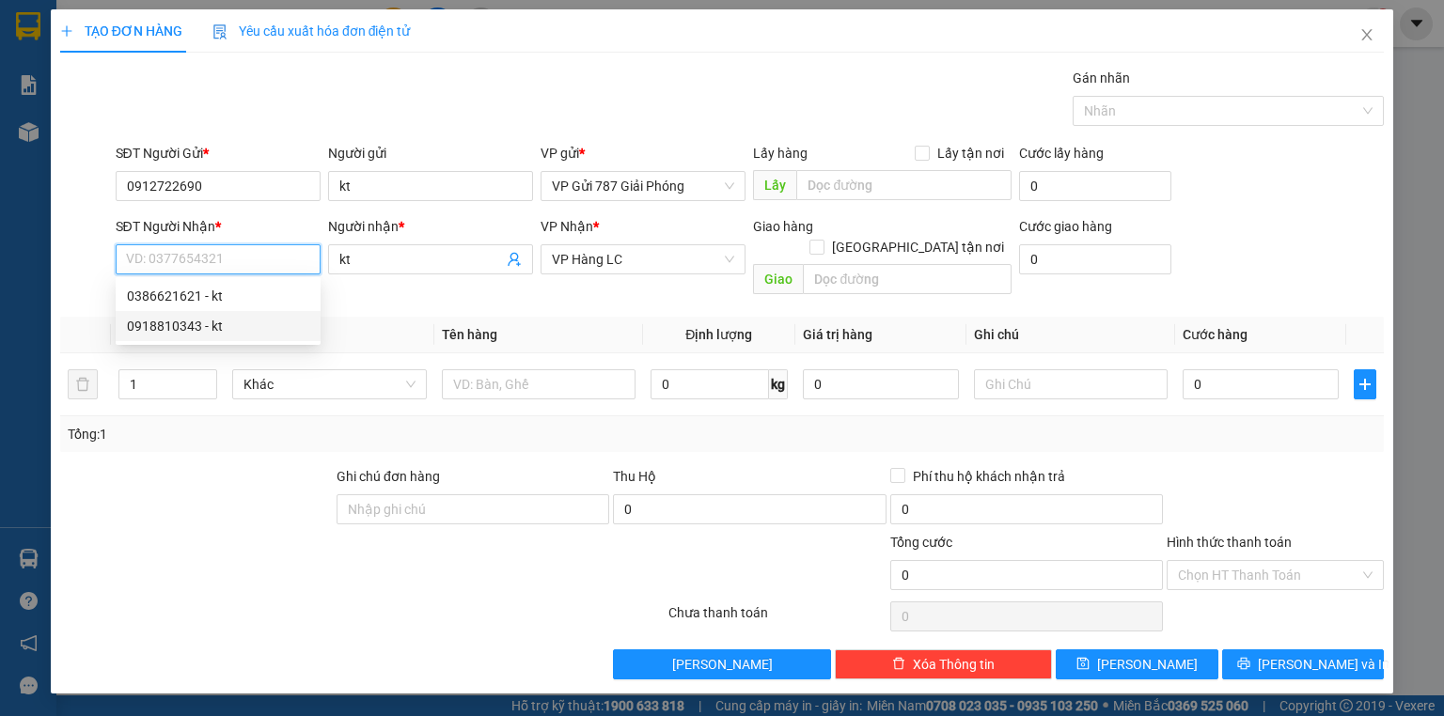
click at [219, 327] on div "0918810343 - kt" at bounding box center [218, 326] width 182 height 21
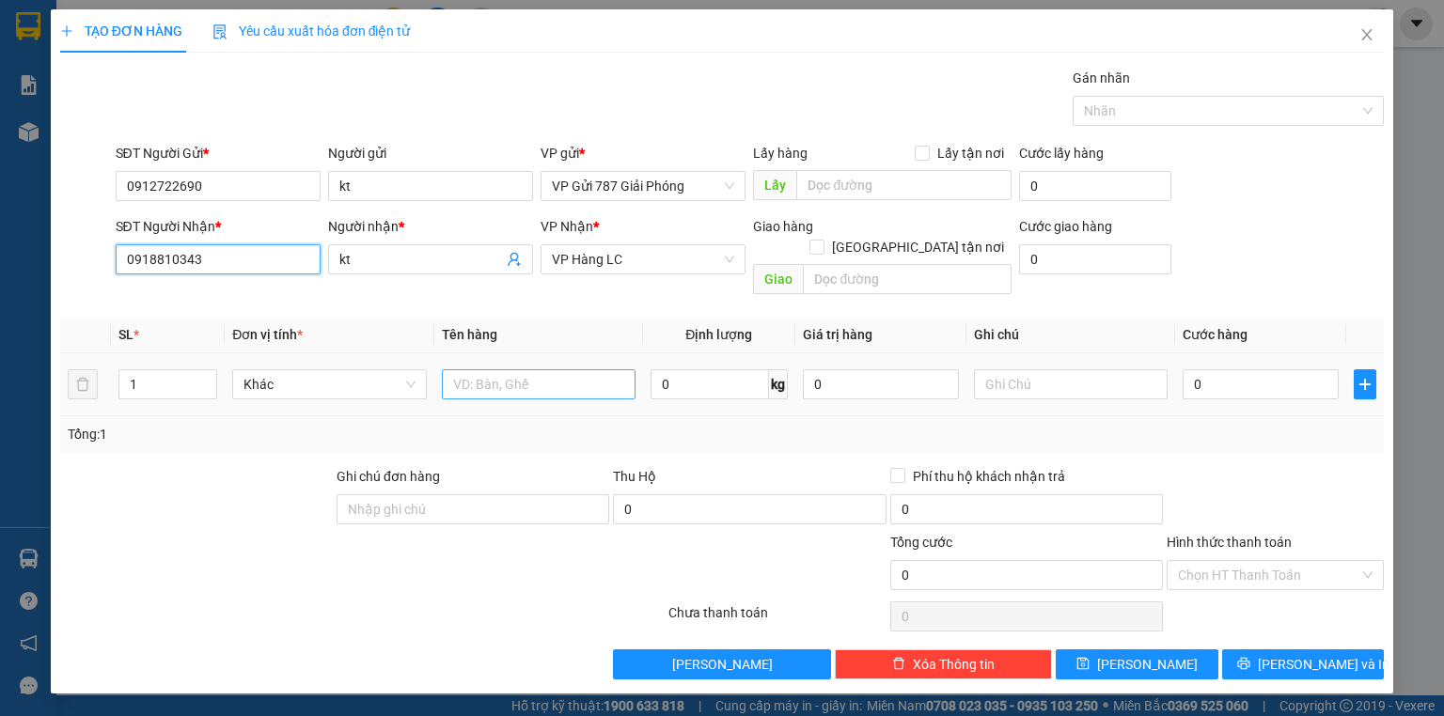
type input "0918810343"
click at [535, 369] on input "text" at bounding box center [539, 384] width 194 height 30
type input "xop"
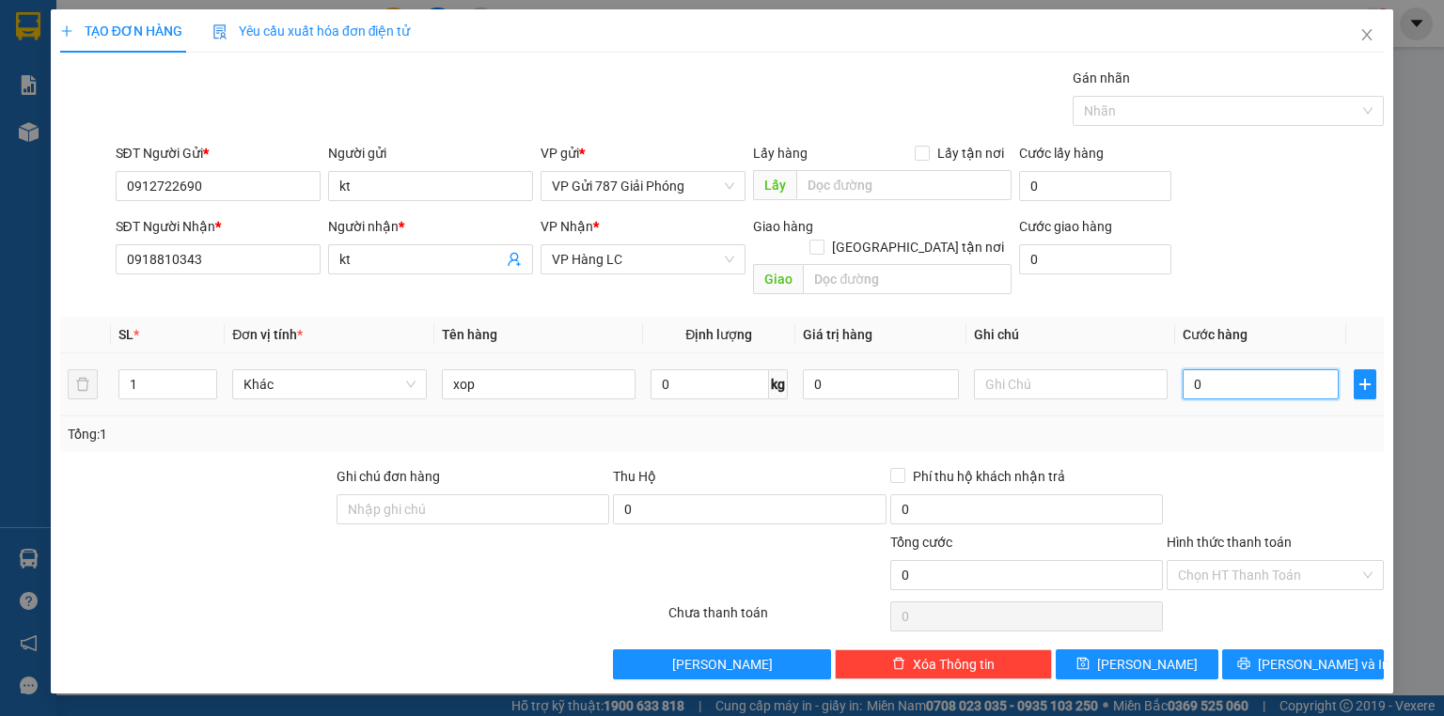
click at [1236, 372] on input "0" at bounding box center [1261, 384] width 156 height 30
type input "4"
type input "40"
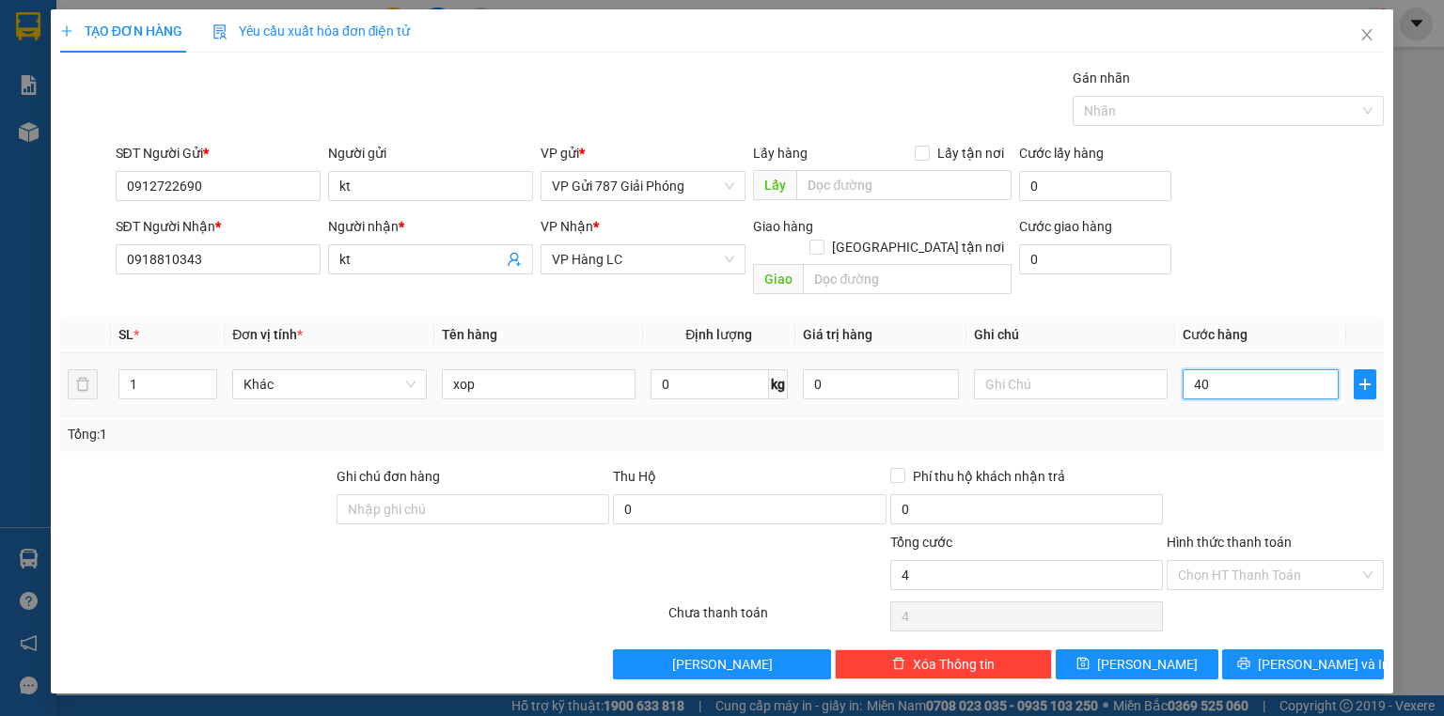
type input "40"
type input "404"
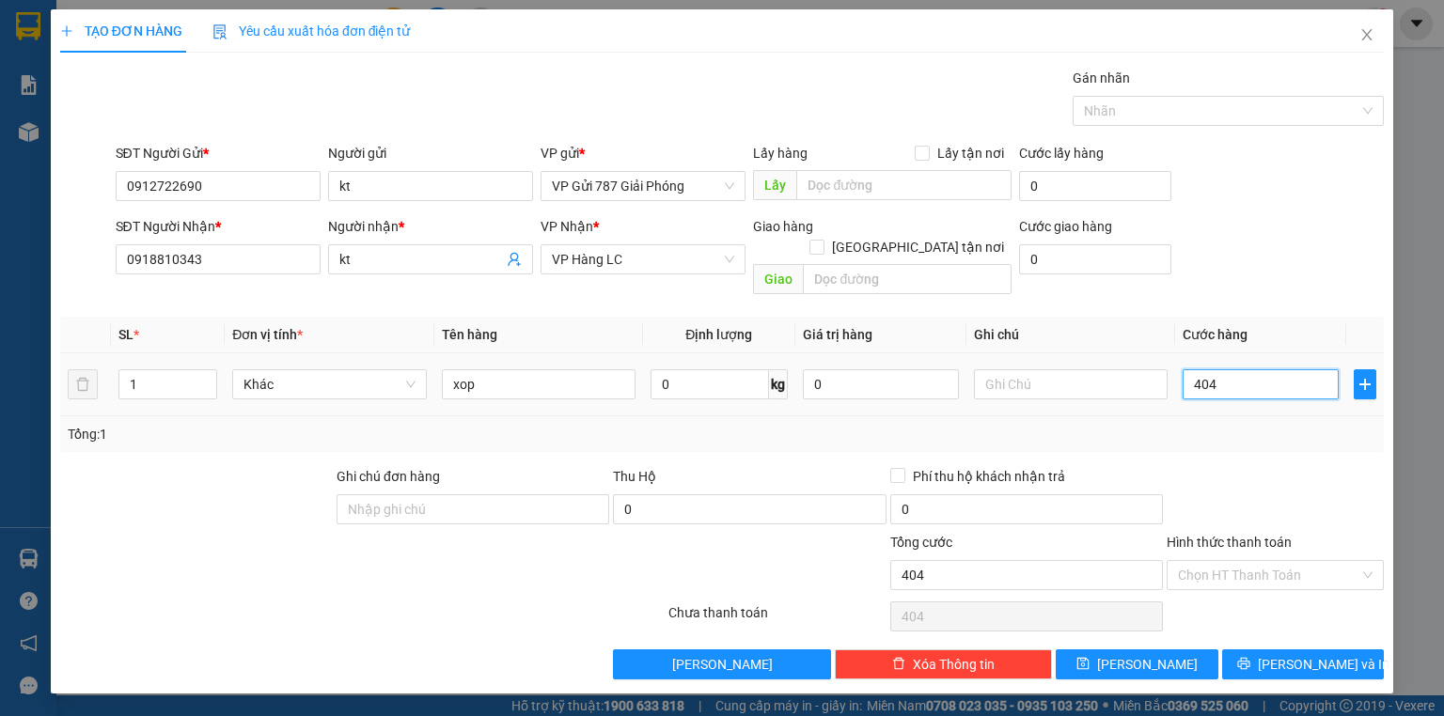
type input "40"
type input "40.000"
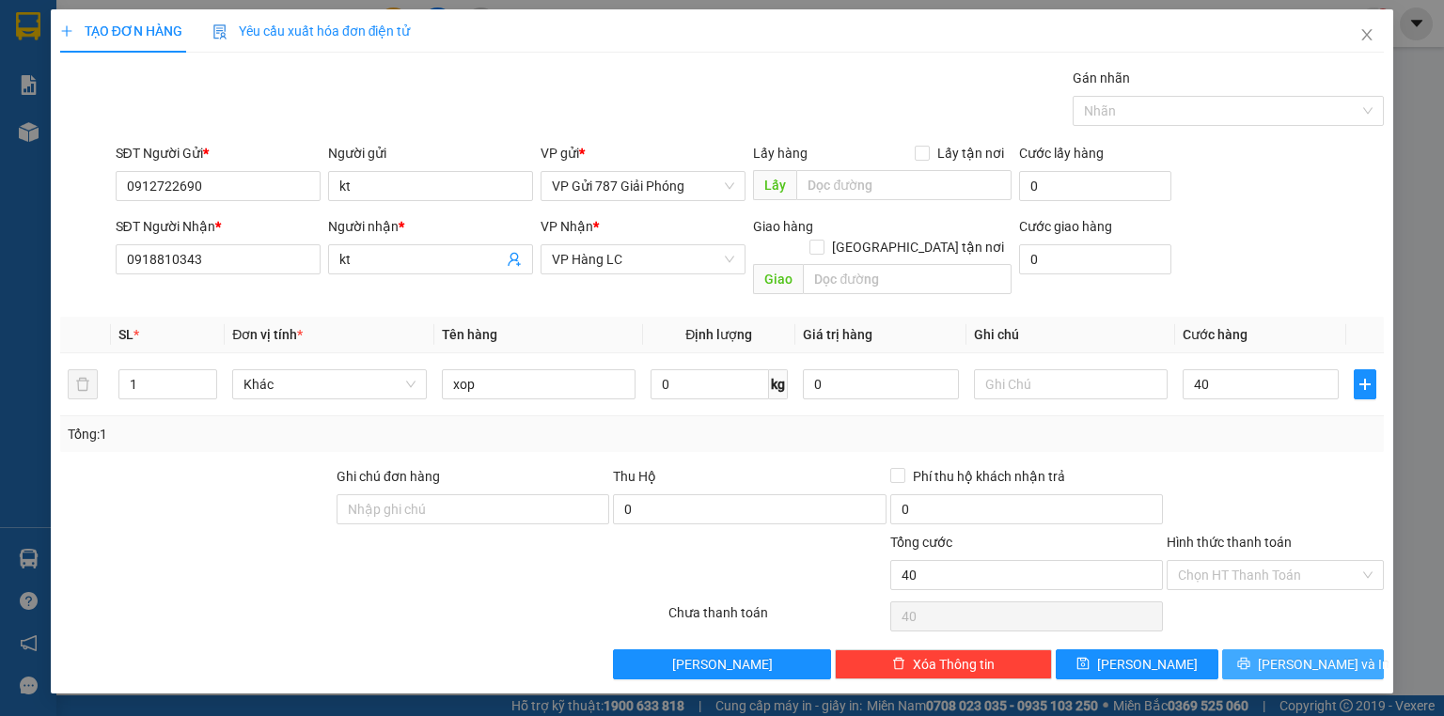
type input "40.000"
click at [1256, 650] on button "[PERSON_NAME] và In" at bounding box center [1303, 665] width 163 height 30
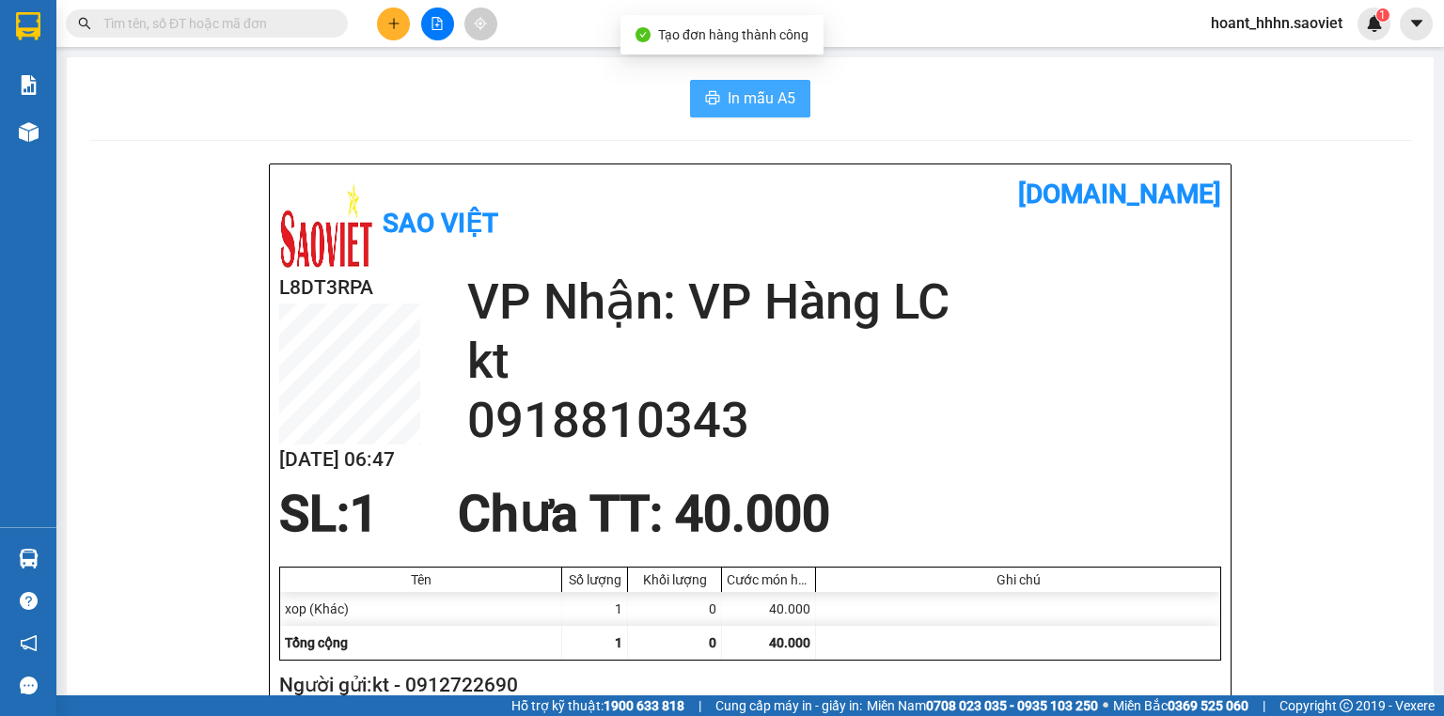
click at [794, 108] on button "In mẫu A5" at bounding box center [750, 99] width 120 height 38
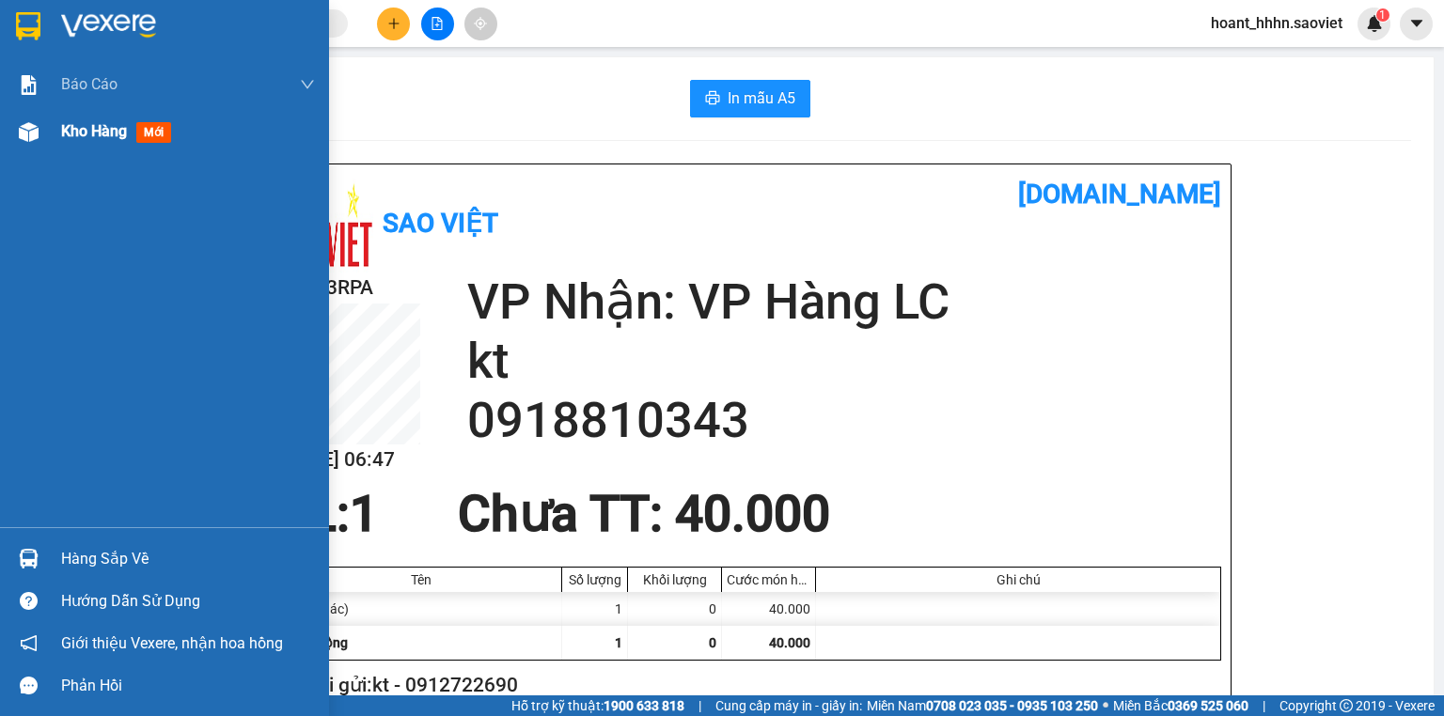
click at [111, 124] on span "Kho hàng" at bounding box center [94, 131] width 66 height 18
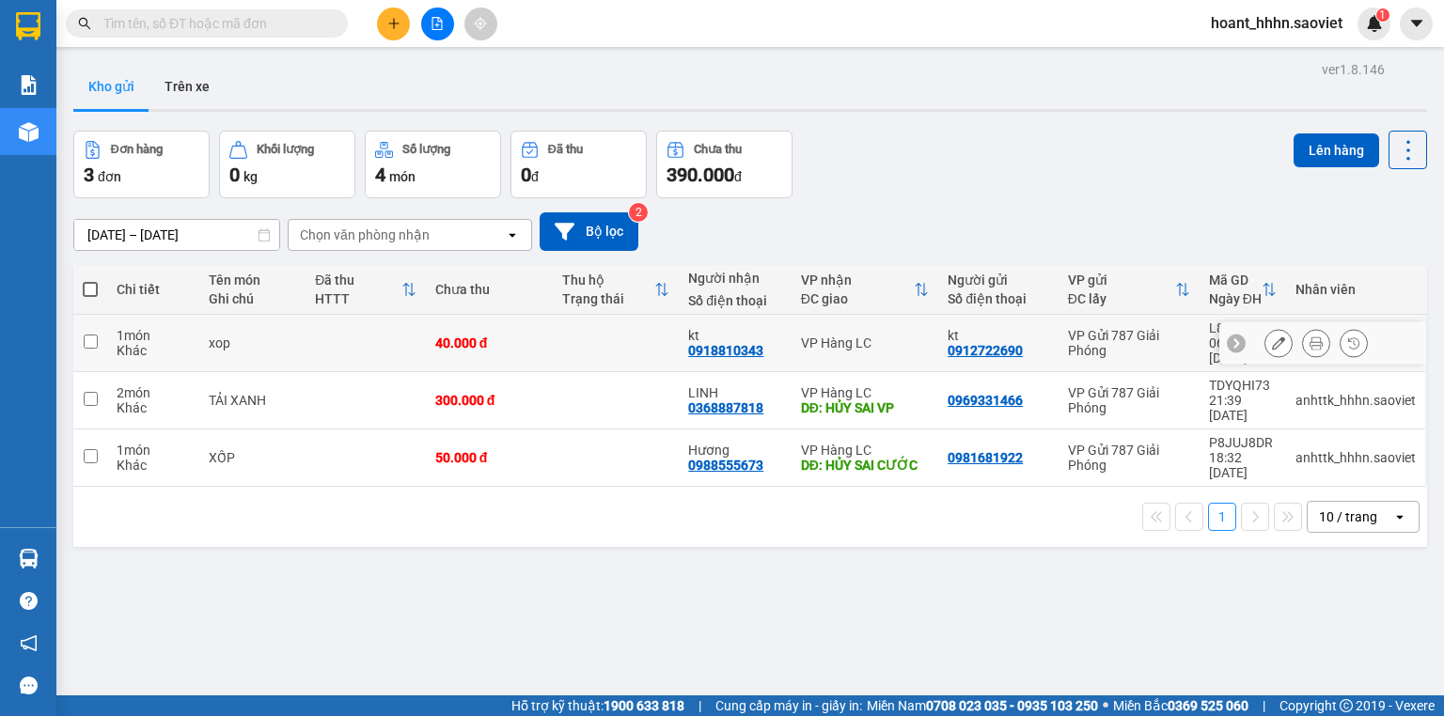
click at [895, 337] on div "VP Hàng LC" at bounding box center [865, 343] width 128 height 15
checkbox input "true"
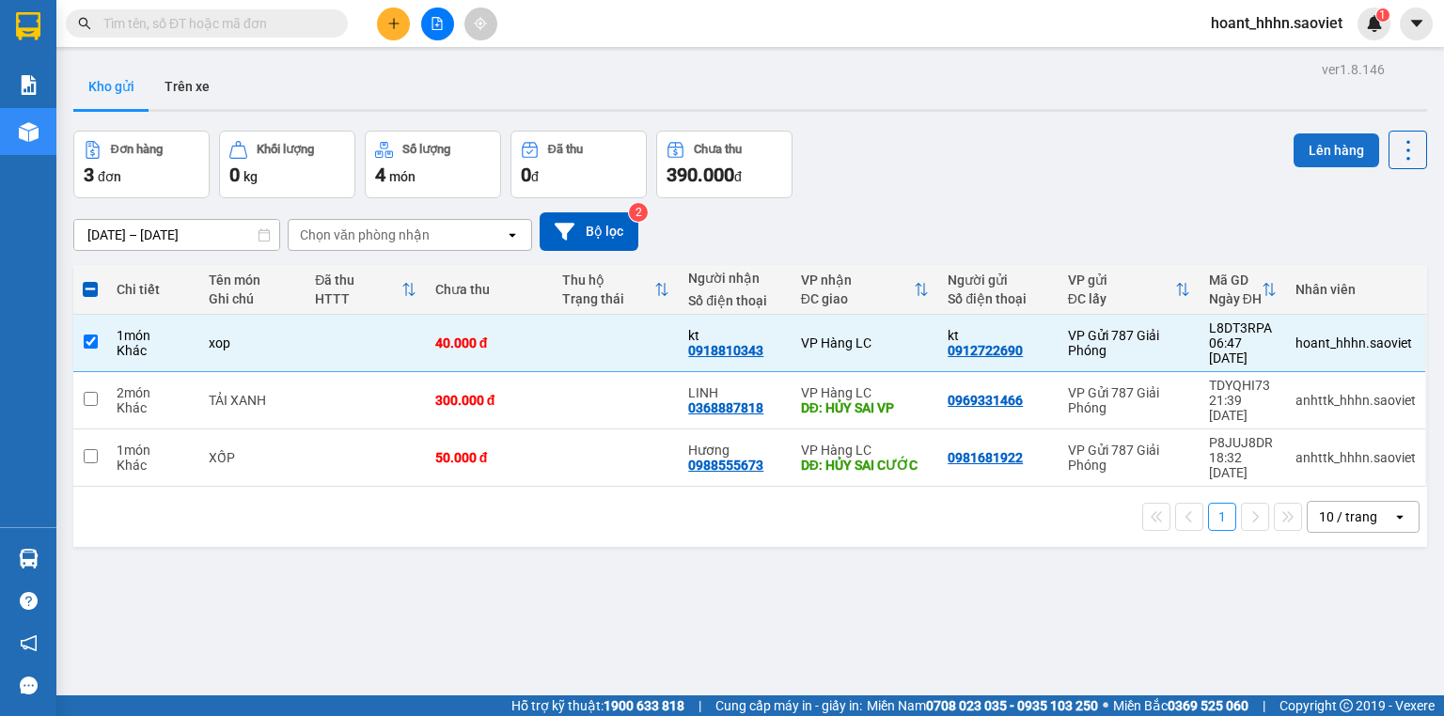
click at [1301, 139] on button "Lên hàng" at bounding box center [1337, 151] width 86 height 34
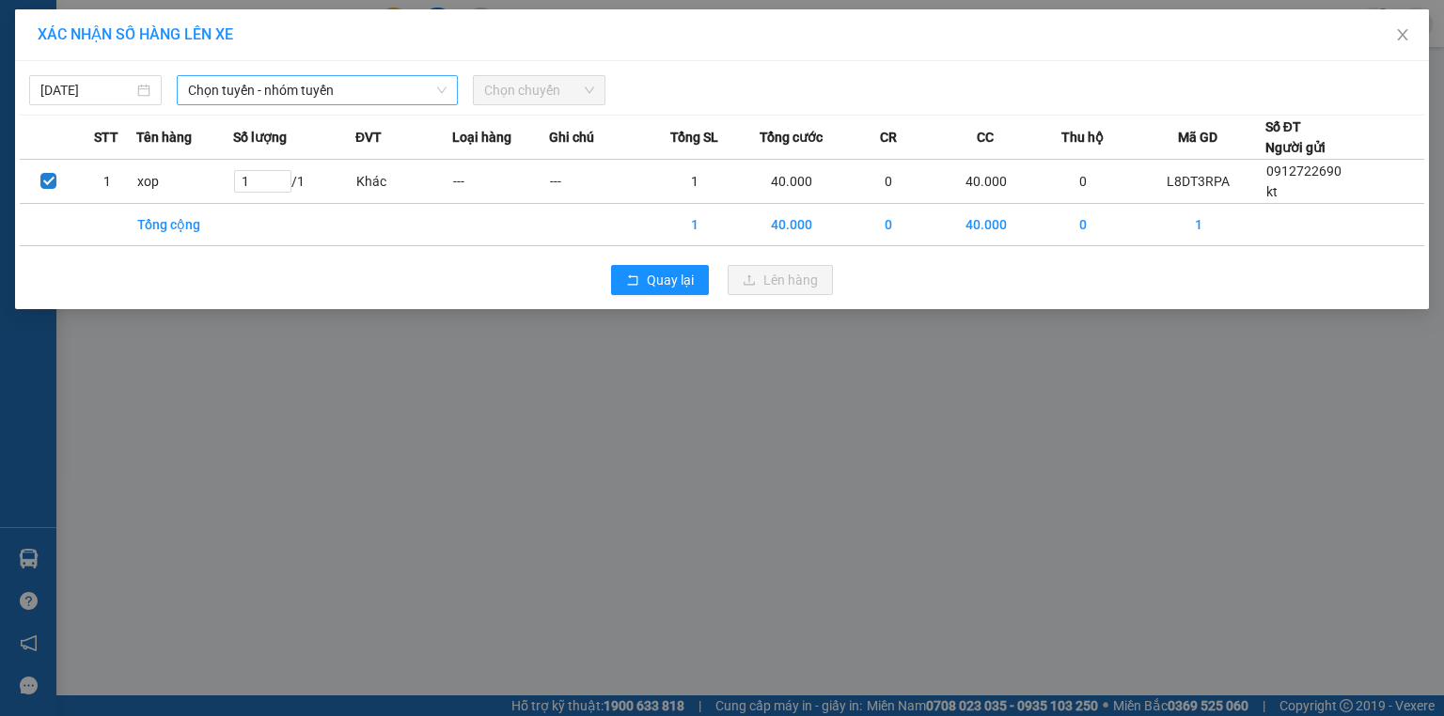
click at [315, 96] on span "Chọn tuyến - nhóm tuyến" at bounding box center [317, 90] width 259 height 28
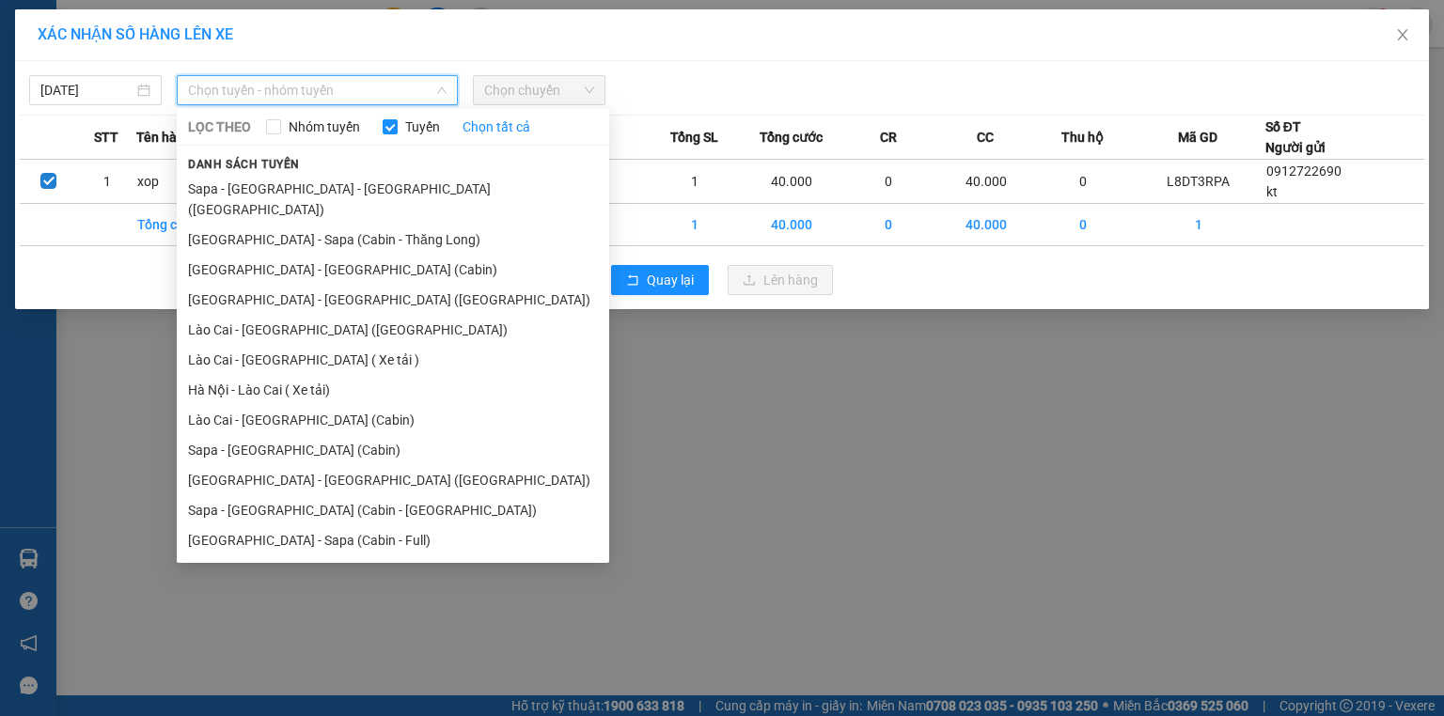
click at [328, 526] on li "[GEOGRAPHIC_DATA] - Sapa (Cabin - Full)" at bounding box center [393, 541] width 432 height 30
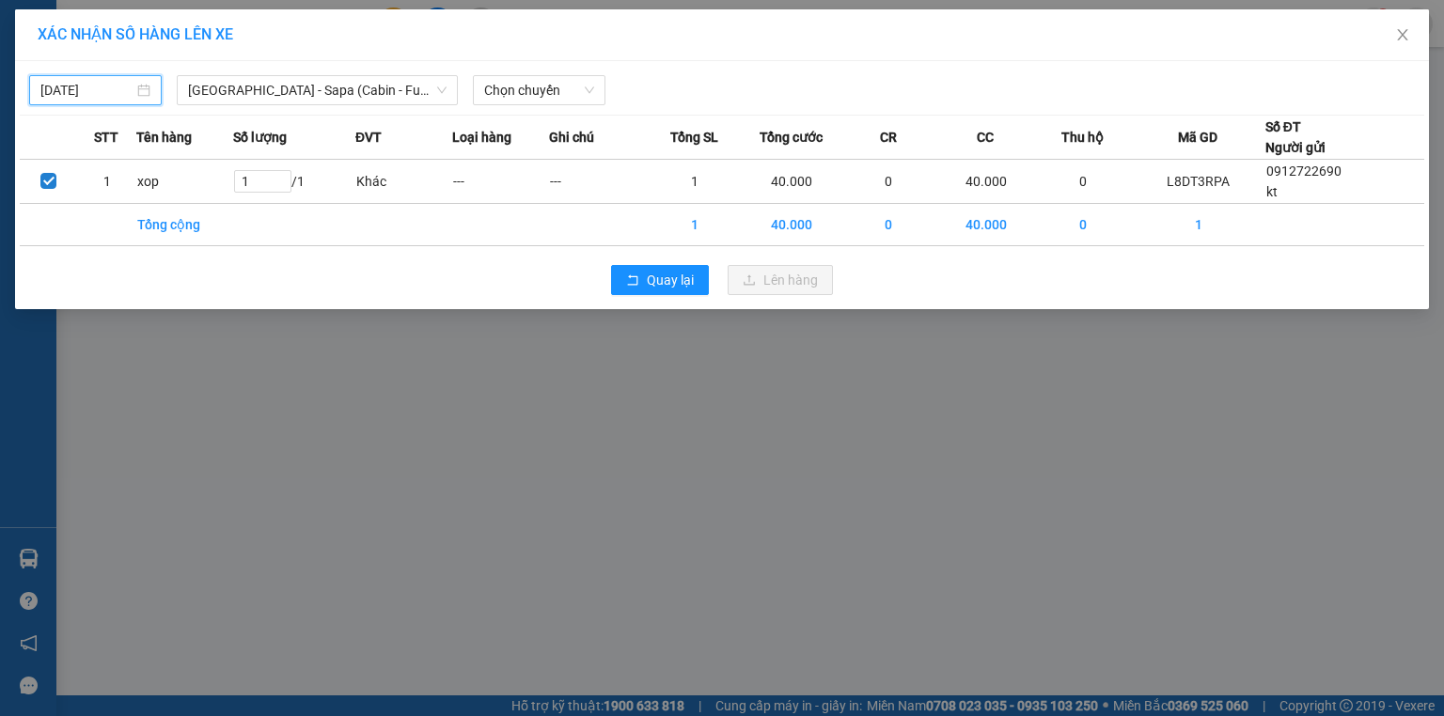
click at [89, 93] on input "[DATE]" at bounding box center [86, 90] width 93 height 21
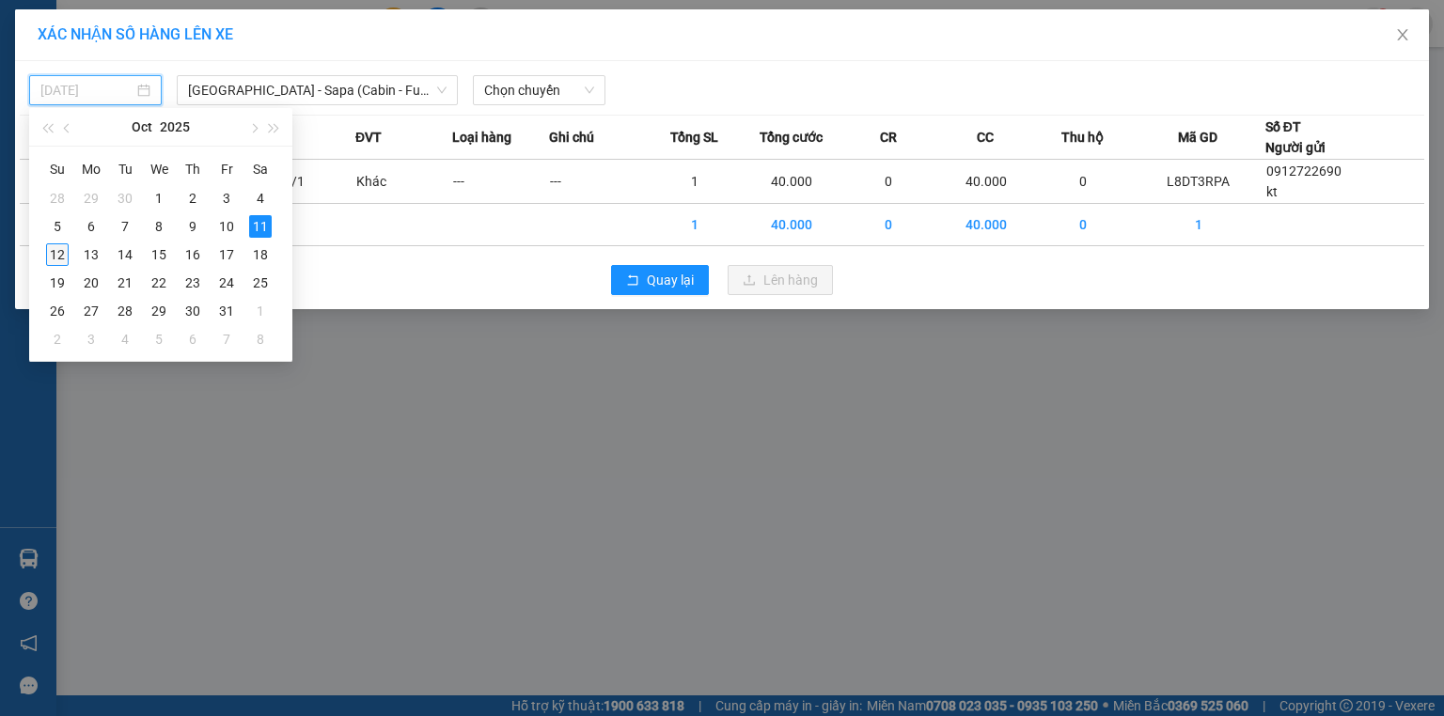
click at [49, 256] on div "12" at bounding box center [57, 255] width 23 height 23
type input "[DATE]"
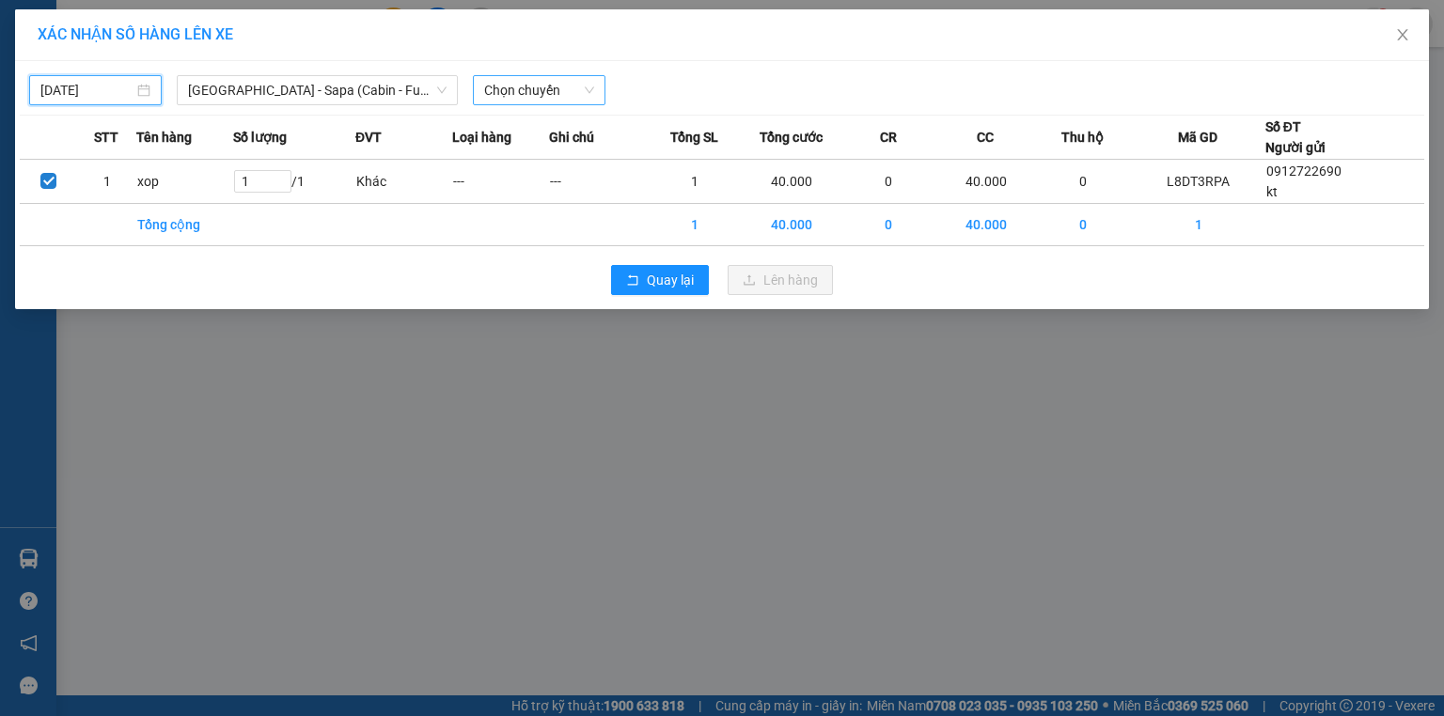
click at [515, 76] on span "Chọn chuyến" at bounding box center [539, 90] width 110 height 28
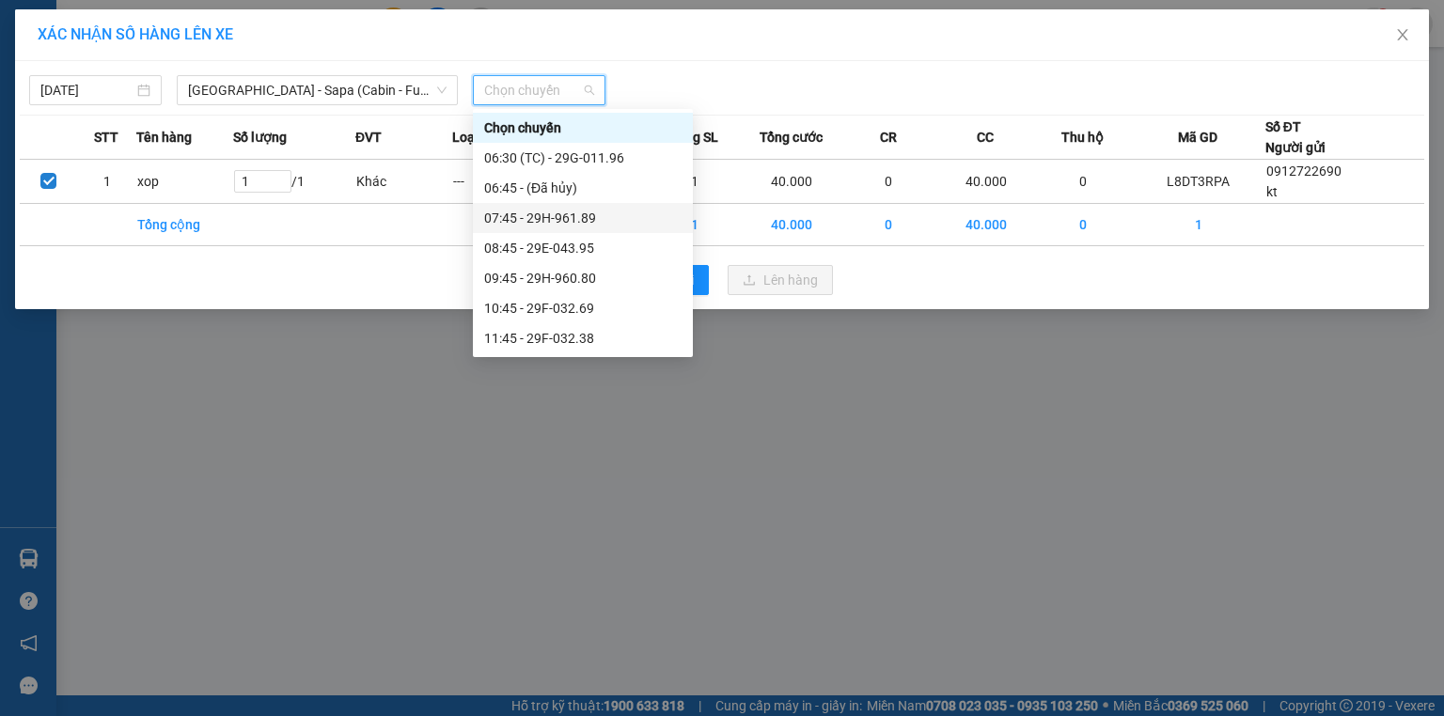
click at [574, 211] on div "07:45 - 29H-961.89" at bounding box center [582, 218] width 197 height 21
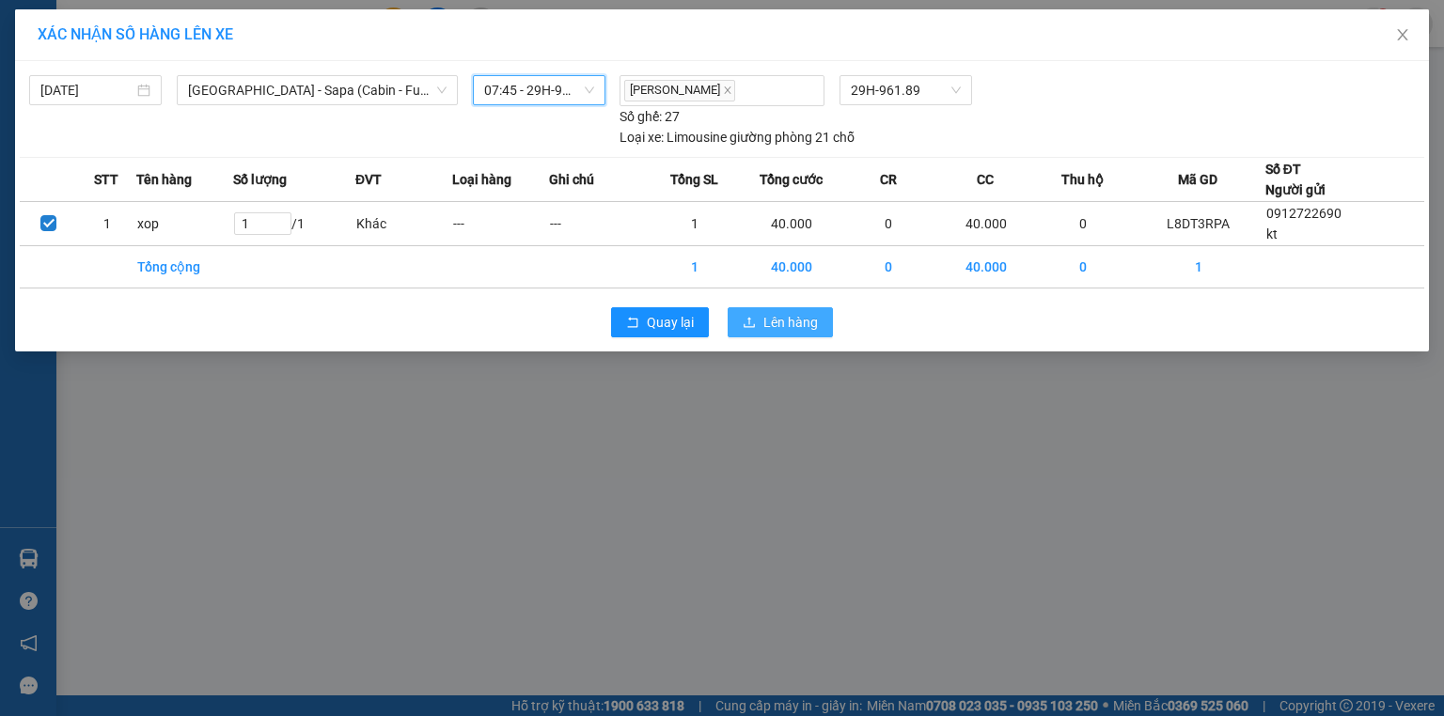
click at [798, 334] on button "Lên hàng" at bounding box center [780, 322] width 105 height 30
